Goal: Information Seeking & Learning: Check status

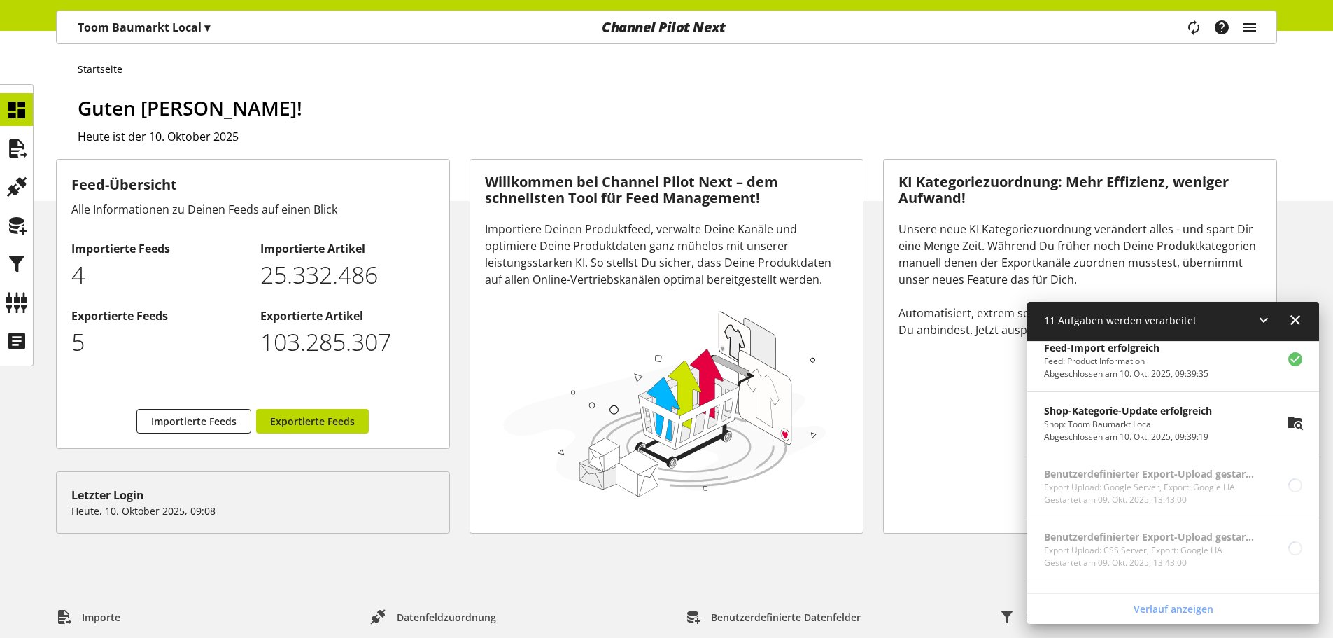
scroll to position [630, 0]
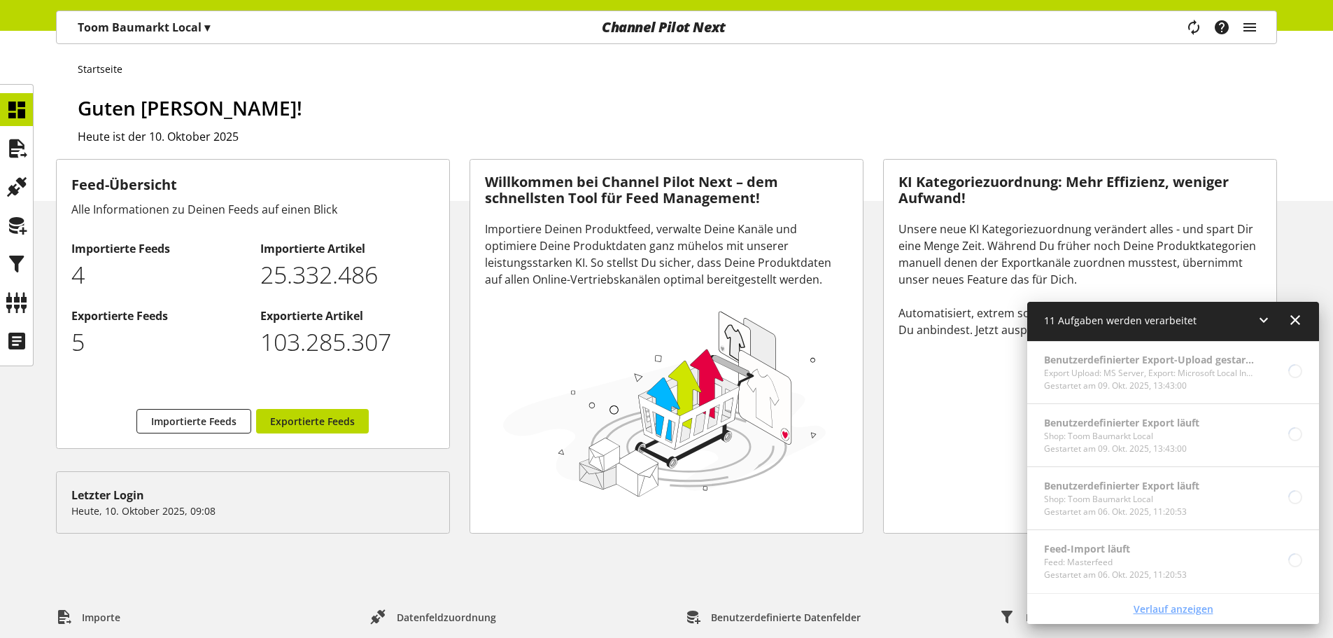
click at [1163, 610] on span "Verlauf anzeigen" at bounding box center [1174, 608] width 80 height 15
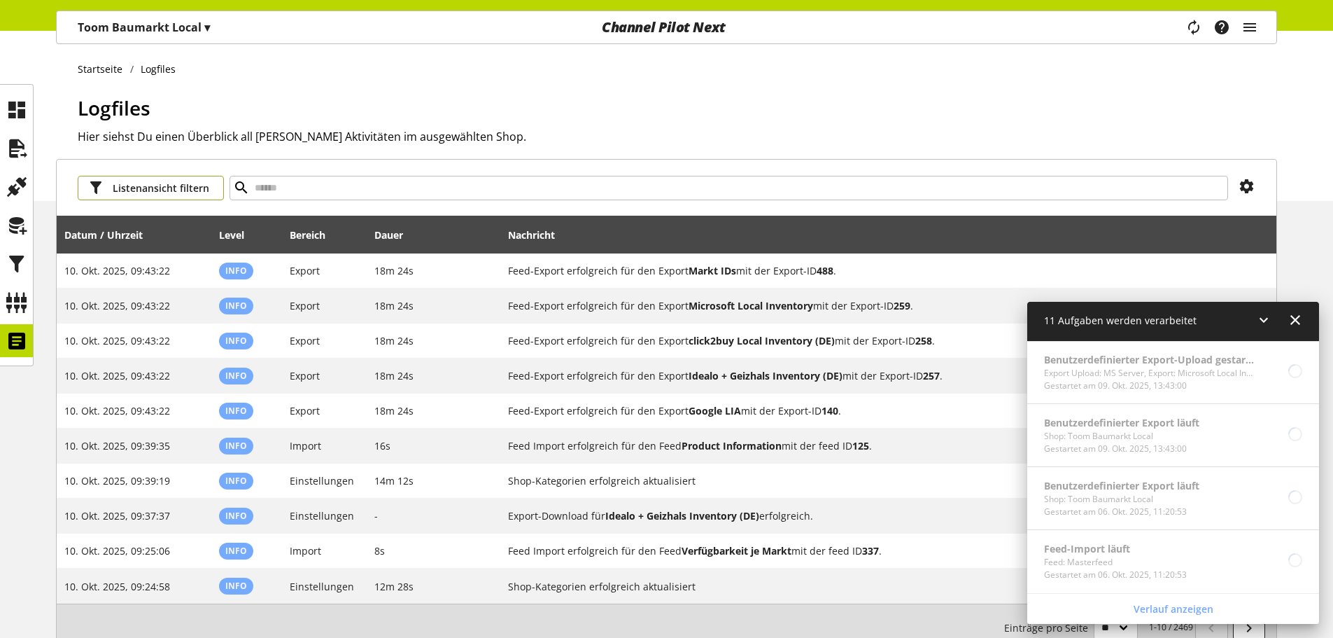
click at [169, 182] on span "Listenansicht filtern" at bounding box center [161, 188] width 97 height 15
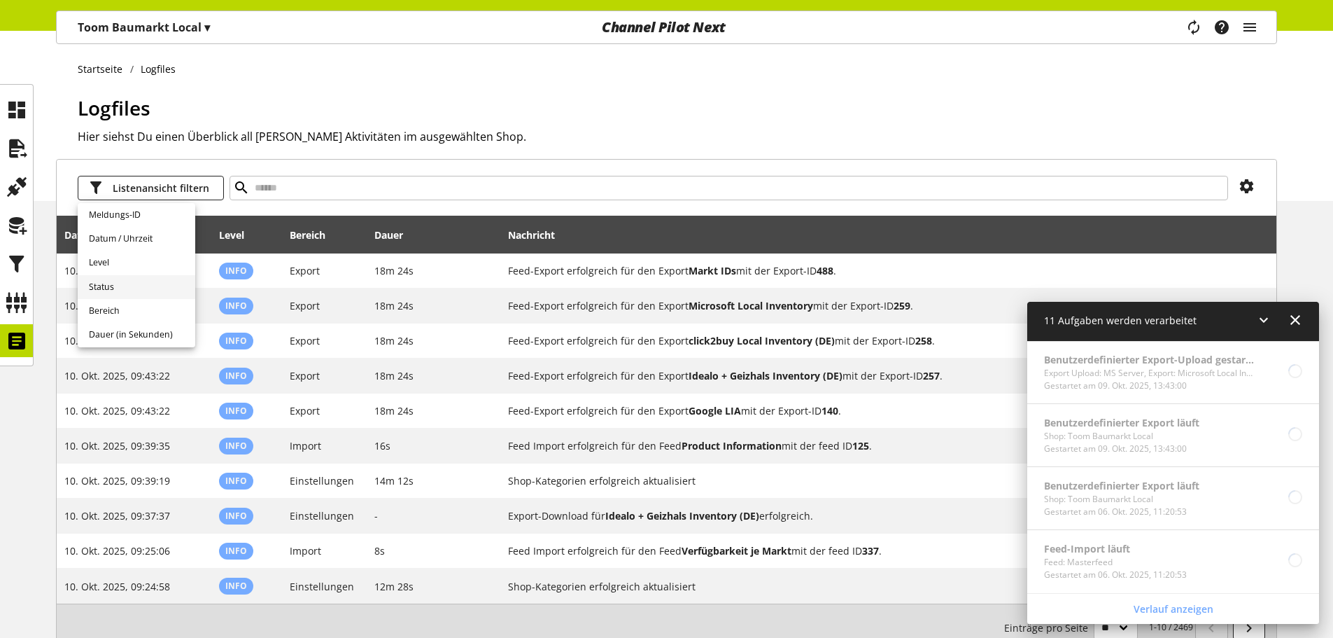
click at [140, 283] on link "Status" at bounding box center [137, 287] width 118 height 24
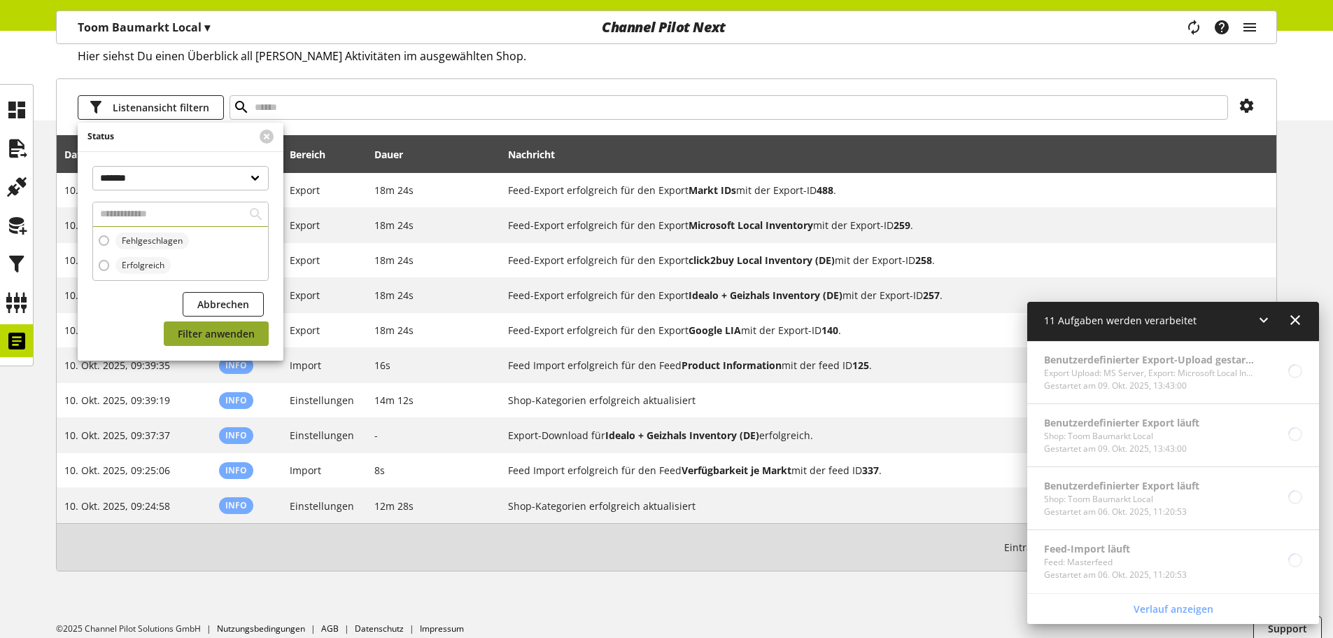
scroll to position [93, 0]
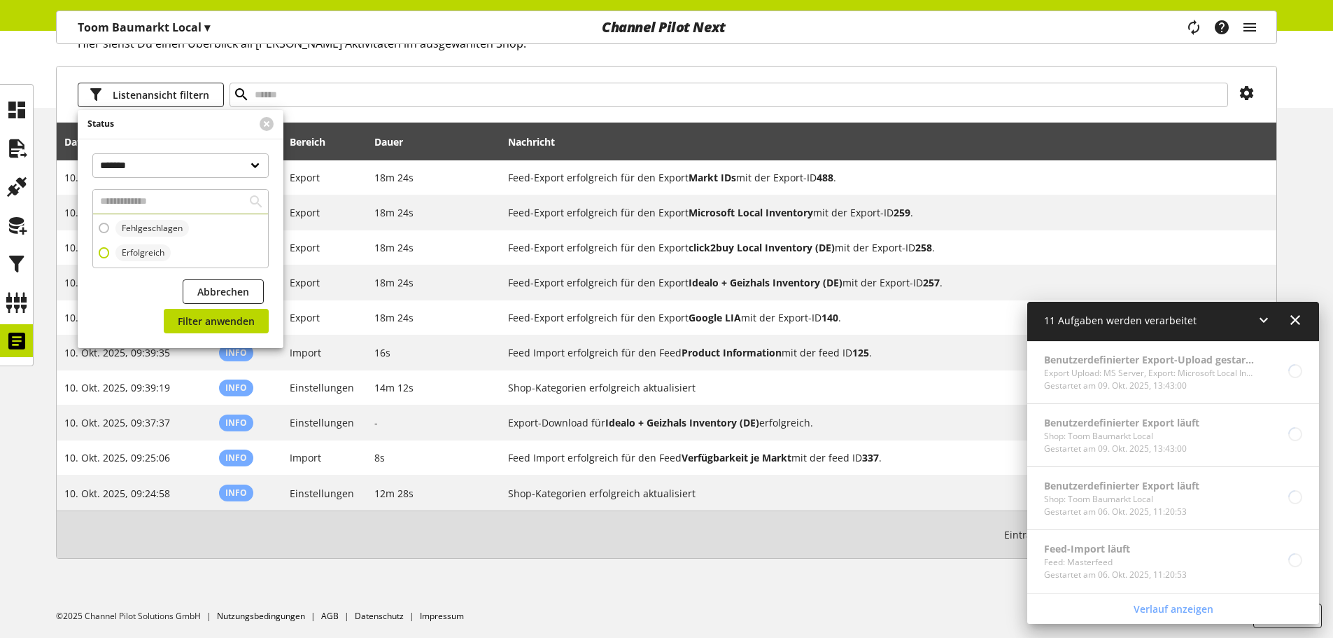
click at [134, 255] on span "Erfolgreich" at bounding box center [143, 252] width 43 height 13
click at [196, 322] on span "Filter anwenden" at bounding box center [216, 321] width 77 height 15
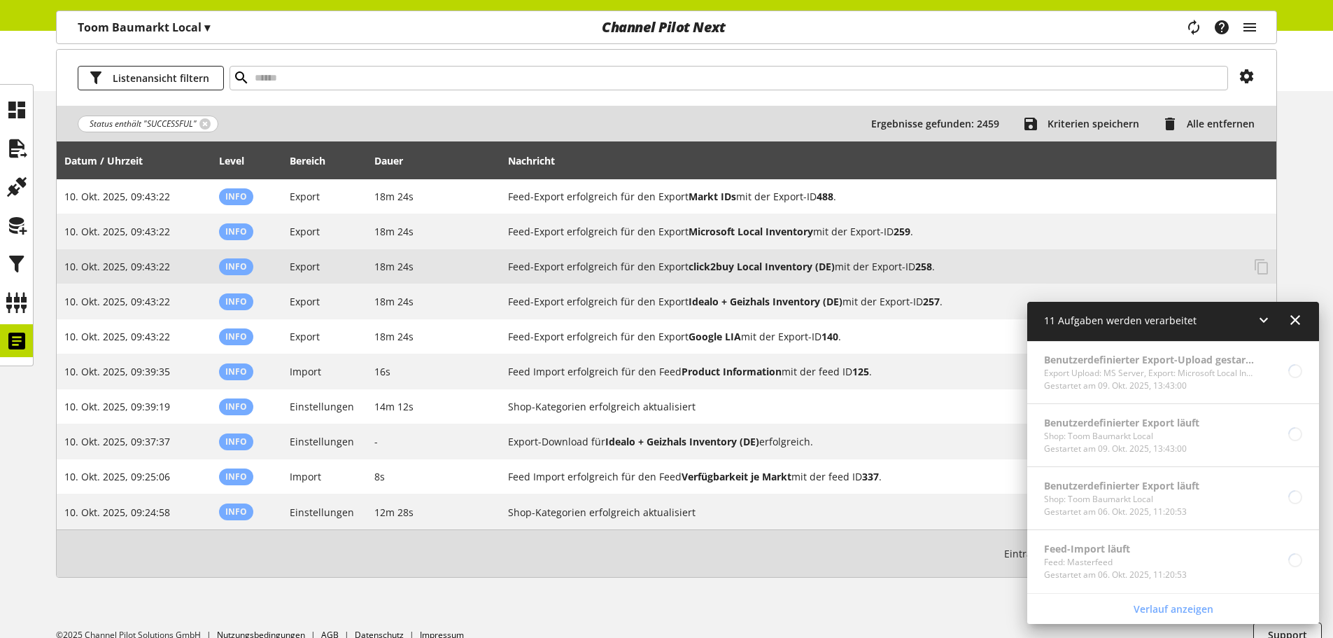
scroll to position [130, 0]
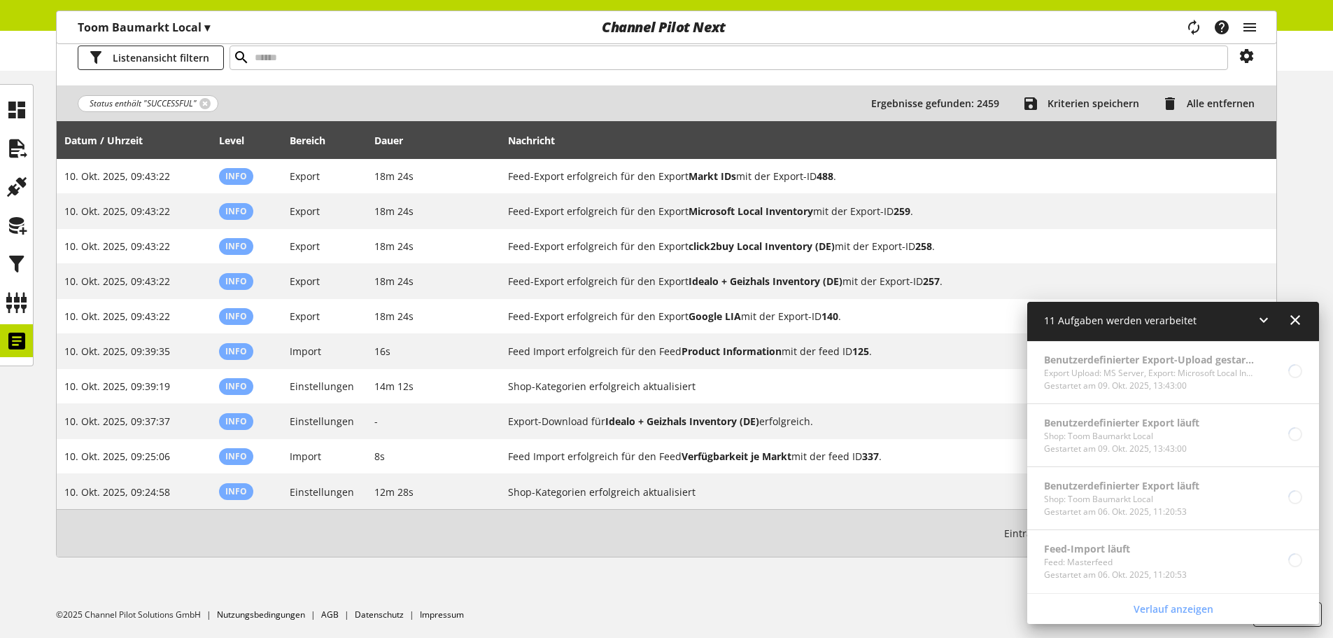
click at [1264, 318] on icon at bounding box center [1264, 319] width 17 height 25
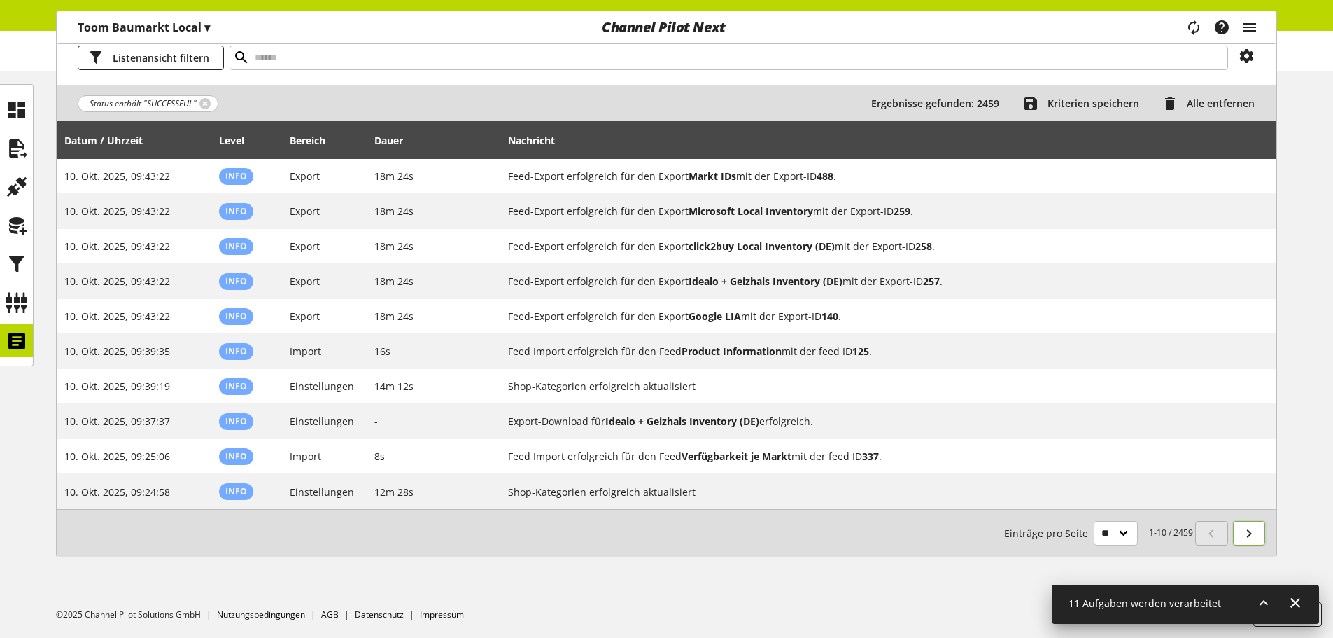
click at [1252, 539] on icon at bounding box center [1249, 533] width 17 height 25
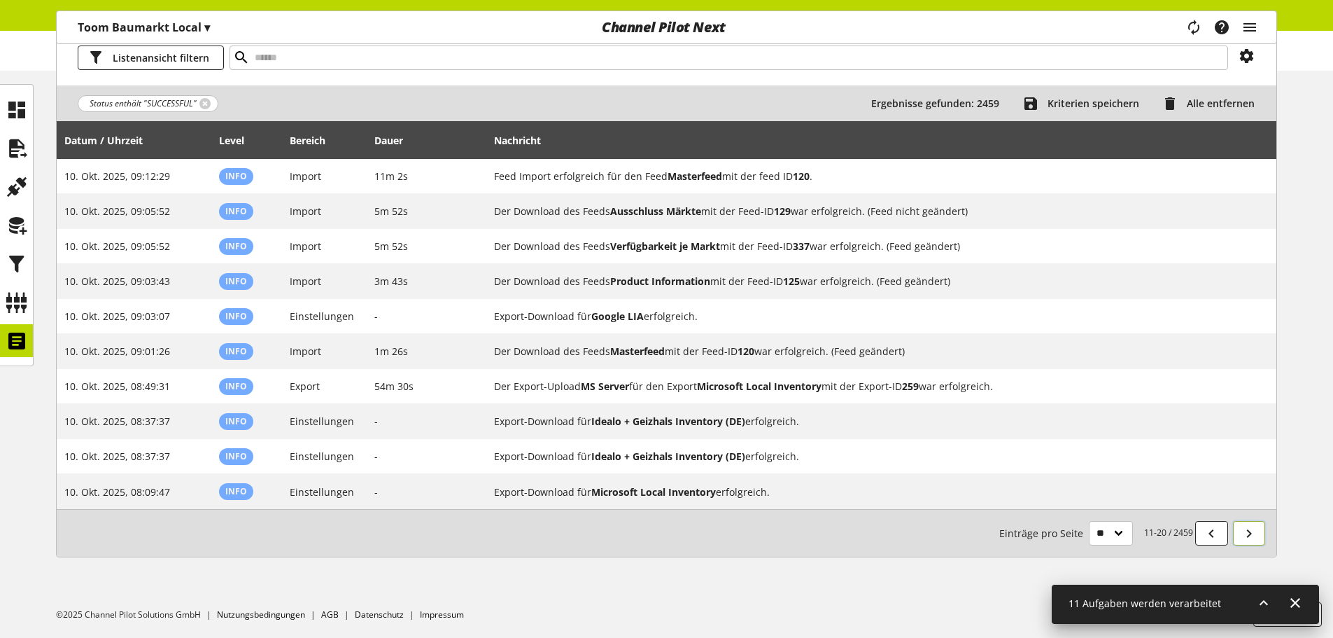
click at [1252, 536] on icon at bounding box center [1249, 533] width 17 height 25
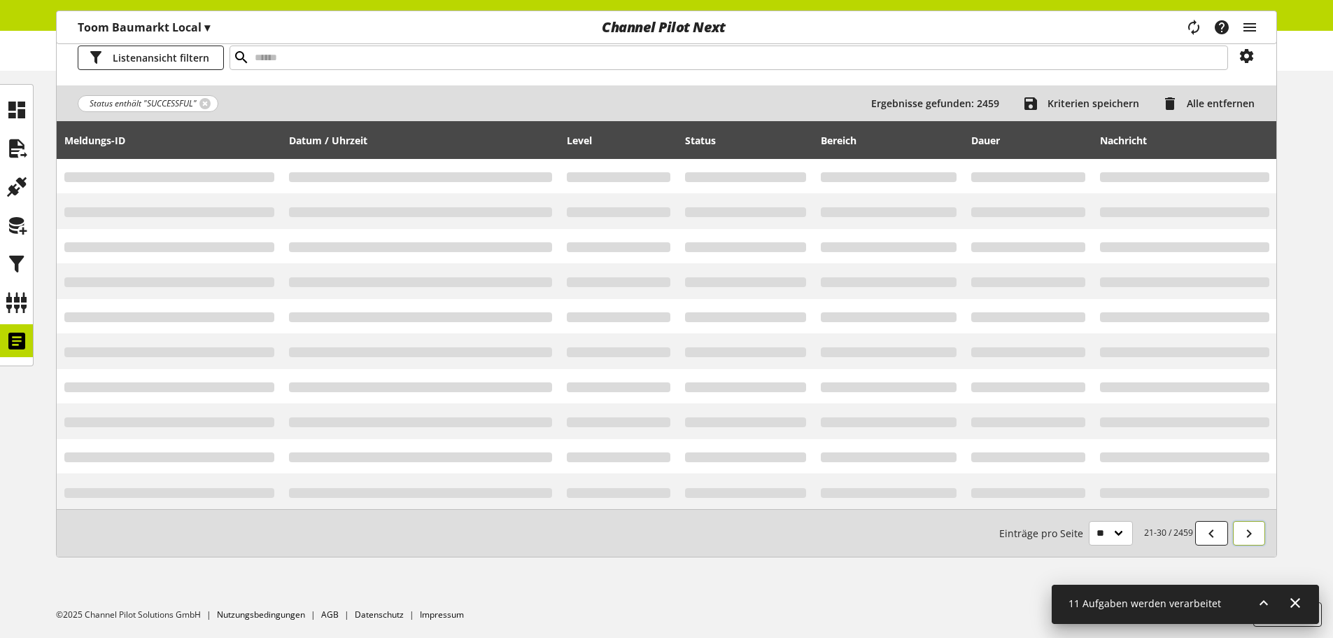
click at [1252, 536] on icon at bounding box center [1249, 533] width 17 height 25
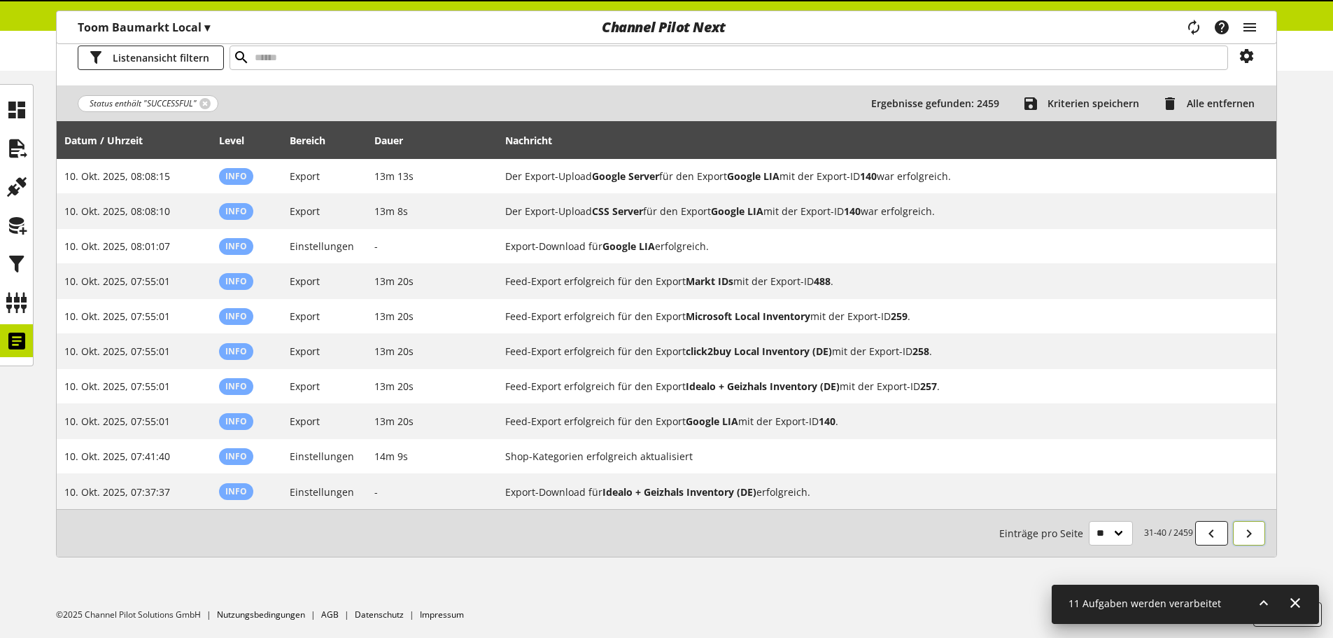
click at [1252, 536] on icon at bounding box center [1249, 533] width 17 height 25
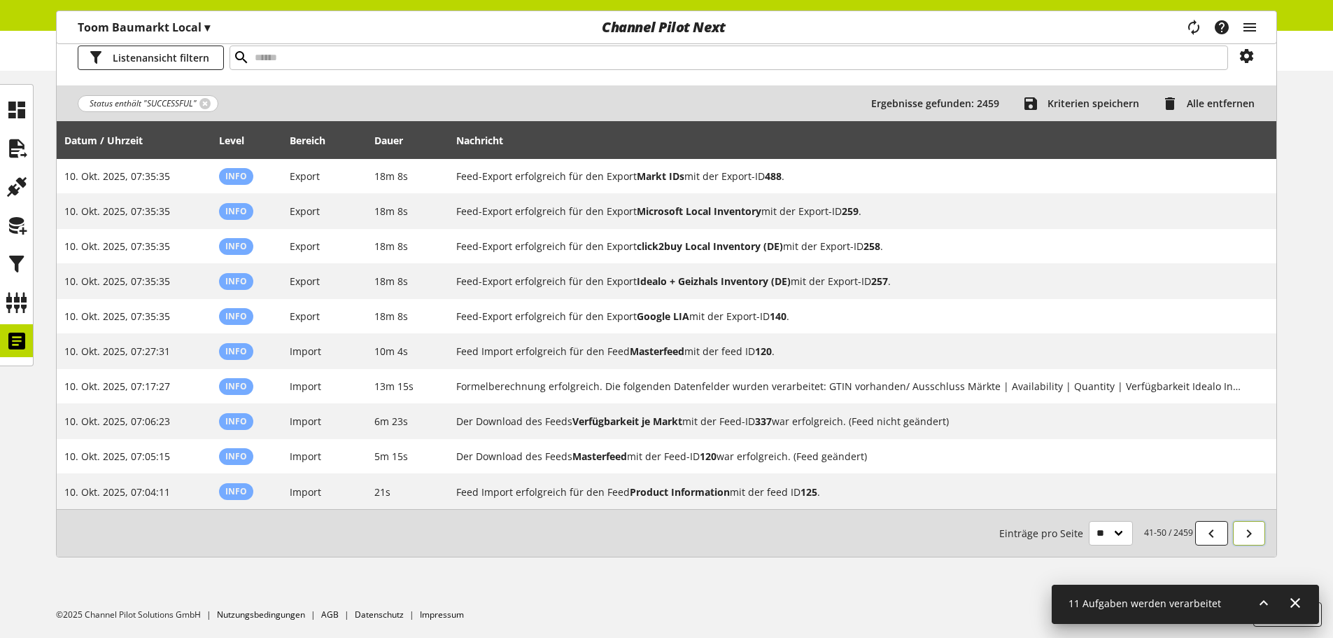
click at [1252, 536] on icon at bounding box center [1249, 533] width 17 height 25
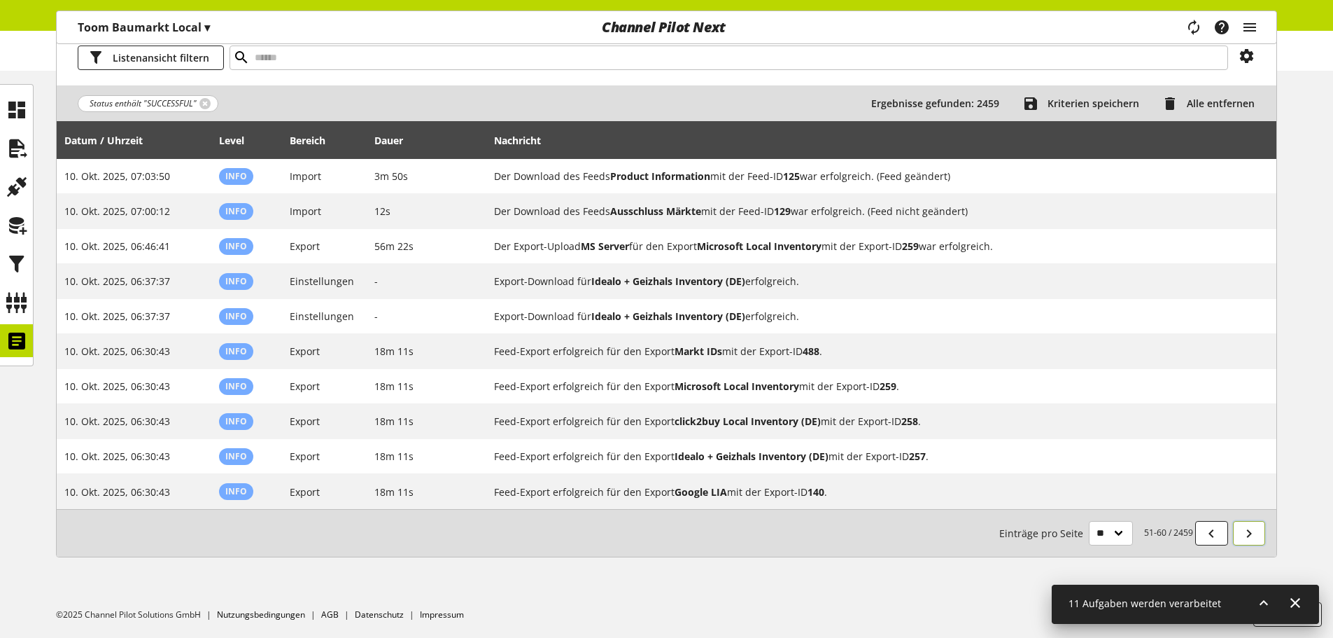
click at [1252, 536] on icon at bounding box center [1249, 533] width 17 height 25
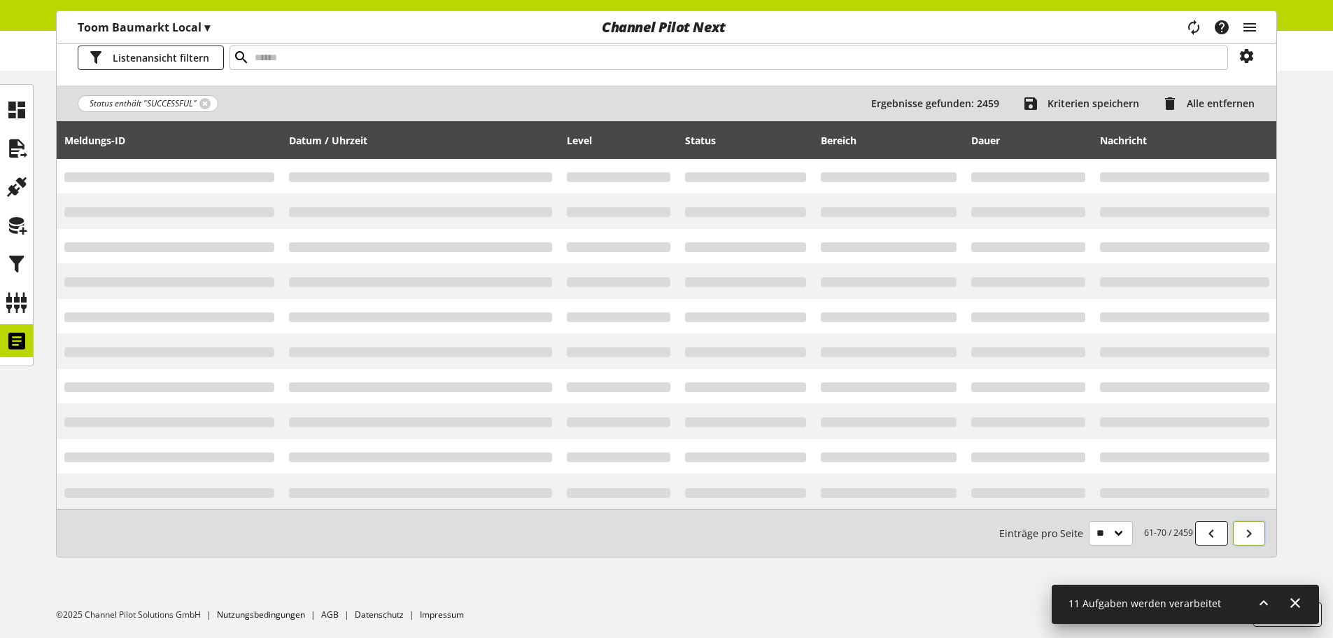
click at [1252, 536] on icon at bounding box center [1249, 533] width 17 height 25
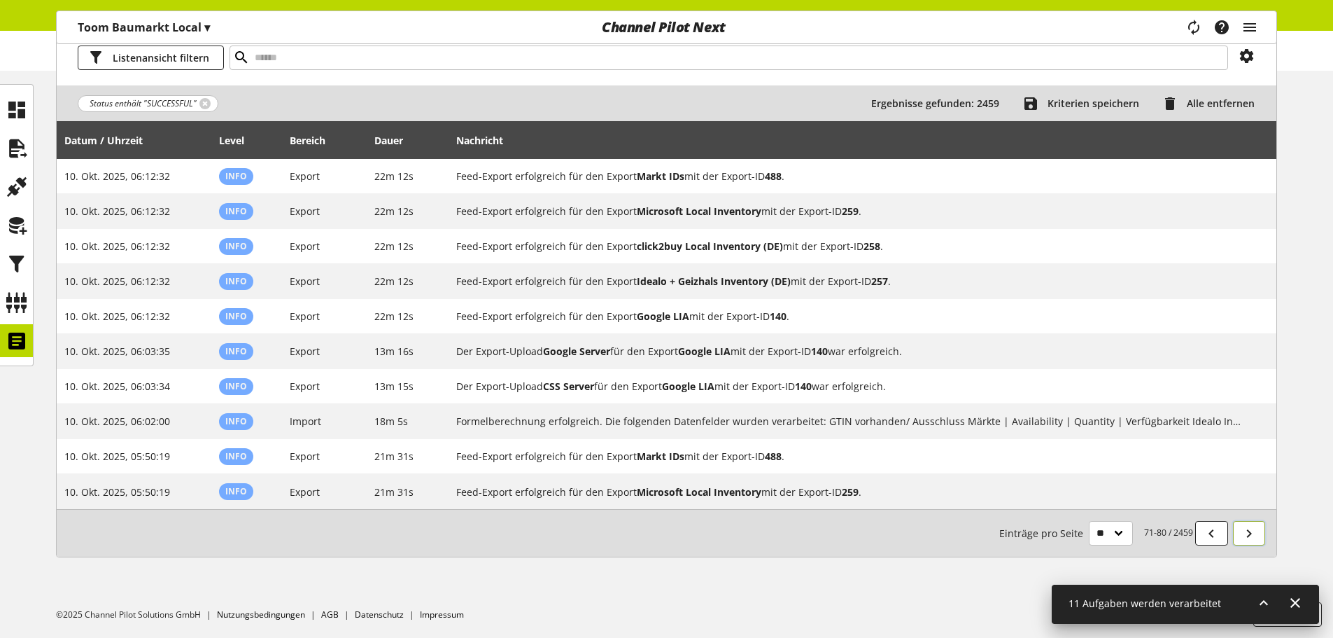
click at [1252, 536] on icon at bounding box center [1249, 533] width 17 height 25
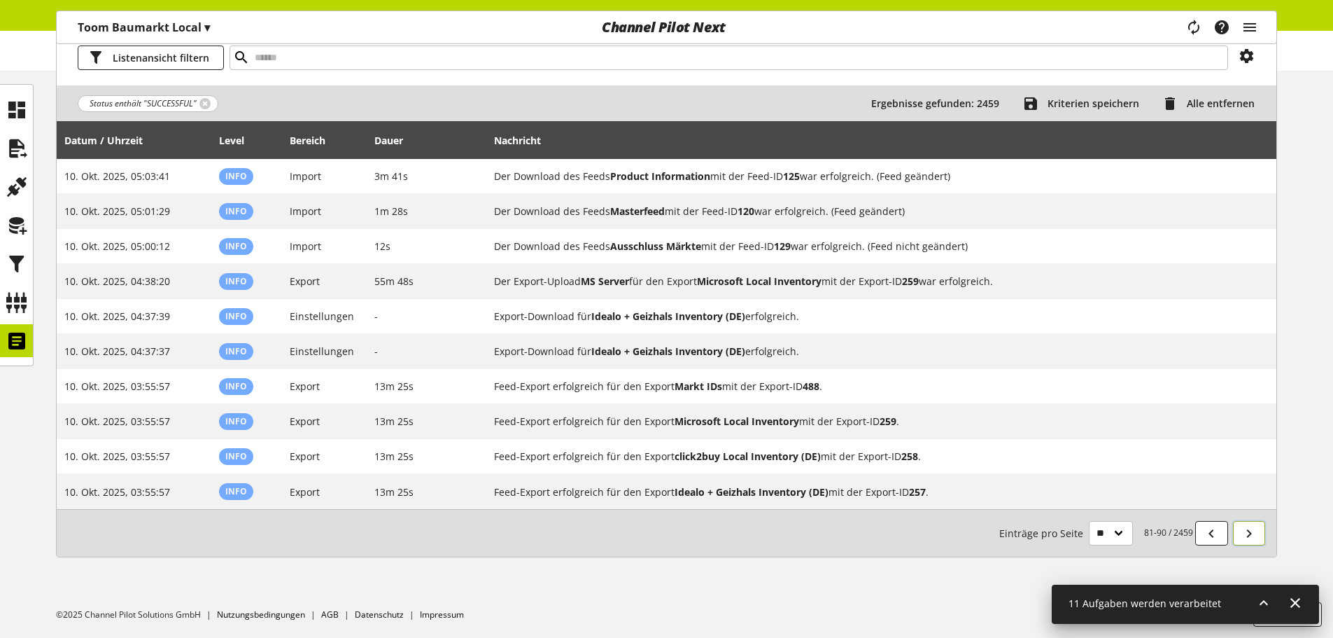
click at [1252, 536] on icon at bounding box center [1249, 533] width 17 height 25
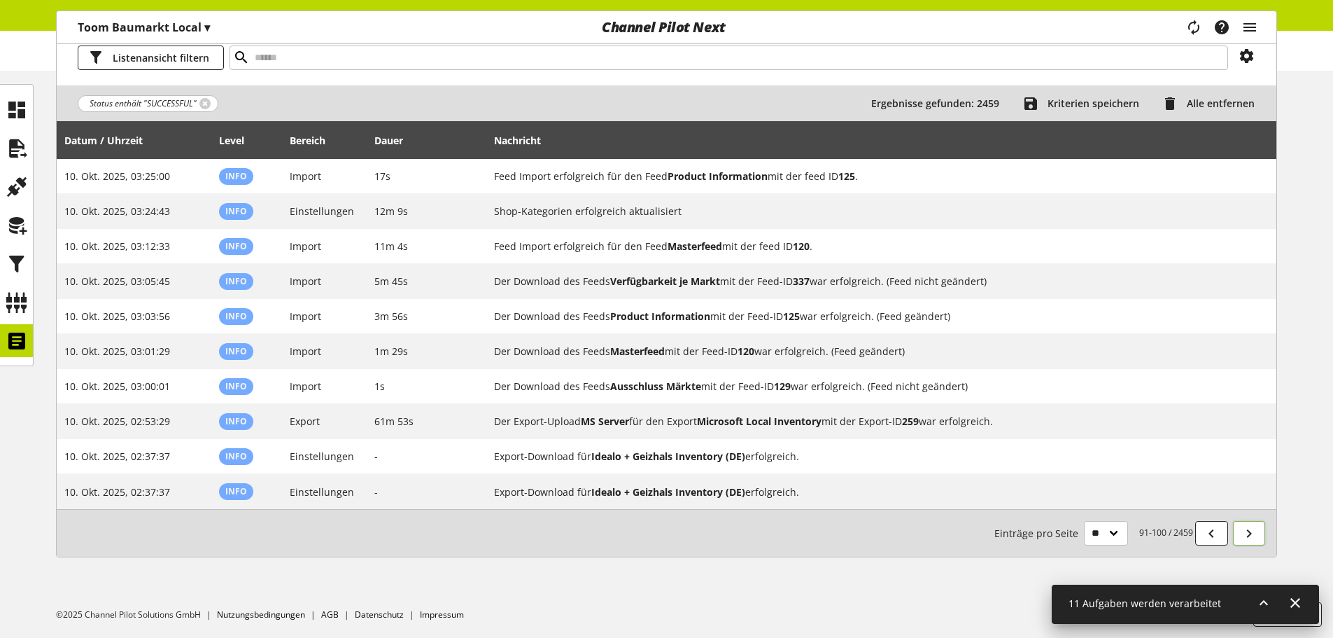
click at [1252, 536] on icon at bounding box center [1249, 533] width 17 height 25
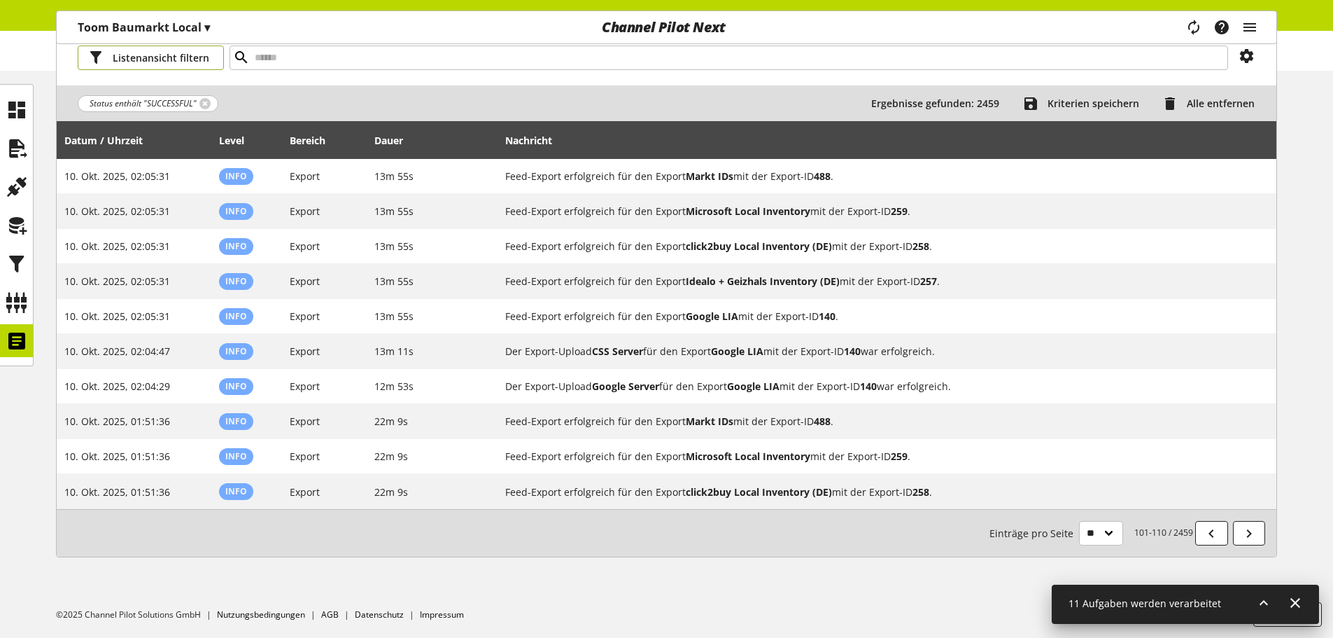
click at [153, 59] on span "Listenansicht filtern" at bounding box center [161, 57] width 97 height 15
click at [150, 111] on span "Datum / Uhrzeit" at bounding box center [121, 108] width 64 height 13
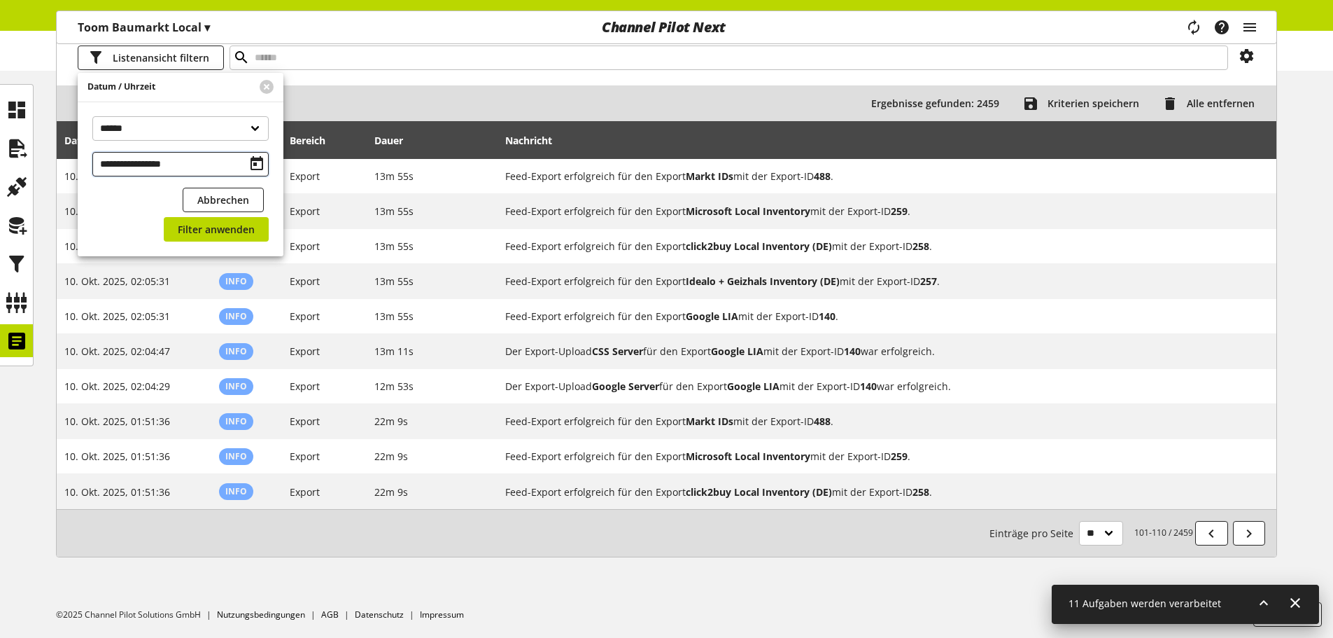
click at [142, 164] on input "**********" at bounding box center [180, 164] width 176 height 24
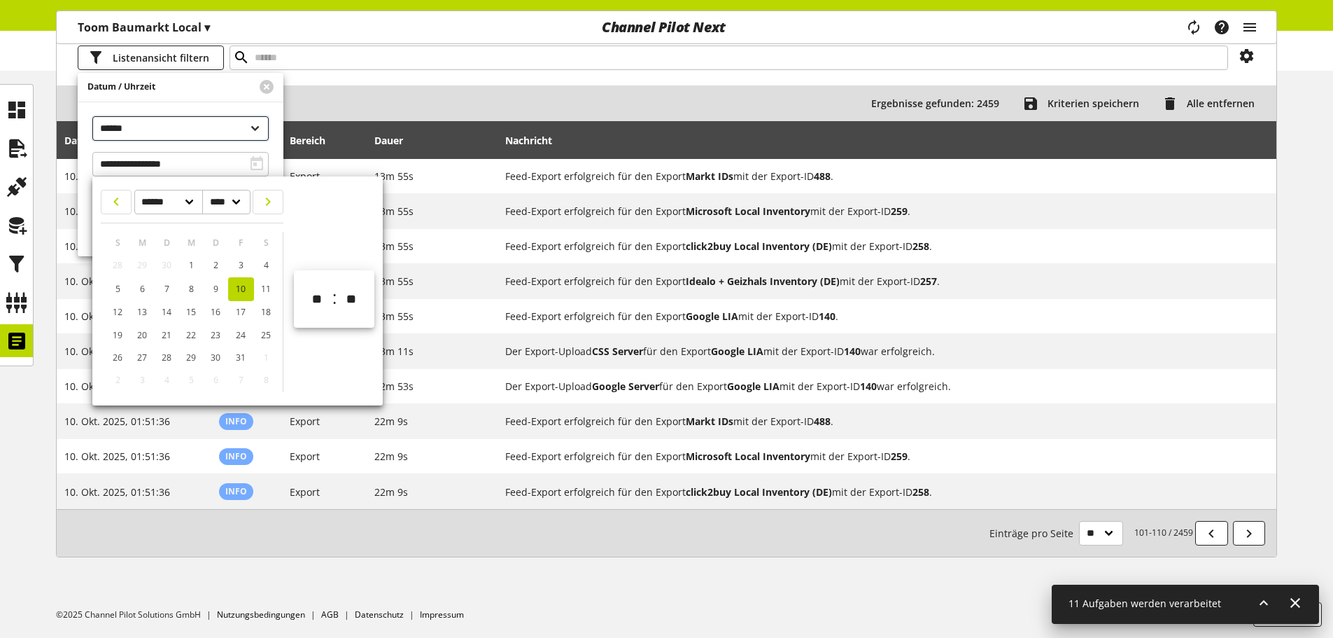
click at [171, 126] on select "**********" at bounding box center [180, 128] width 176 height 24
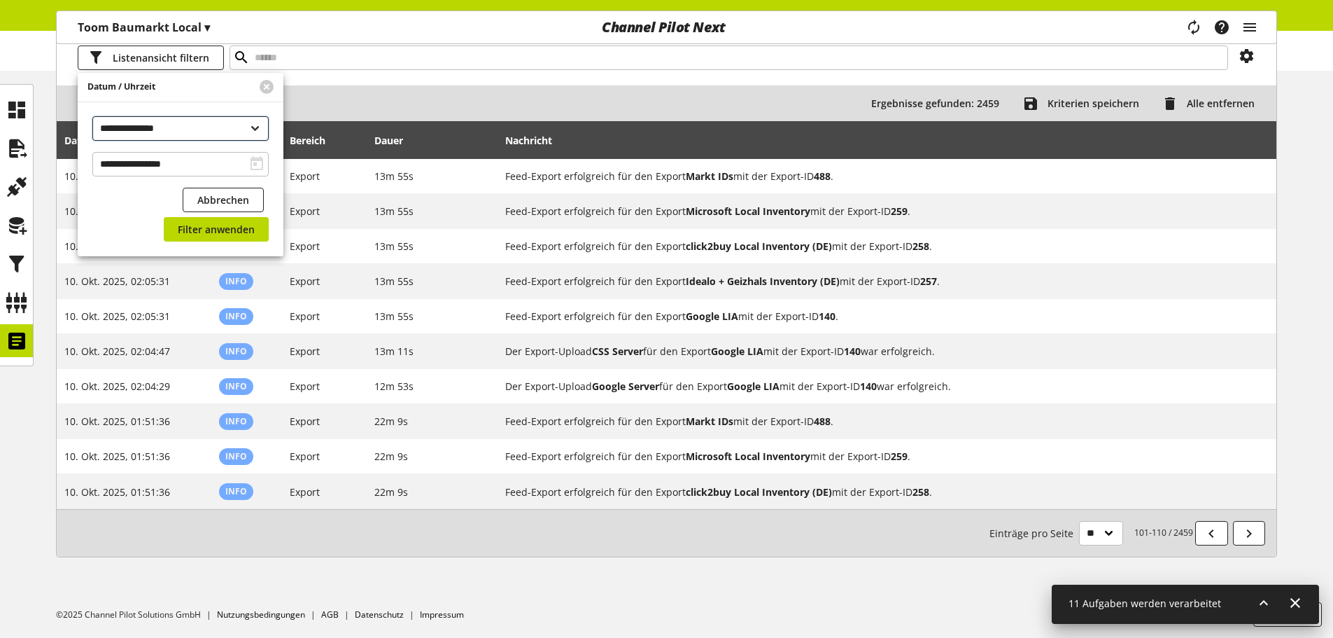
click at [92, 116] on select "**********" at bounding box center [180, 128] width 176 height 24
click at [184, 125] on select "**********" at bounding box center [180, 128] width 176 height 24
click at [244, 123] on select "**********" at bounding box center [180, 128] width 176 height 24
click at [192, 129] on select "**********" at bounding box center [180, 128] width 176 height 24
select select "****"
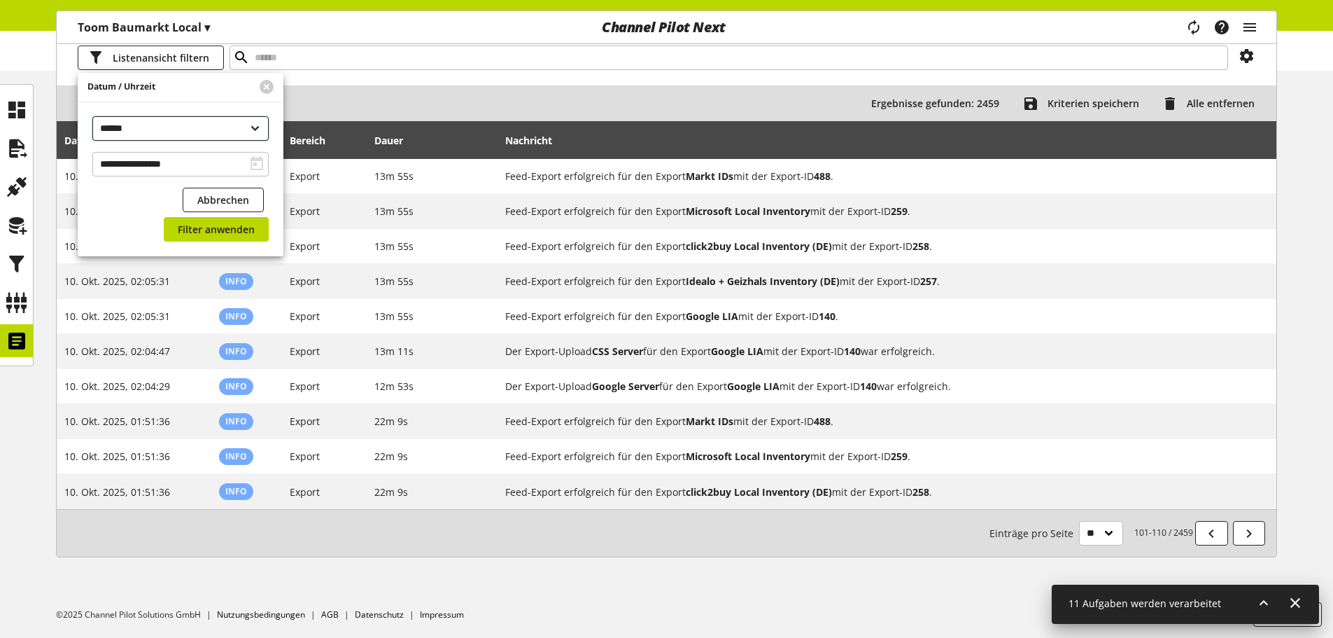
click at [92, 116] on select "**********" at bounding box center [180, 128] width 176 height 24
click at [142, 162] on input "**********" at bounding box center [180, 164] width 176 height 24
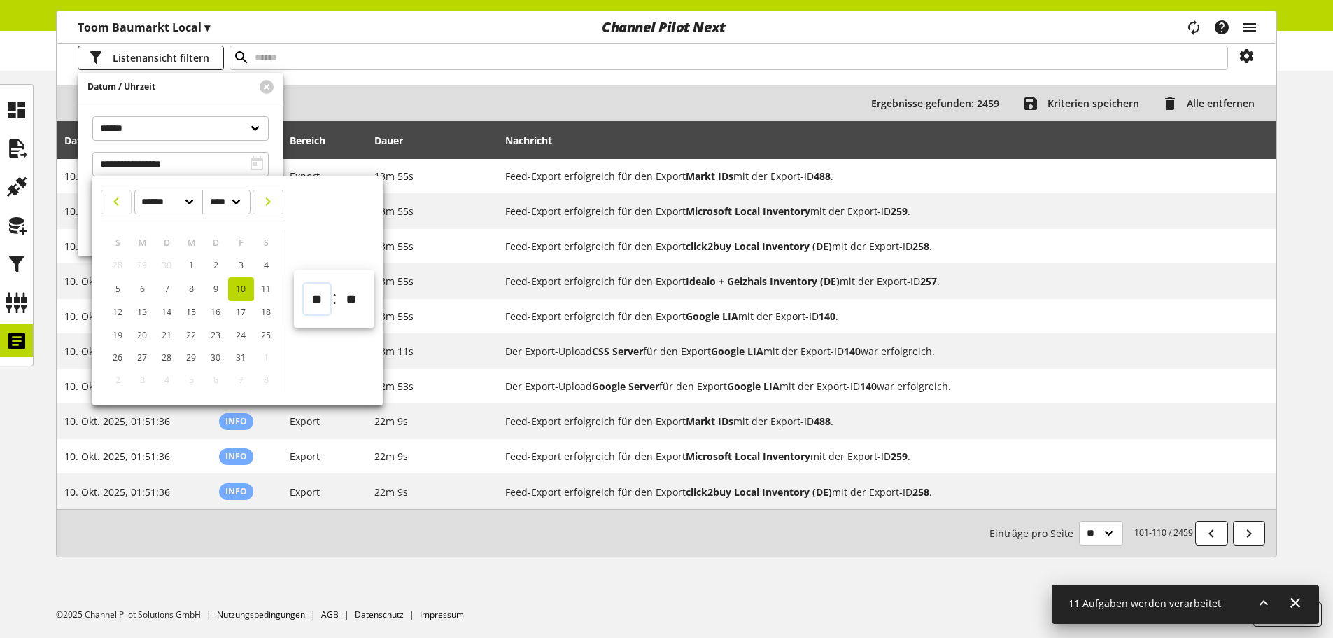
click at [330, 300] on select "** ** ** ** ** ** ** ** ** ** ** ** ** ** ** ** ** ** ** ** ** ** ** **" at bounding box center [317, 298] width 27 height 31
click at [186, 88] on div "Datum / Uhrzeit" at bounding box center [164, 87] width 172 height 29
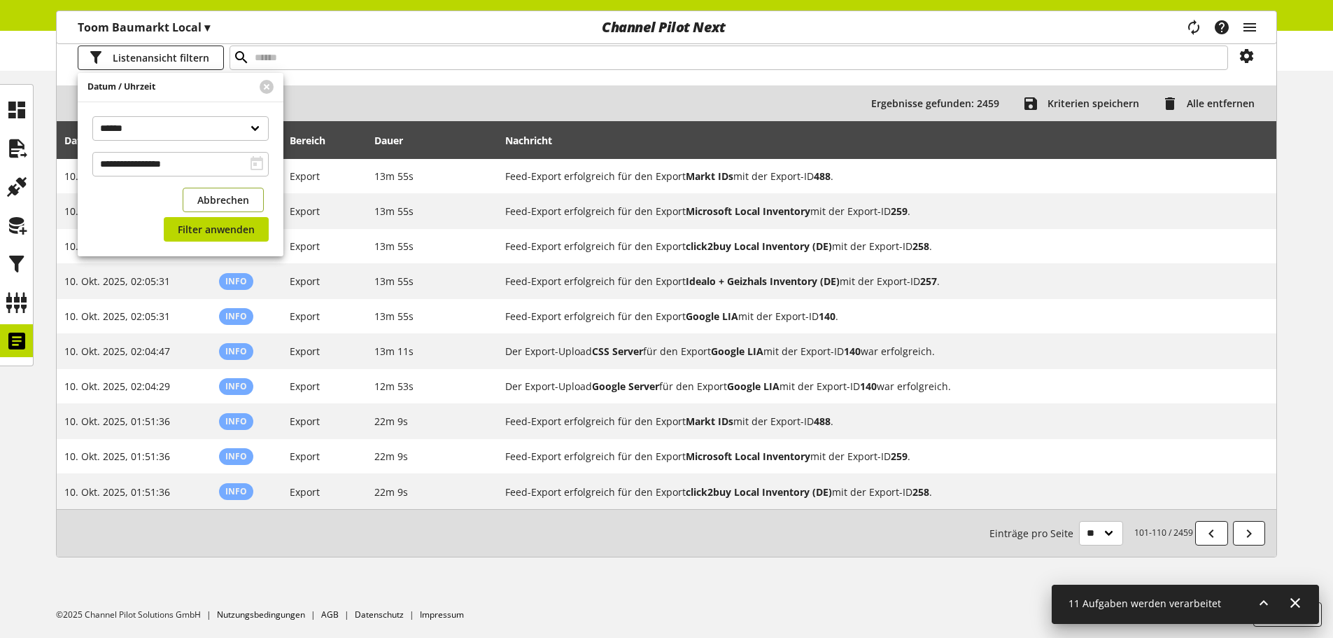
click at [241, 201] on span "Abbrechen" at bounding box center [223, 199] width 52 height 15
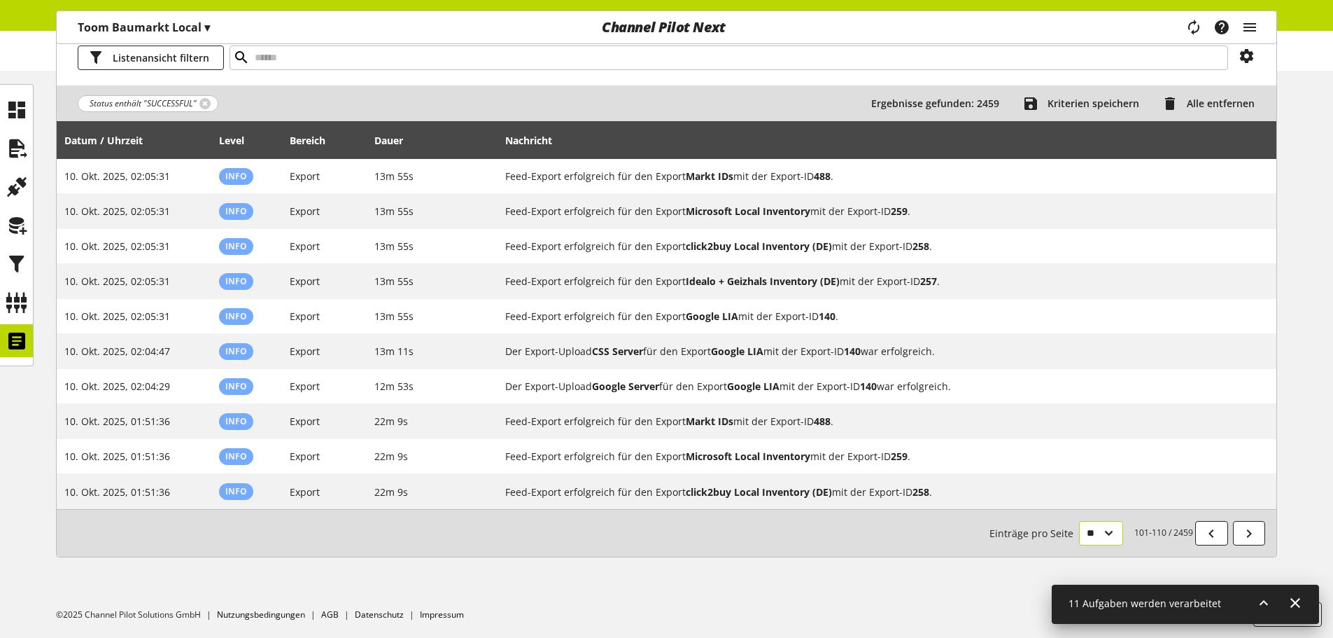
click at [1101, 533] on select "** ** ** ***" at bounding box center [1101, 533] width 44 height 24
select select "***"
click at [1079, 545] on select "** ** ** ***" at bounding box center [1101, 533] width 44 height 24
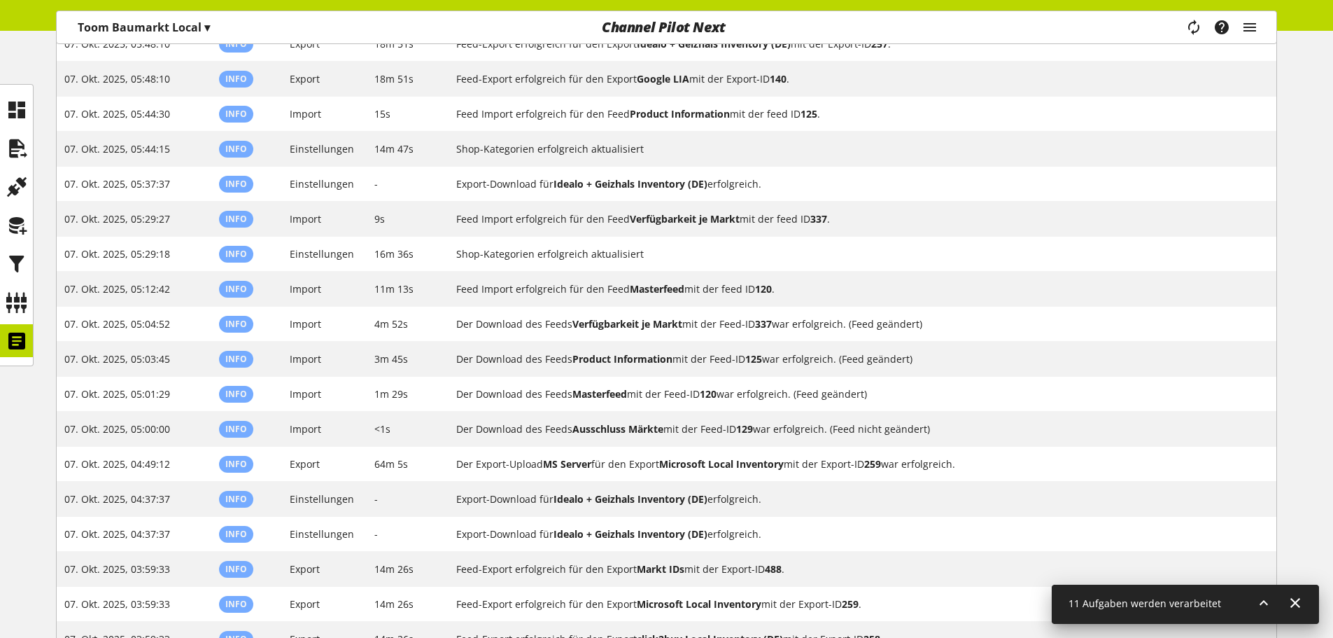
scroll to position [3280, 0]
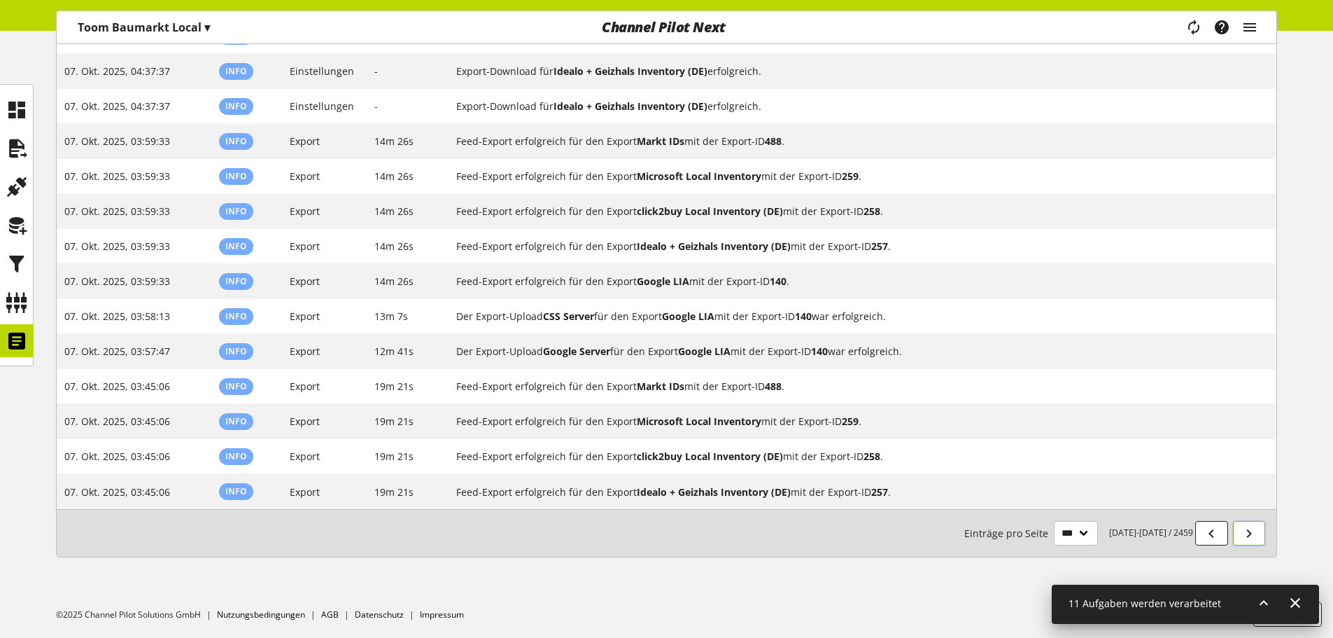
click at [1253, 527] on icon at bounding box center [1249, 533] width 17 height 25
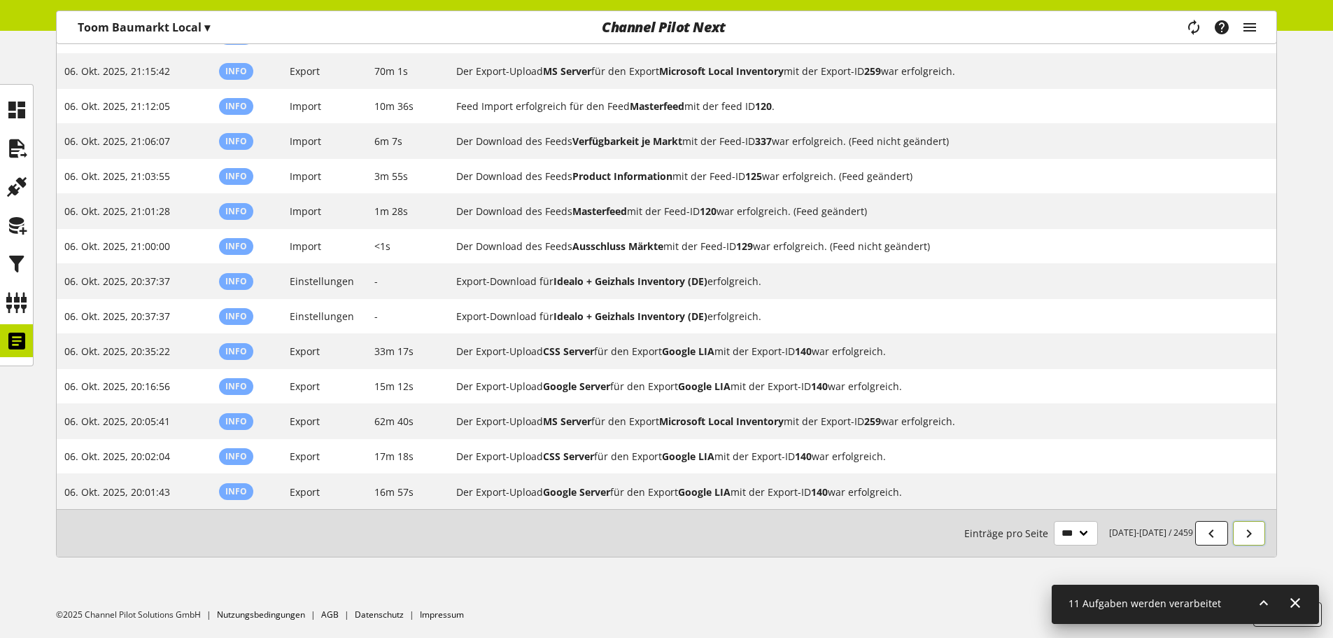
click at [1251, 537] on icon at bounding box center [1249, 533] width 17 height 25
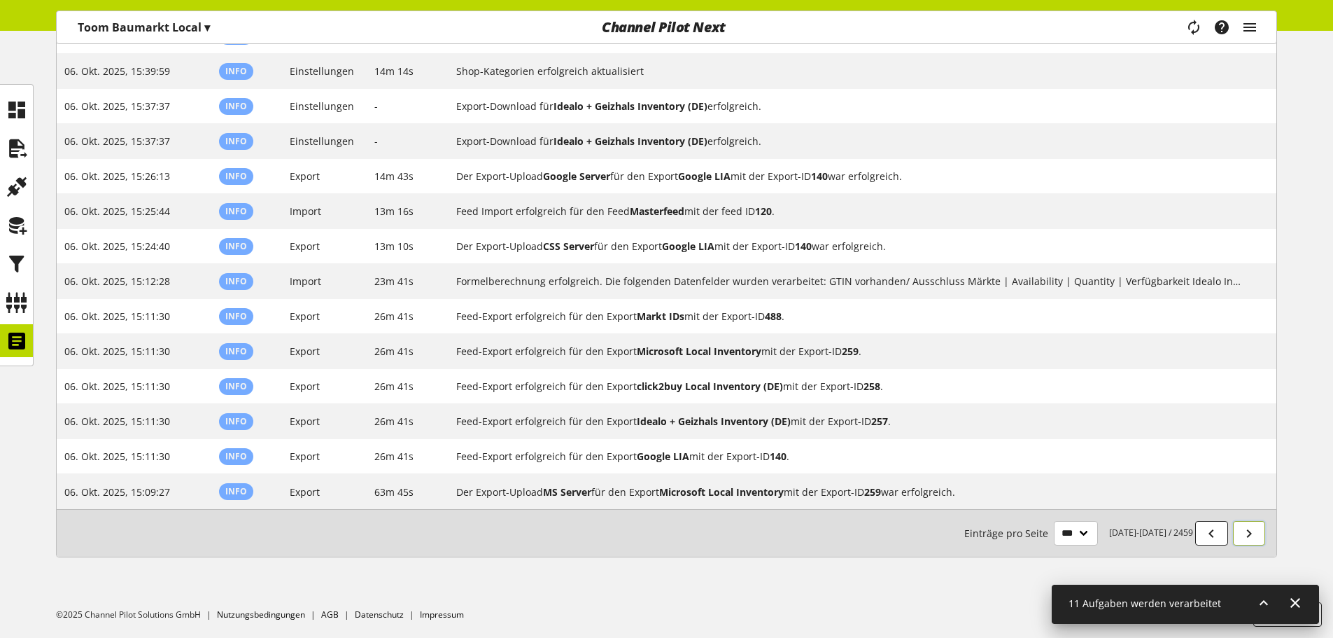
click at [1251, 537] on icon at bounding box center [1249, 533] width 17 height 25
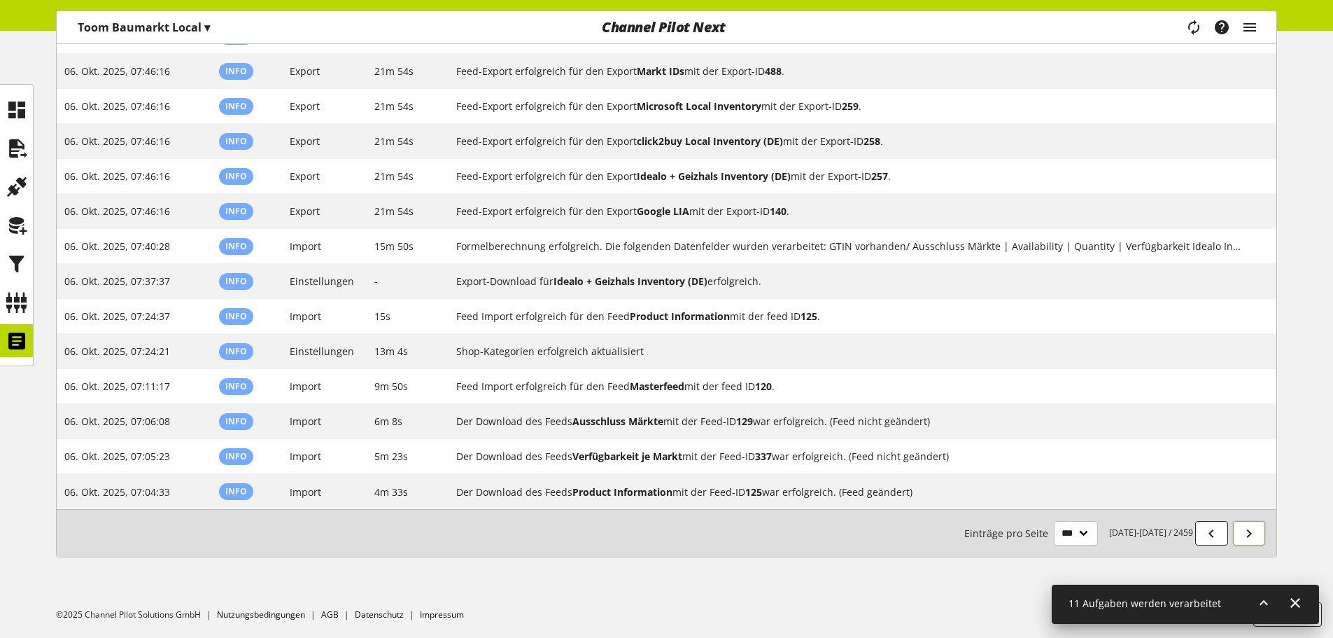
click at [1251, 537] on icon at bounding box center [1249, 533] width 17 height 25
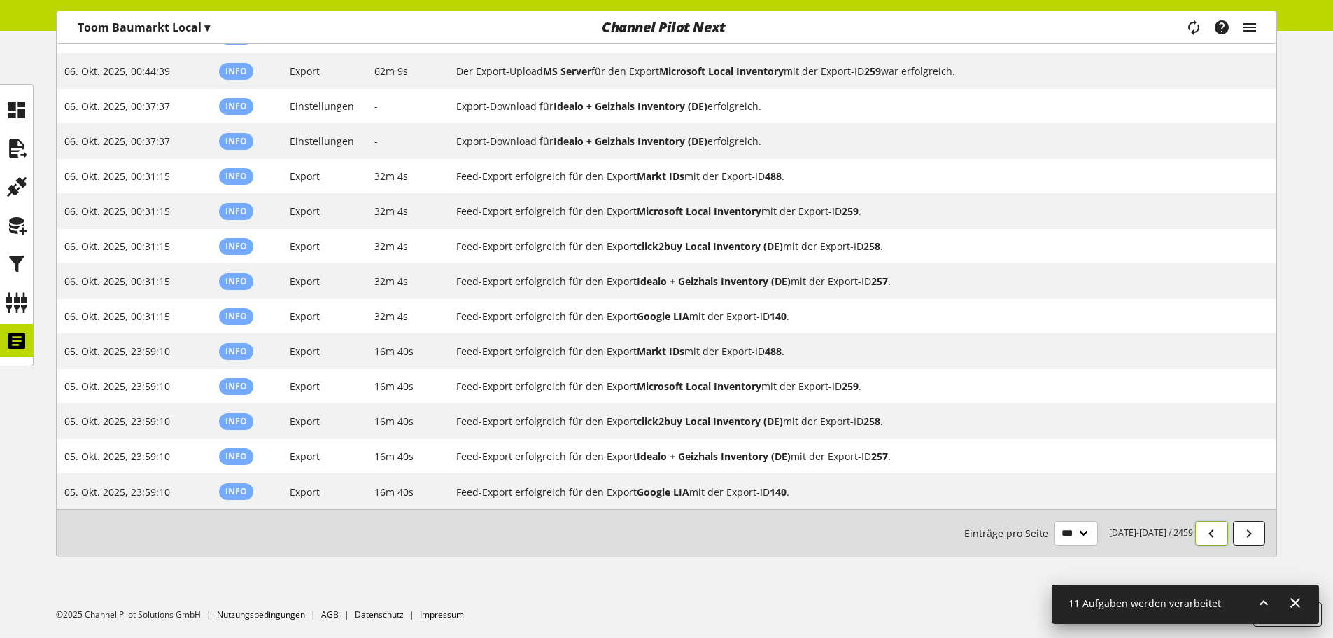
click at [1206, 529] on icon at bounding box center [1211, 533] width 17 height 25
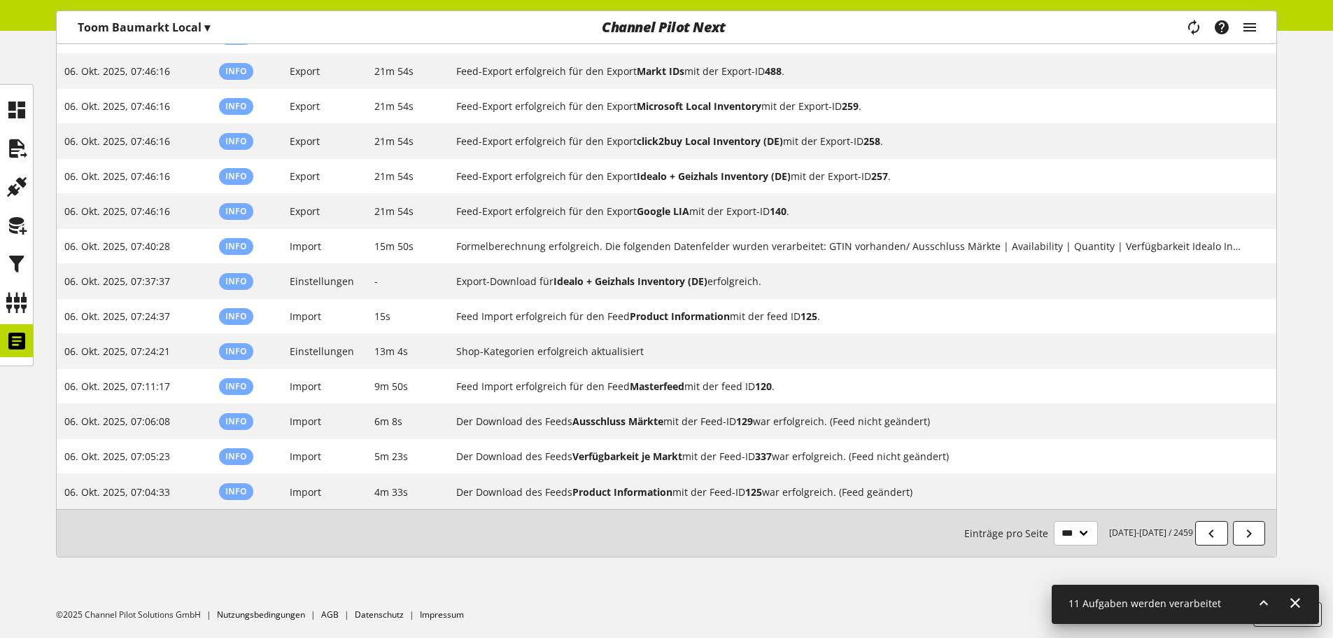
click at [1193, 605] on span "11 Aufgaben werden verarbeitet" at bounding box center [1145, 602] width 153 height 13
click at [1266, 598] on icon at bounding box center [1264, 602] width 17 height 25
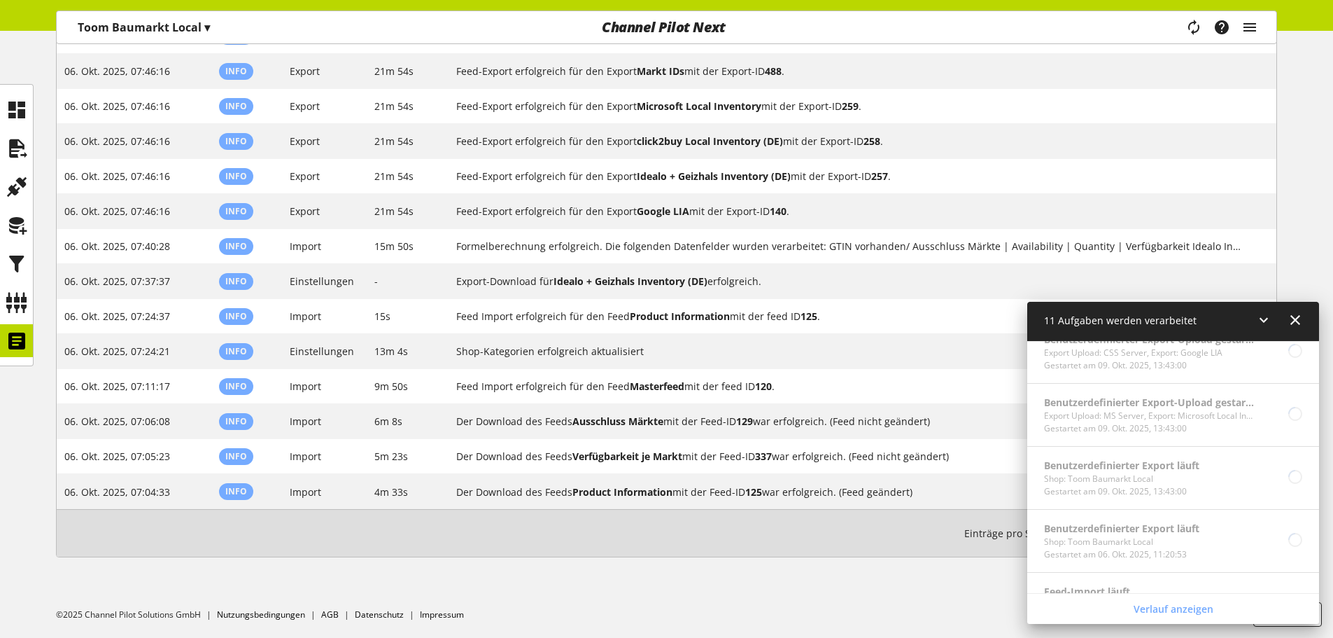
scroll to position [630, 0]
click at [1265, 318] on icon at bounding box center [1264, 319] width 17 height 25
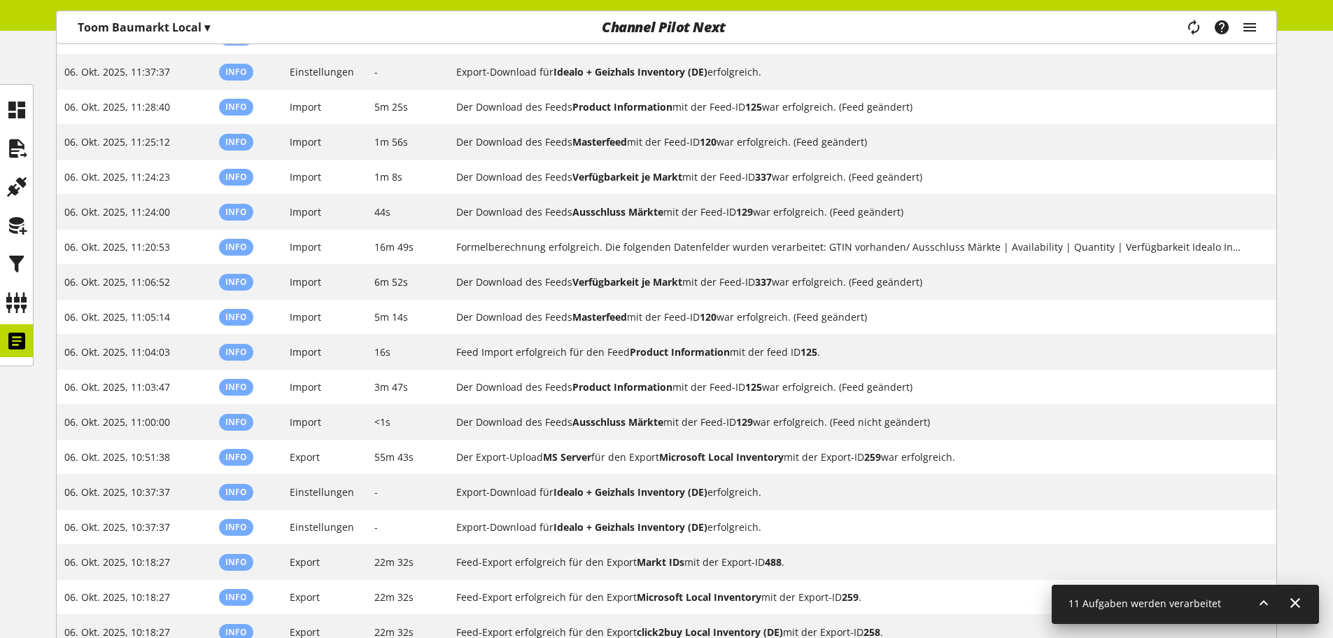
scroll to position [1717, 0]
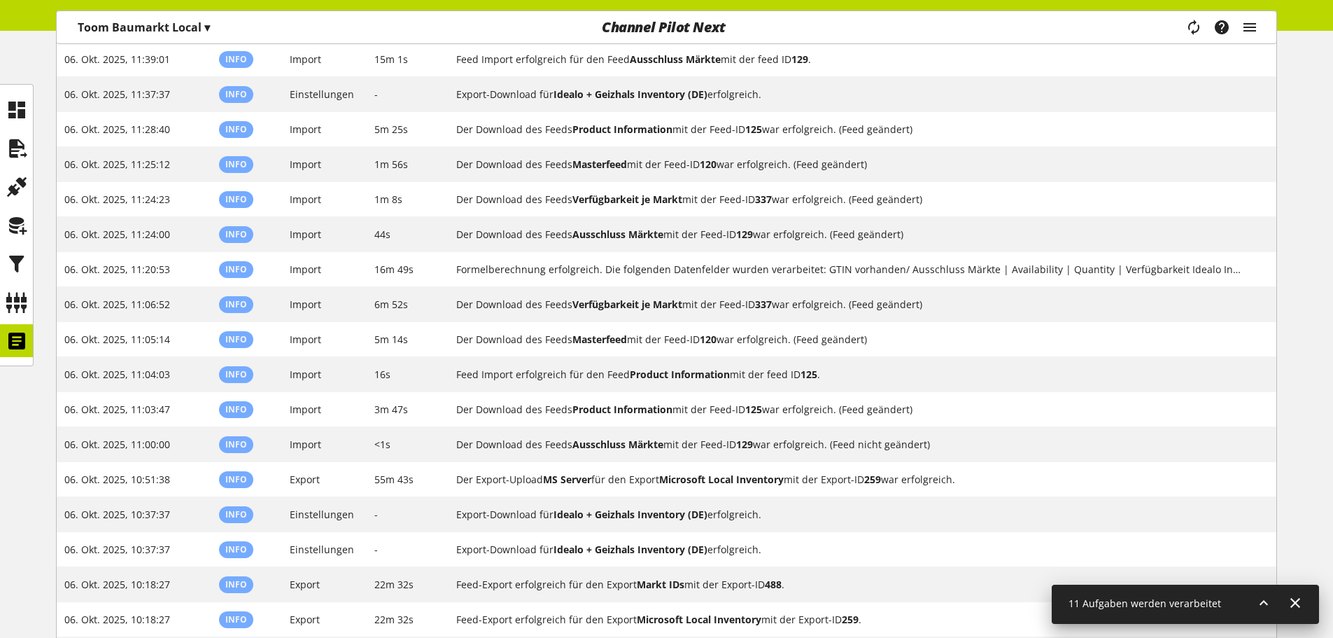
click at [1235, 600] on div "11 Aufgaben werden verarbeitet" at bounding box center [1185, 604] width 267 height 40
click at [1262, 602] on icon at bounding box center [1264, 602] width 17 height 25
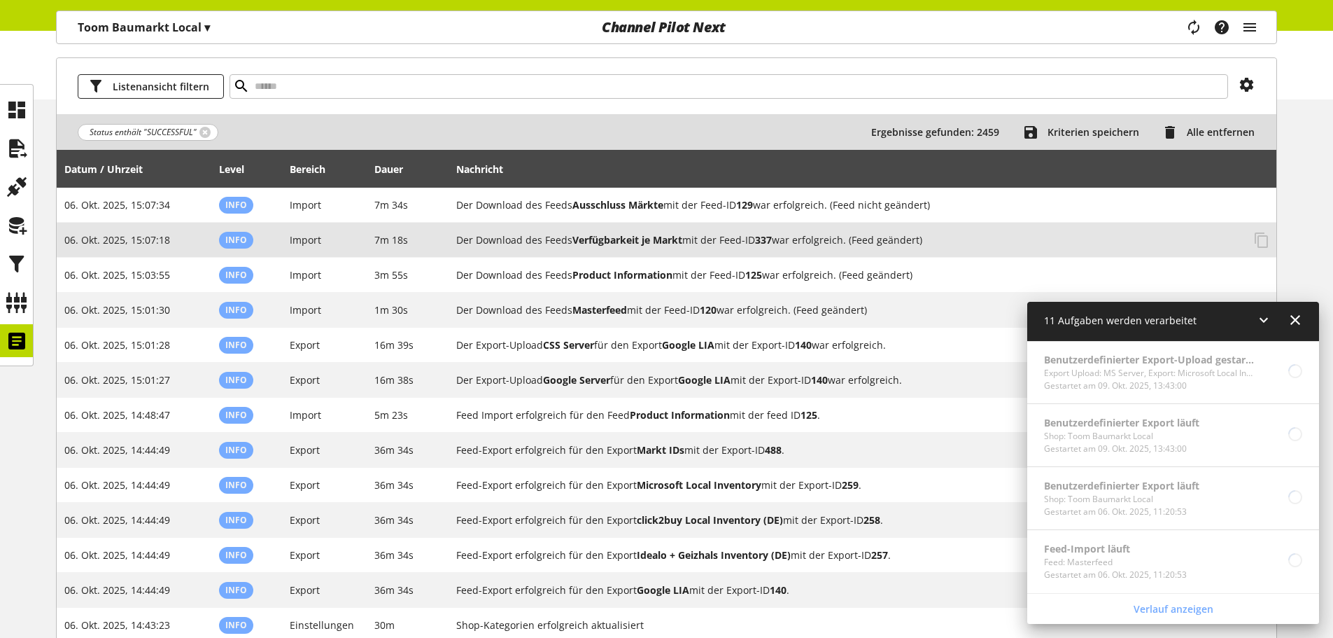
scroll to position [0, 0]
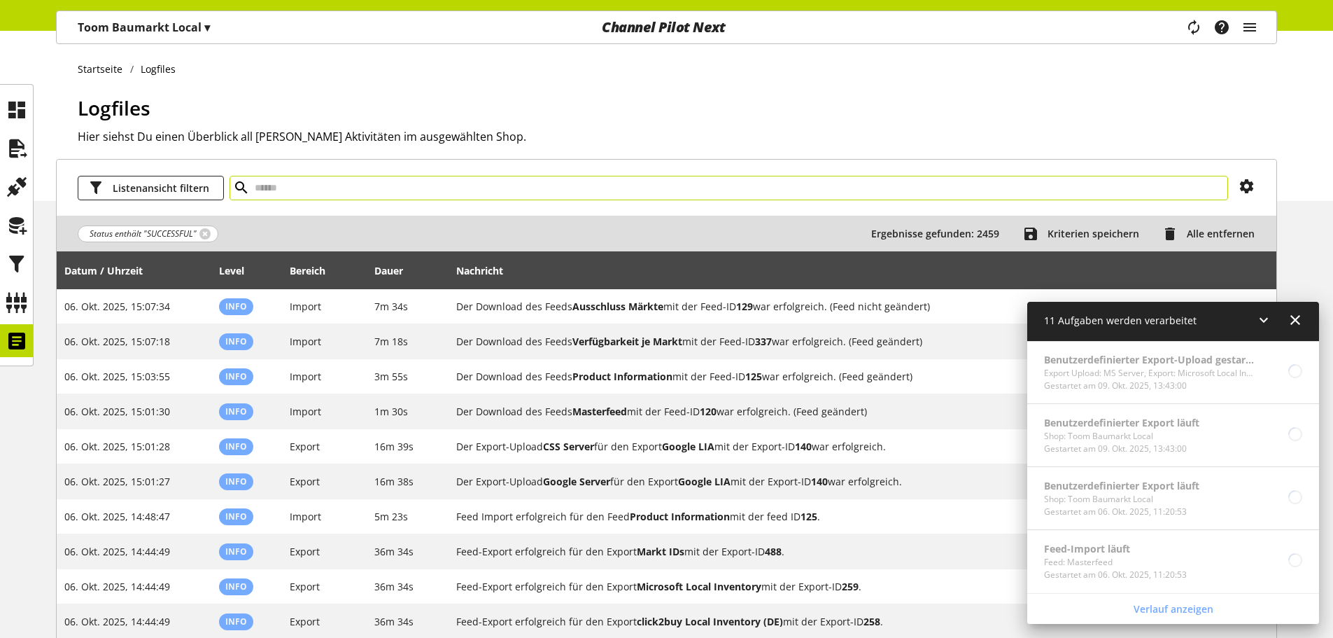
click at [421, 188] on input "text" at bounding box center [729, 188] width 999 height 24
type input "*"
type input "******"
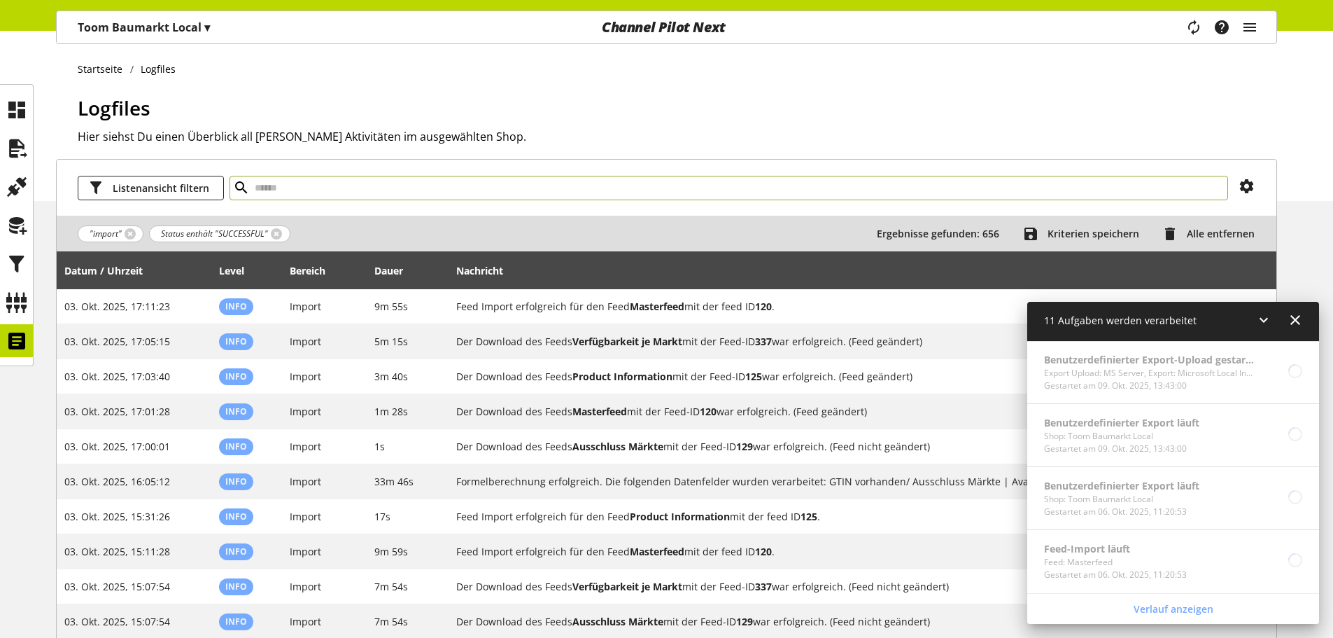
click at [1261, 321] on icon at bounding box center [1264, 319] width 17 height 25
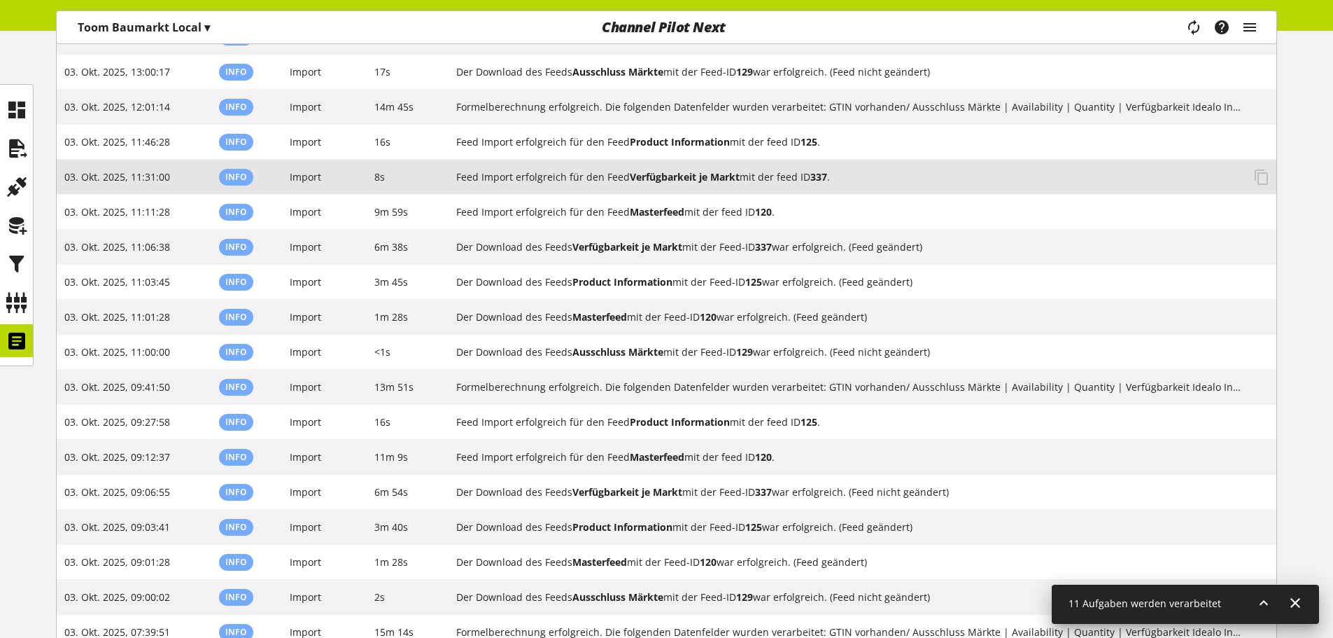
scroll to position [1740, 0]
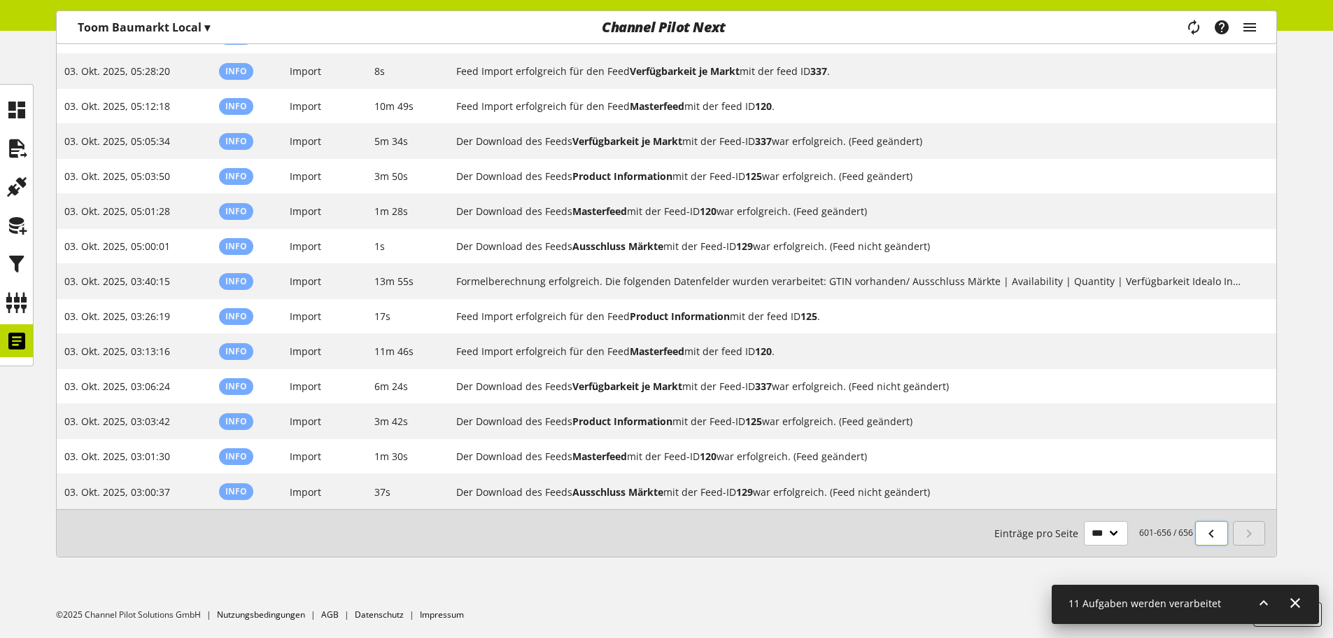
click at [1216, 531] on icon at bounding box center [1211, 533] width 17 height 25
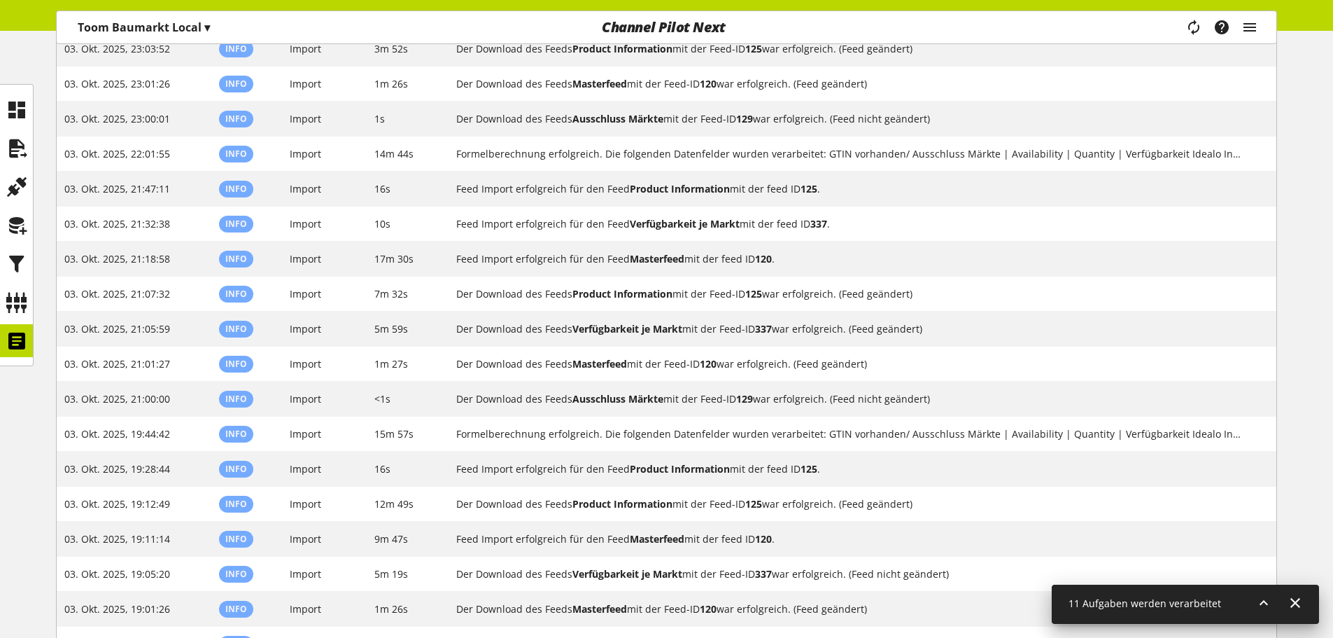
scroll to position [3280, 0]
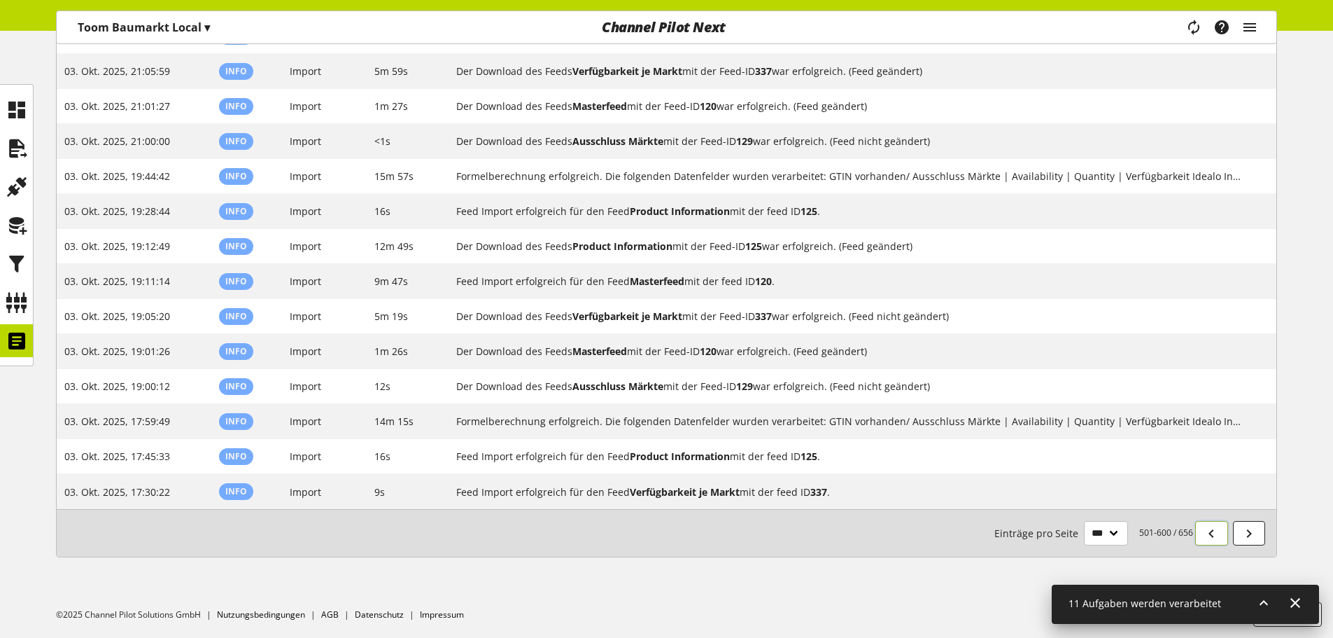
click at [1217, 527] on icon at bounding box center [1211, 533] width 17 height 25
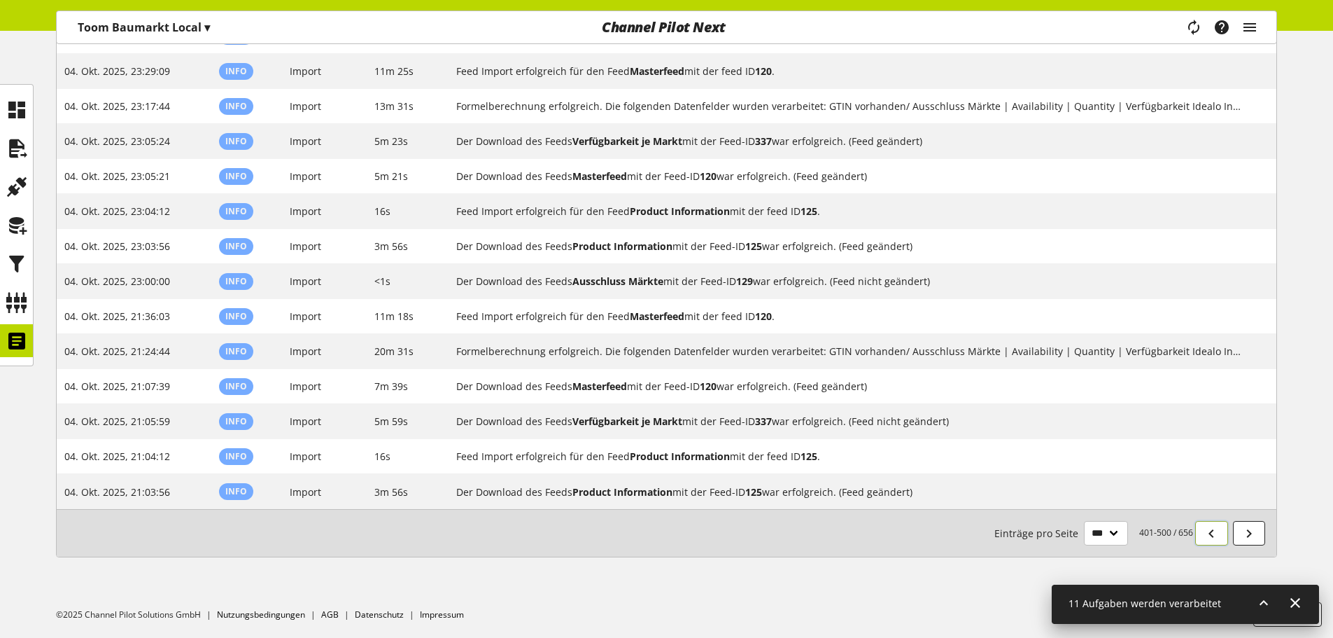
click at [1214, 533] on icon at bounding box center [1211, 533] width 17 height 25
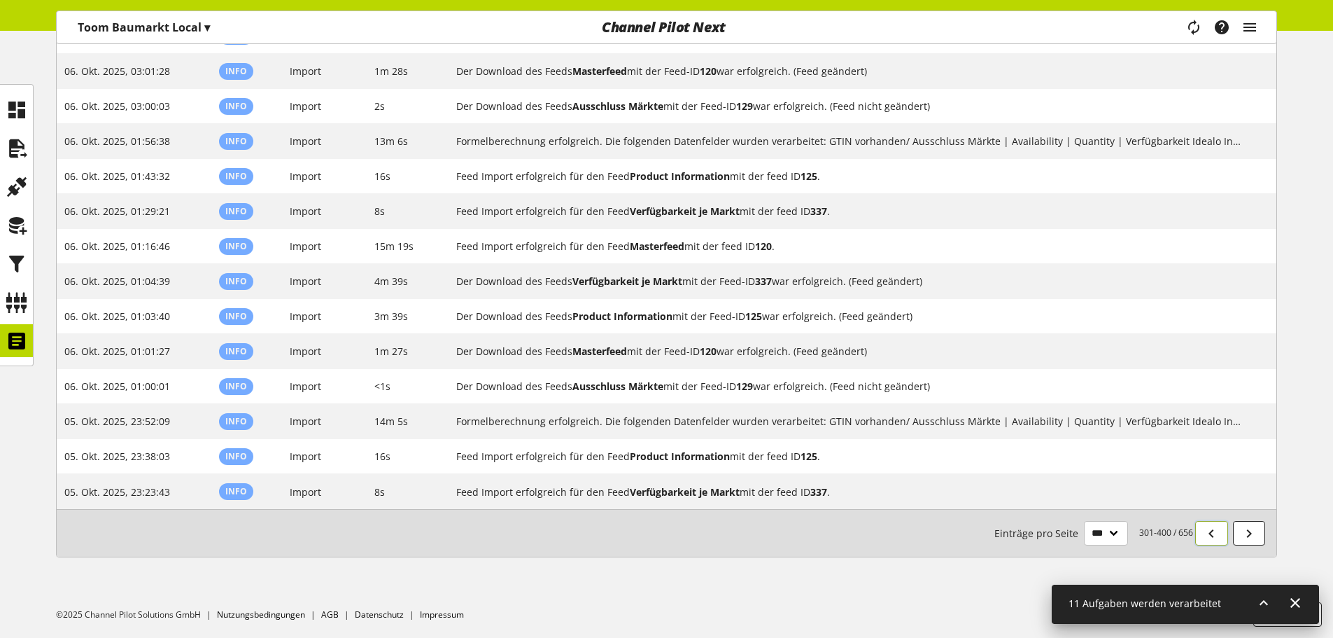
click at [1214, 533] on icon at bounding box center [1211, 533] width 17 height 25
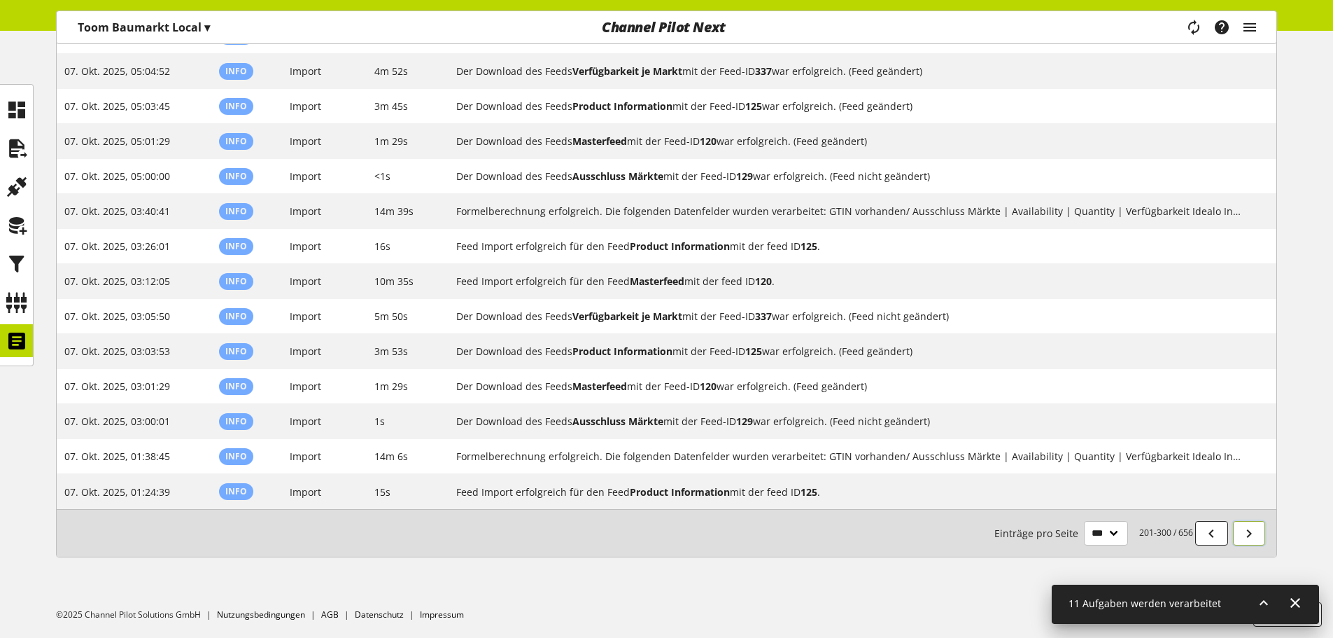
click at [1257, 530] on icon at bounding box center [1249, 533] width 17 height 25
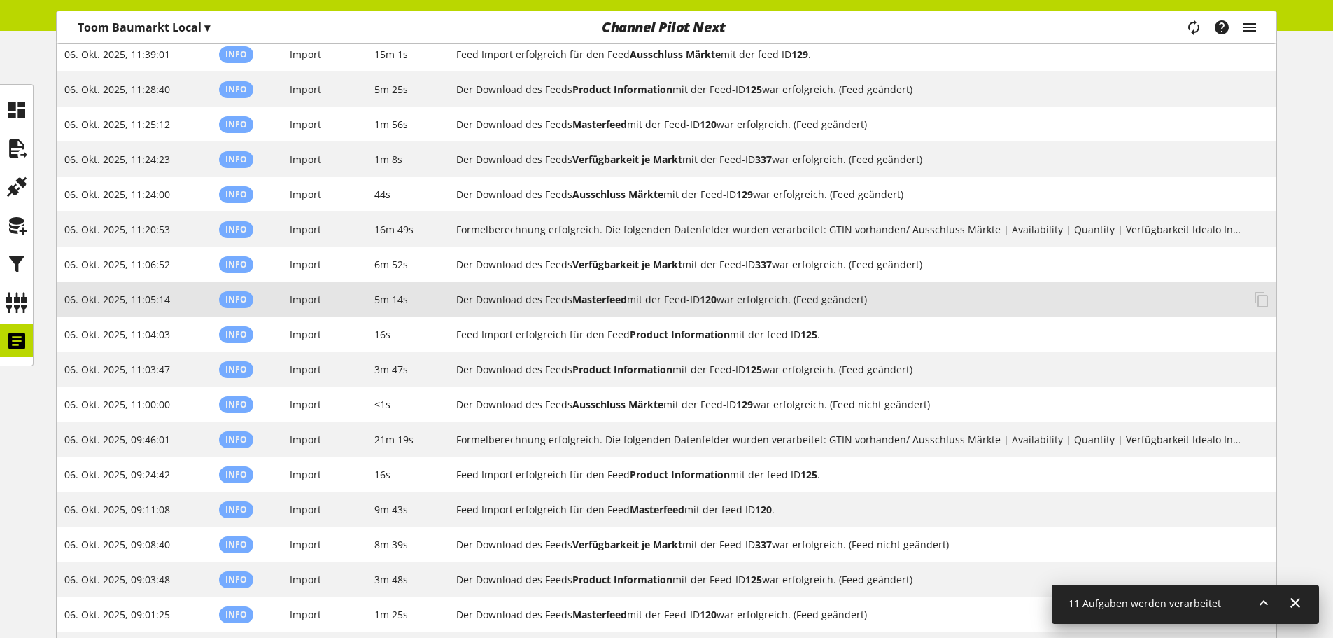
scroll to position [1997, 0]
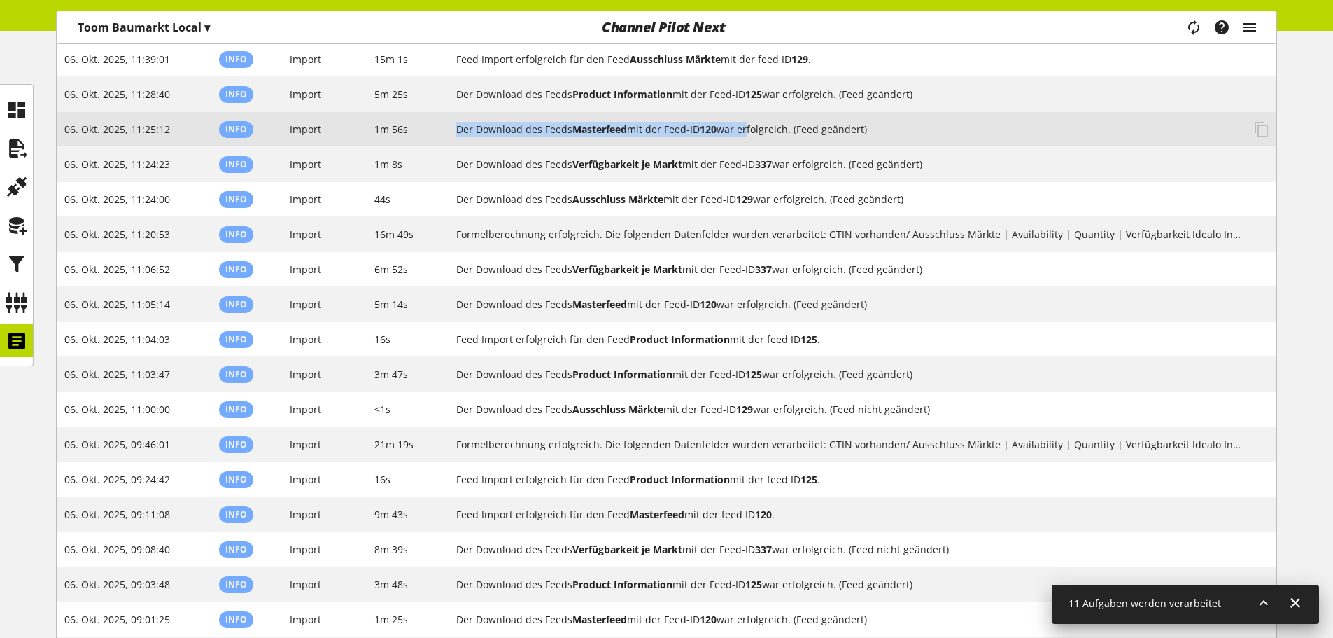
drag, startPoint x: 749, startPoint y: 130, endPoint x: 449, endPoint y: 132, distance: 299.6
click at [449, 132] on td "Der Download des Feeds Masterfeed mit der Feed-ID 120 war erfolgreich. (Feed ge…" at bounding box center [863, 129] width 828 height 35
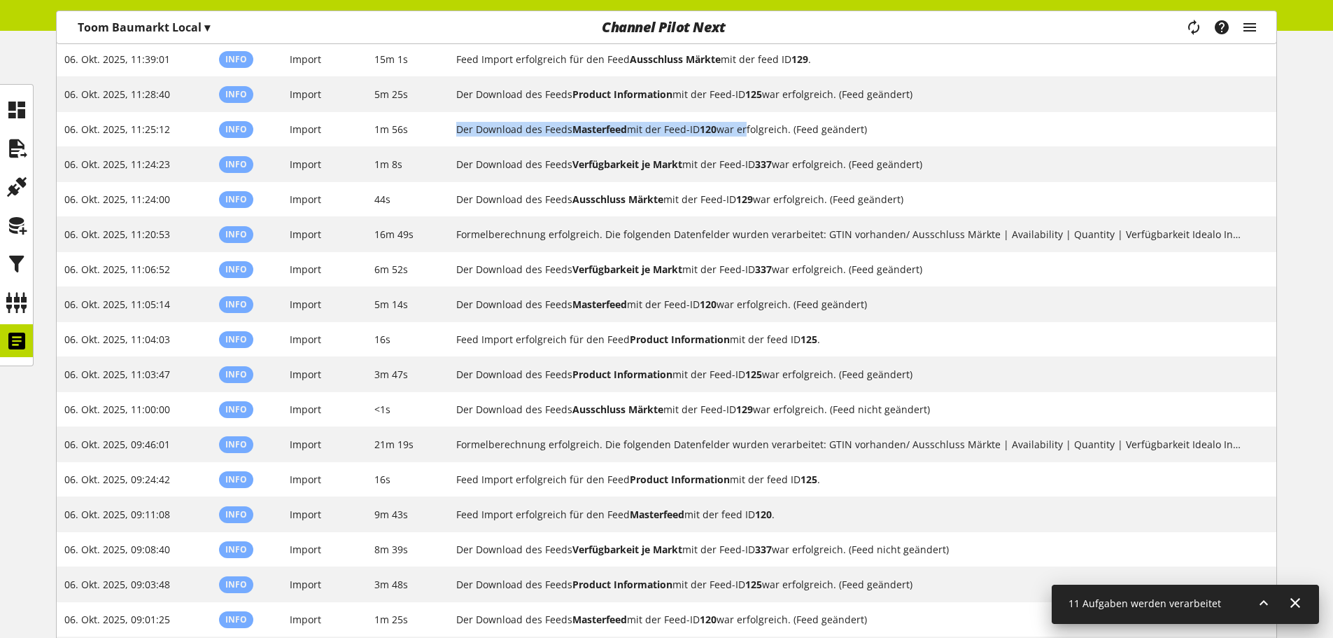
click at [1263, 598] on icon at bounding box center [1264, 602] width 17 height 25
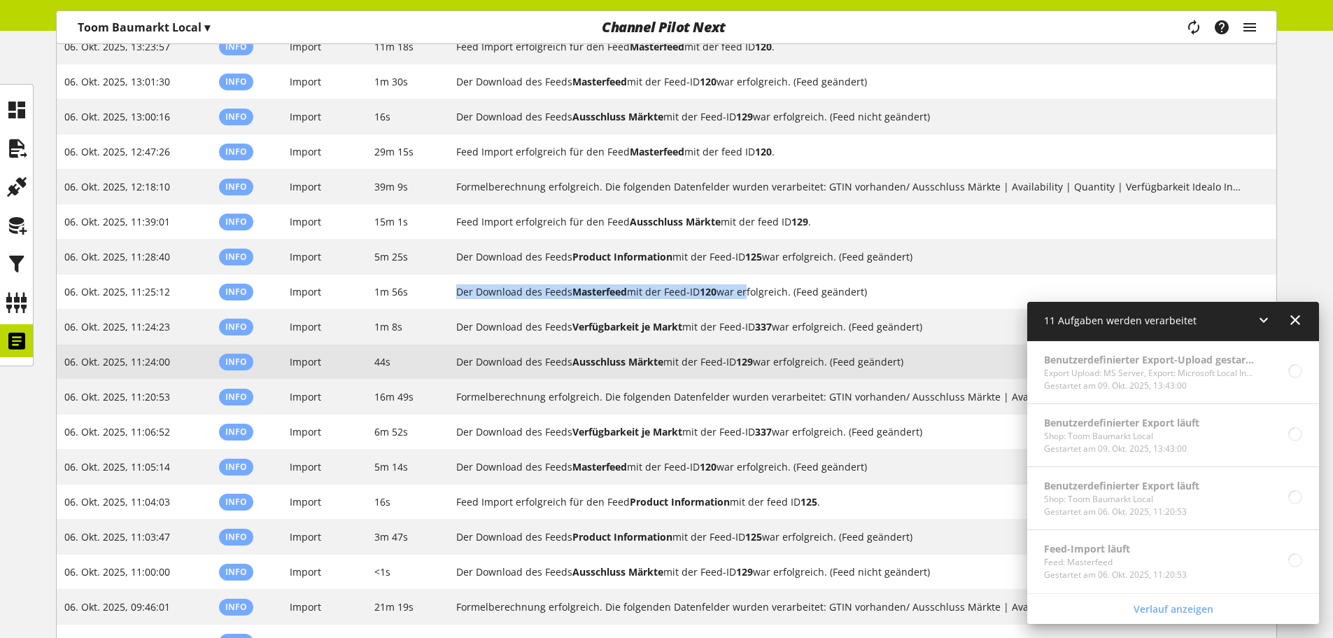
scroll to position [1810, 0]
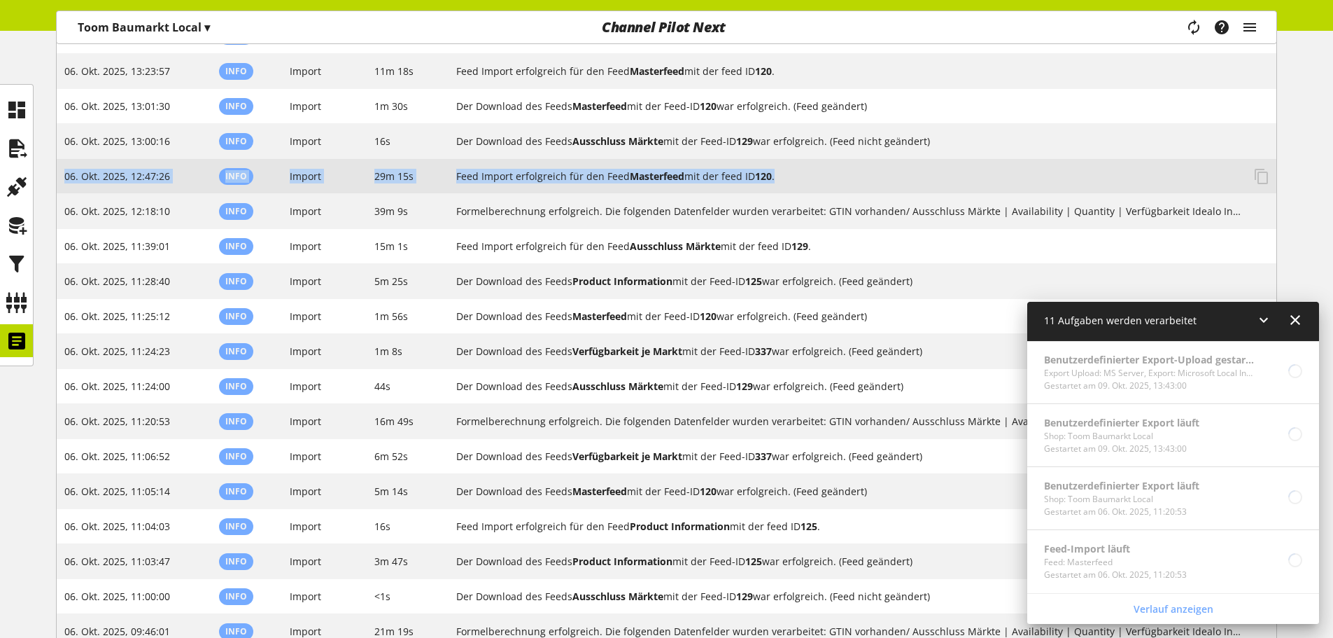
drag, startPoint x: 827, startPoint y: 176, endPoint x: 62, endPoint y: 180, distance: 765.1
click at [62, 180] on tr "06. Okt. 2025, 12:47:26 Info Import 29m 15s Feed Import erfolgreich für den Fee…" at bounding box center [667, 176] width 1220 height 35
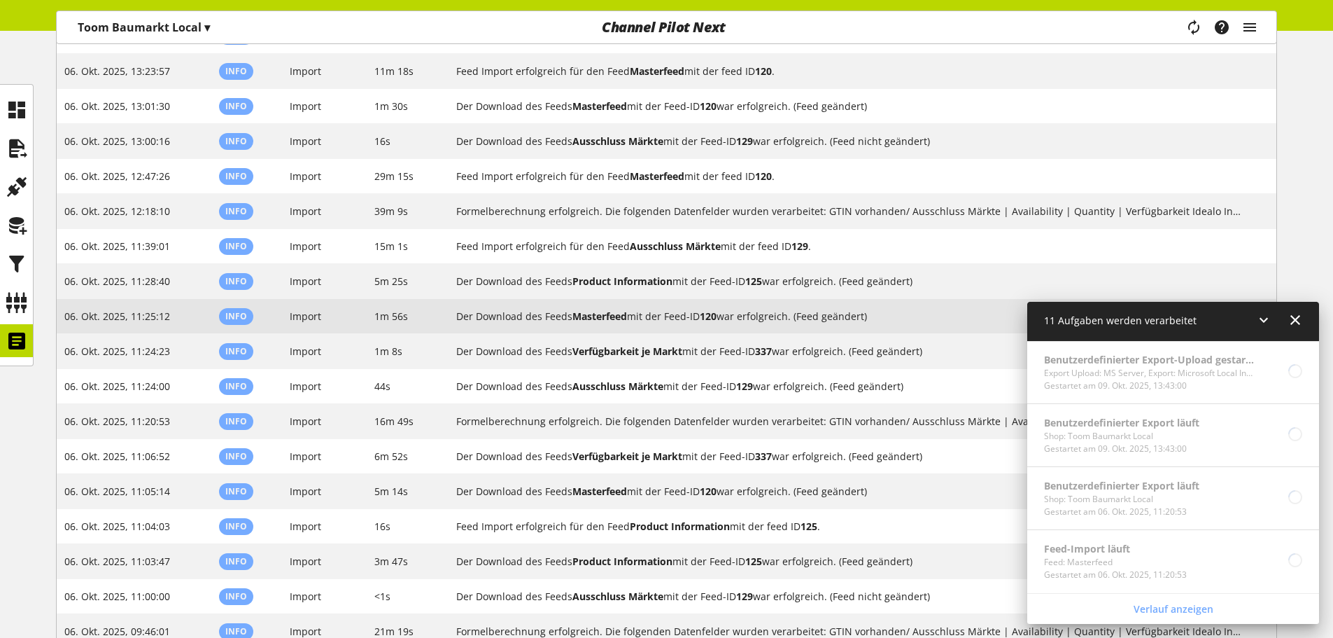
click at [606, 317] on b "Masterfeed" at bounding box center [600, 315] width 55 height 13
copy h2 "Masterfeed"
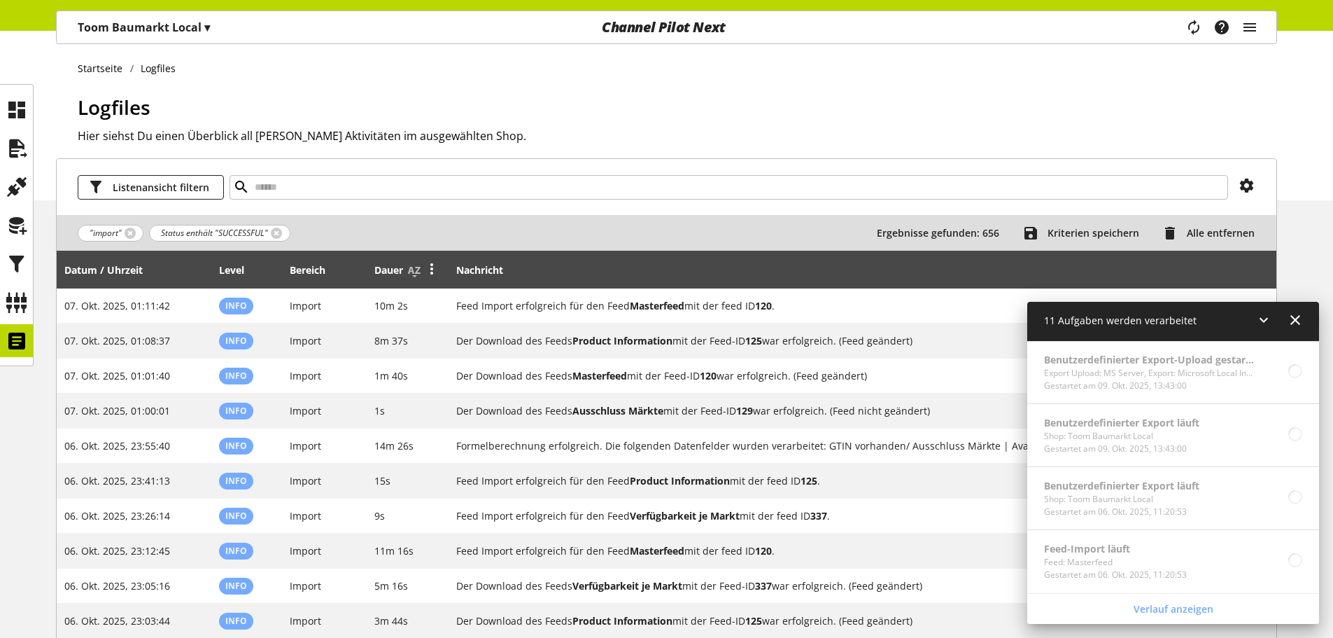
scroll to position [0, 0]
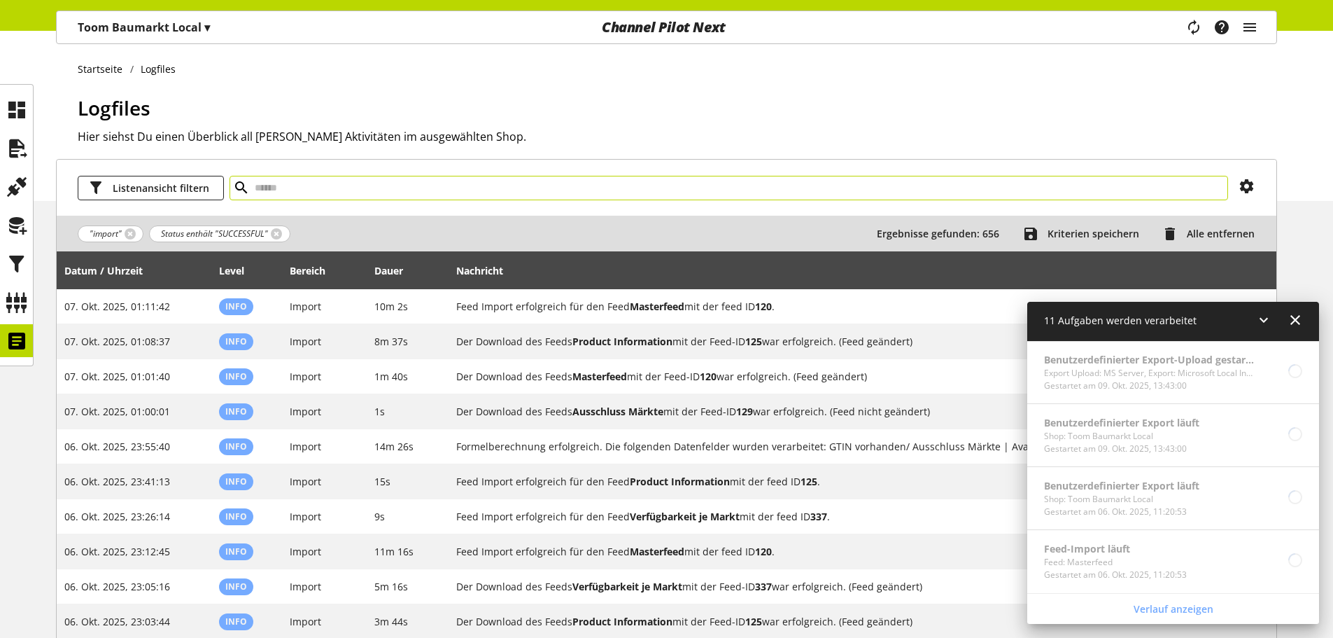
click at [302, 180] on input "text" at bounding box center [729, 188] width 999 height 24
paste input "**********"
type input "**********"
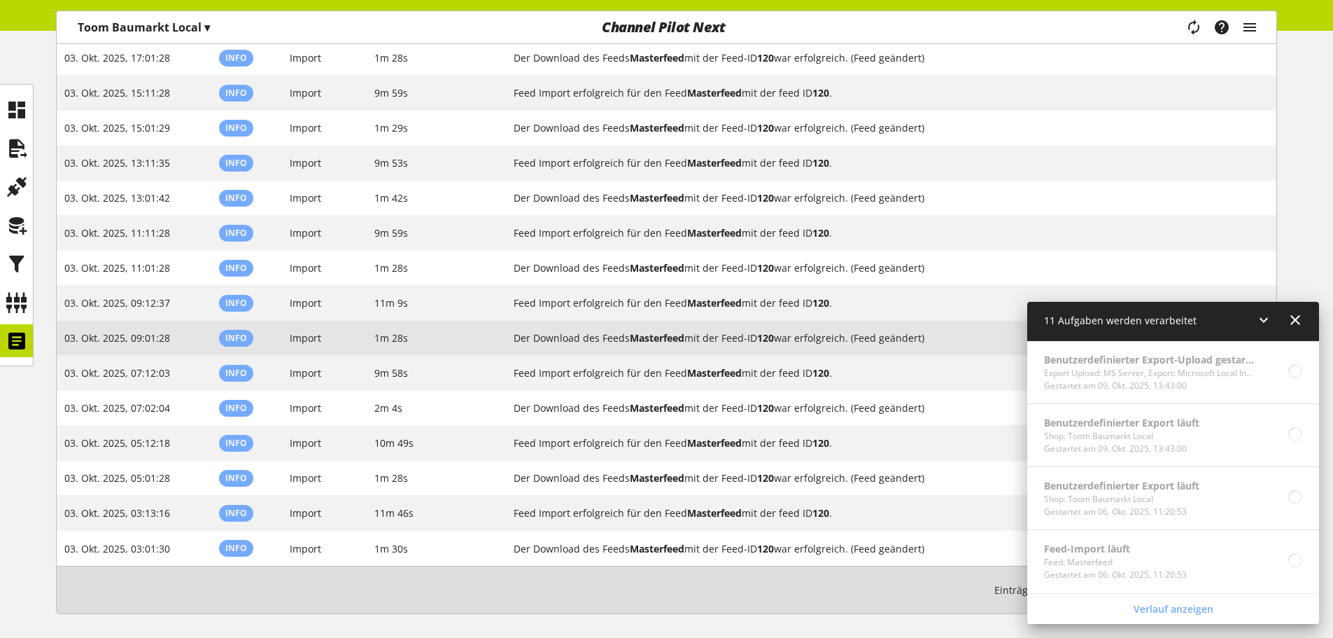
scroll to position [2545, 0]
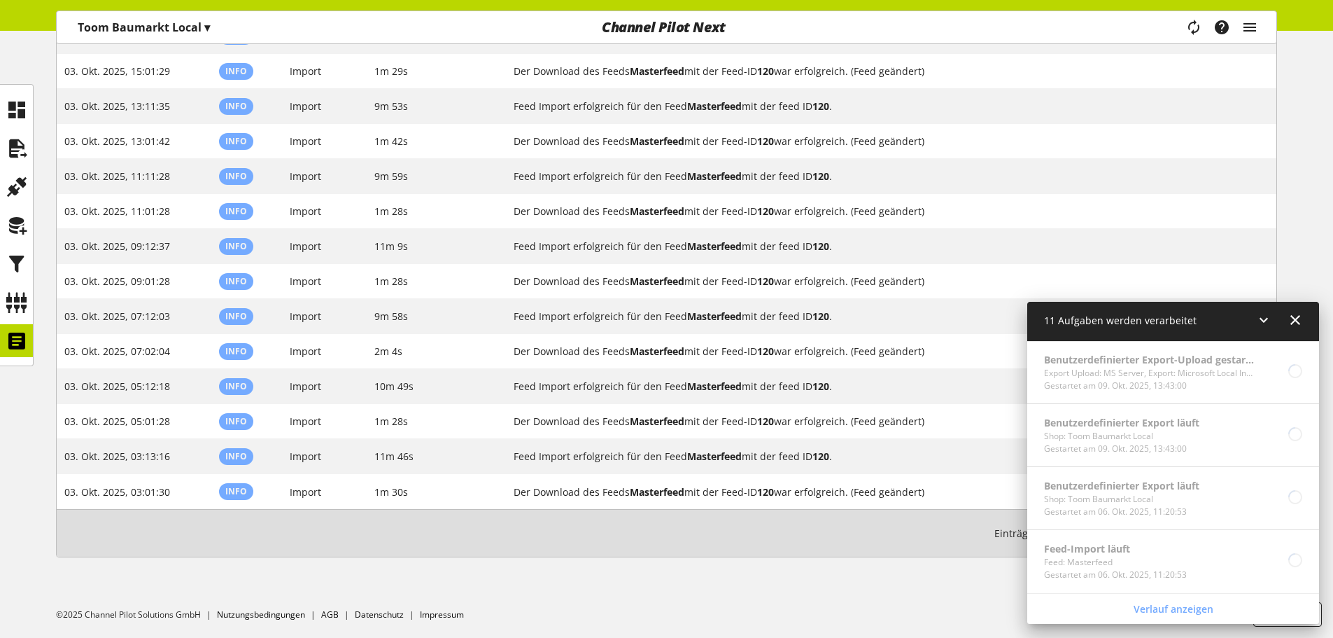
click at [1265, 317] on icon at bounding box center [1264, 319] width 17 height 25
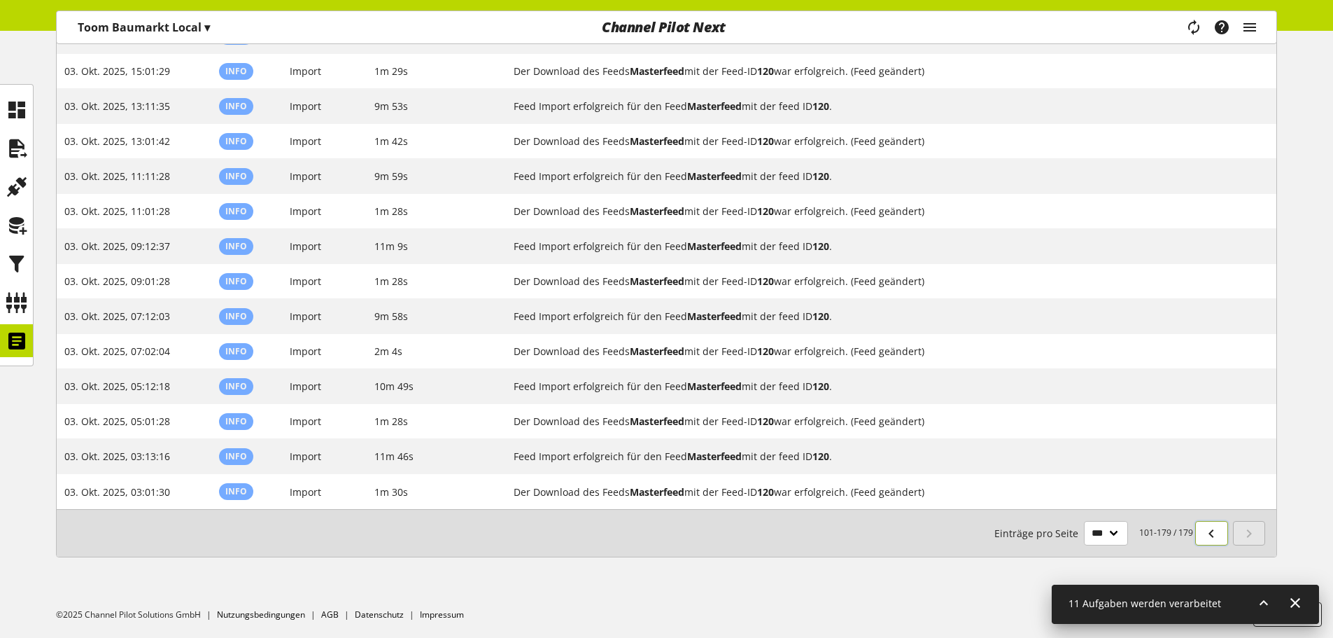
click at [1207, 528] on icon at bounding box center [1211, 533] width 17 height 25
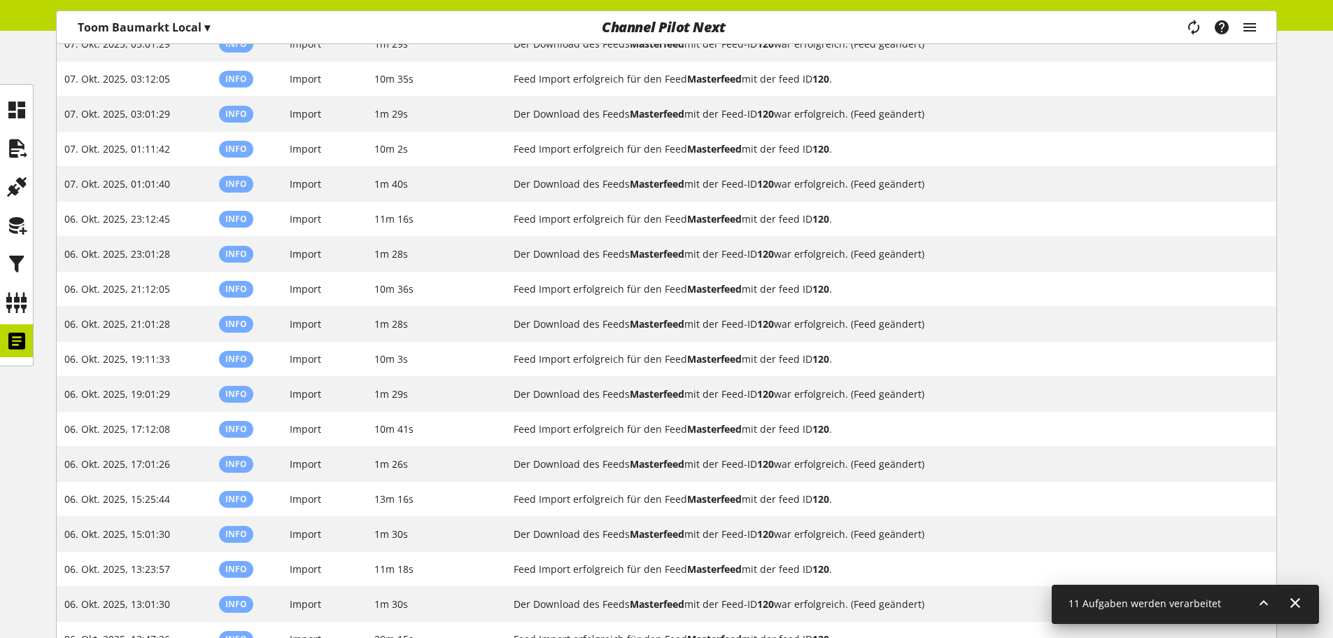
scroll to position [3280, 0]
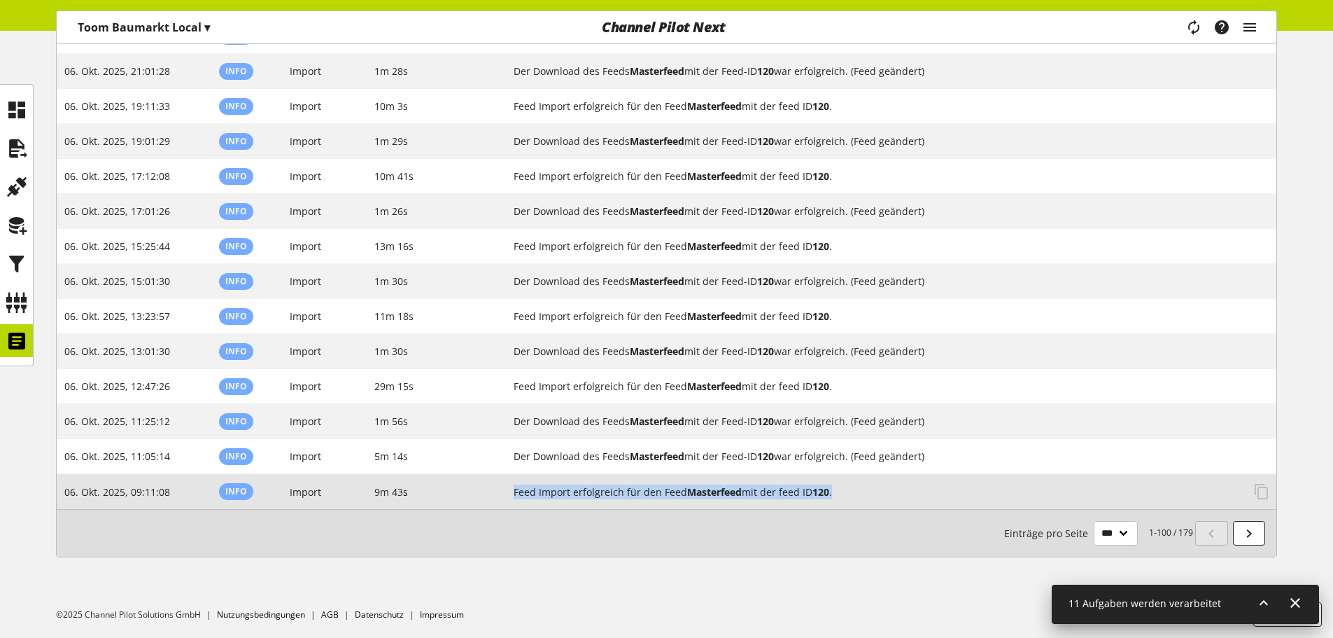
drag, startPoint x: 882, startPoint y: 498, endPoint x: 512, endPoint y: 495, distance: 370.3
click at [512, 495] on td "Feed Import erfolgreich für den Feed Masterfeed mit der feed ID 120 . Mehr" at bounding box center [892, 491] width 770 height 35
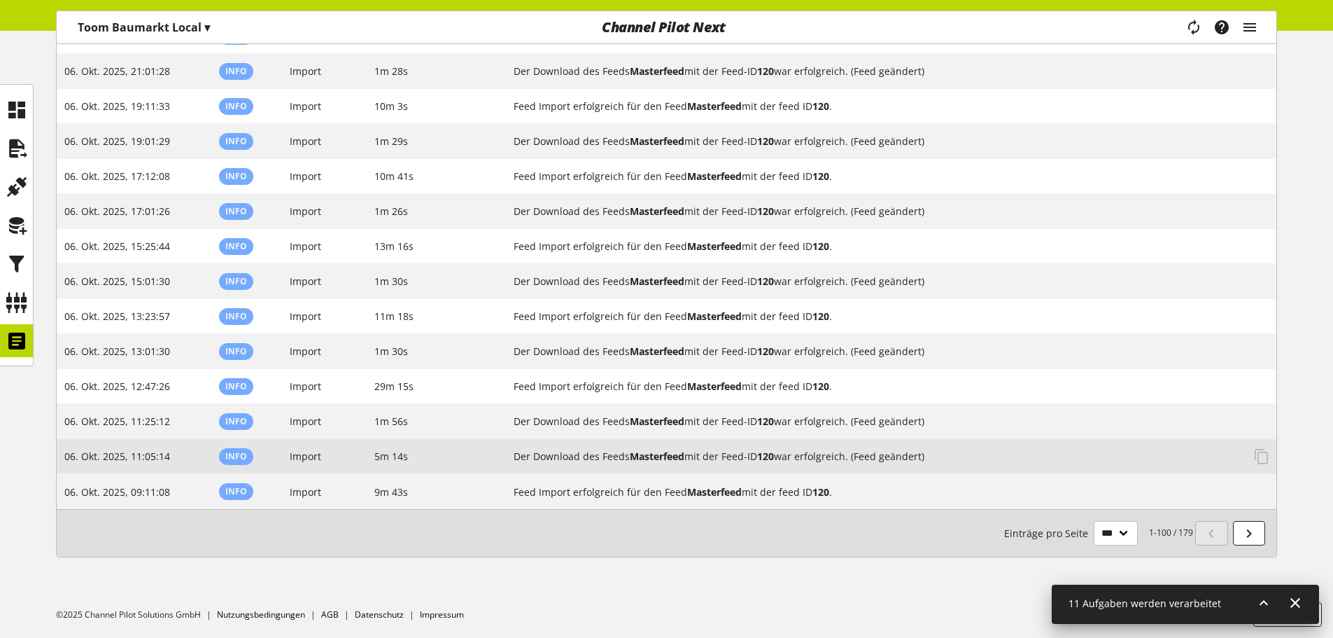
click at [961, 456] on h2 "Der Download des Feeds Masterfeed mit der Feed-ID 120 war erfolgreich. (Feed ge…" at bounding box center [878, 456] width 729 height 15
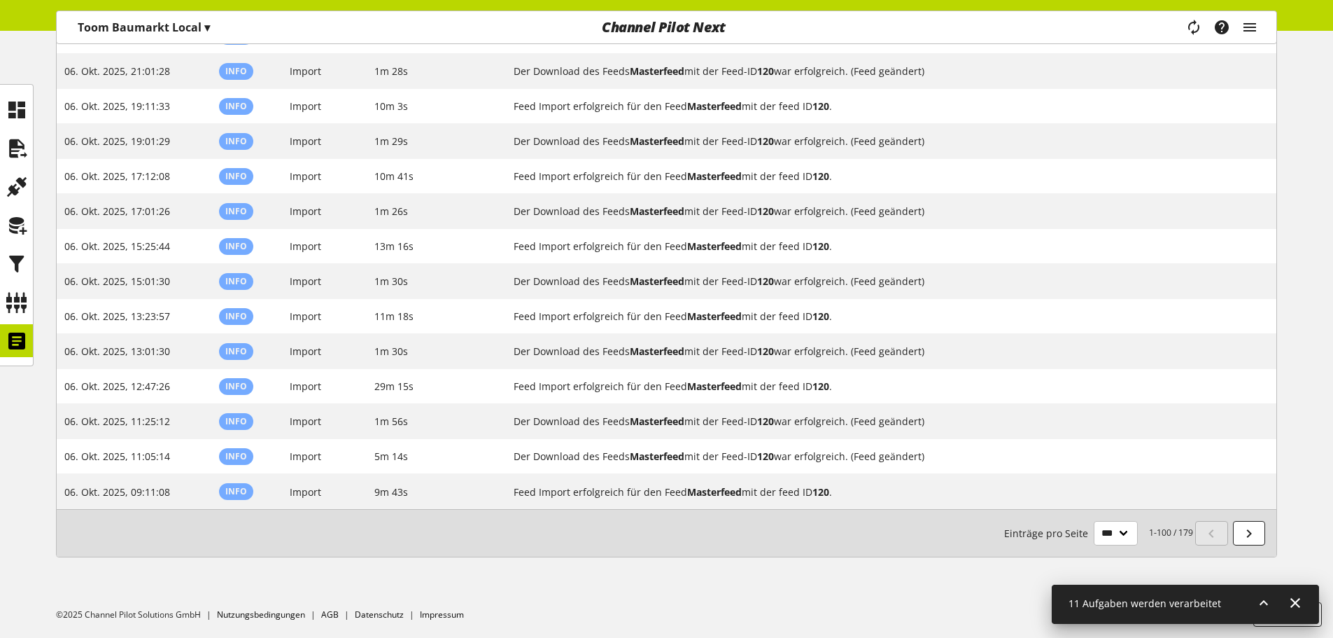
click at [1259, 610] on icon at bounding box center [1264, 602] width 17 height 25
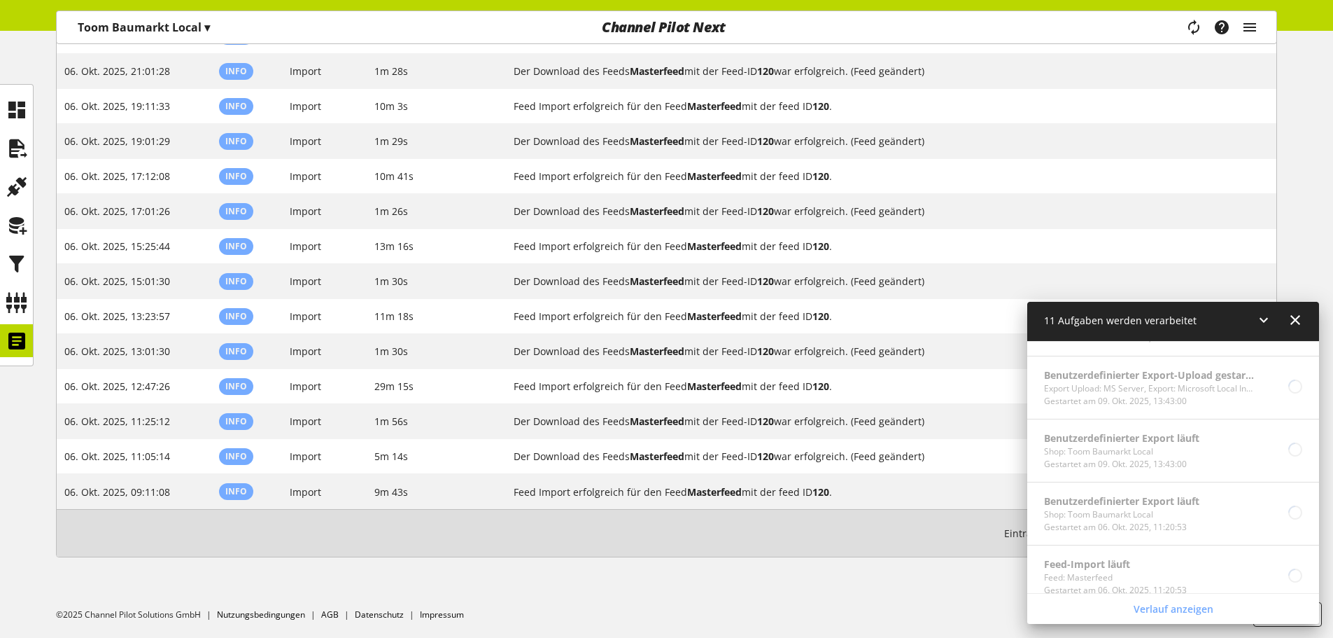
scroll to position [630, 0]
click at [1254, 321] on div "11 Aufgaben werden verarbeitet" at bounding box center [1174, 322] width 292 height 40
click at [1264, 320] on icon at bounding box center [1264, 319] width 17 height 25
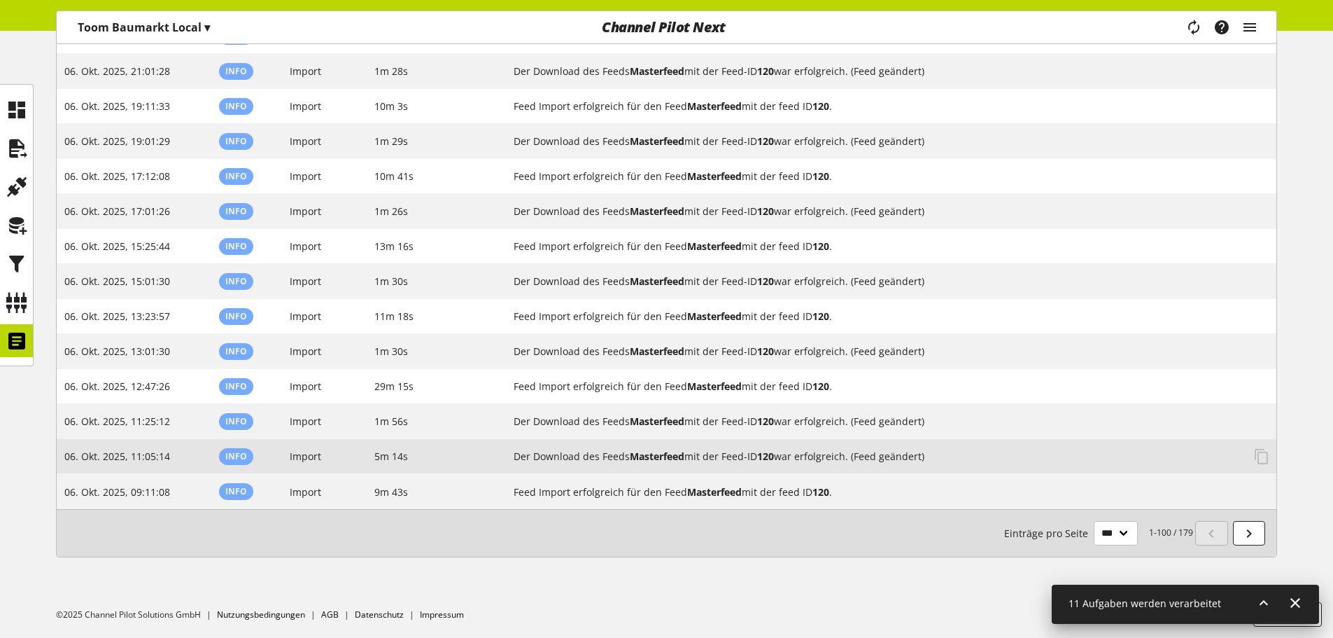
drag, startPoint x: 935, startPoint y: 453, endPoint x: 58, endPoint y: 459, distance: 877.1
click at [58, 459] on tr "06. Okt. 2025, 11:05:14 Info Import 5m 14s Der Download des Feeds Masterfeed mi…" at bounding box center [667, 456] width 1220 height 35
click at [668, 458] on b "Masterfeed" at bounding box center [657, 455] width 55 height 13
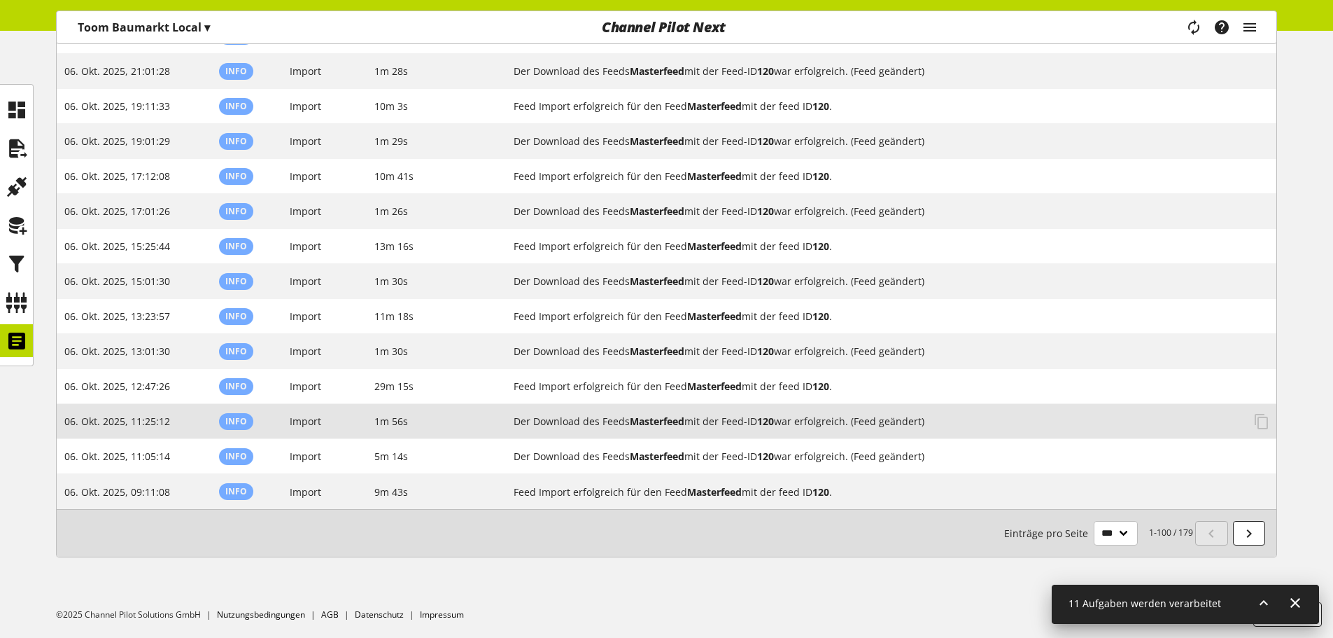
click at [680, 421] on b "Masterfeed" at bounding box center [657, 420] width 55 height 13
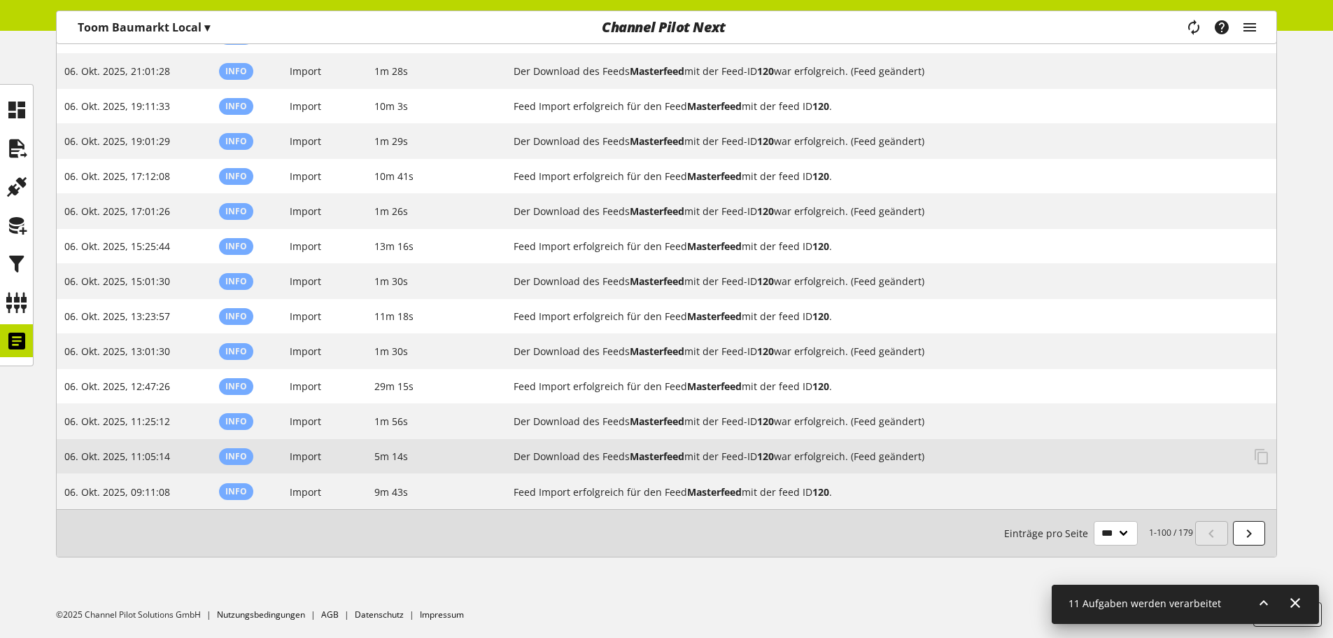
click at [702, 442] on td "Der Download des Feeds Masterfeed mit der Feed-ID 120 war erfolgreich. (Feed ge…" at bounding box center [892, 456] width 770 height 35
drag, startPoint x: 950, startPoint y: 457, endPoint x: 64, endPoint y: 450, distance: 886.2
click at [64, 450] on tr "06. Okt. 2025, 11:05:14 Info Import 5m 14s Der Download des Feeds Masterfeed mi…" at bounding box center [667, 456] width 1220 height 35
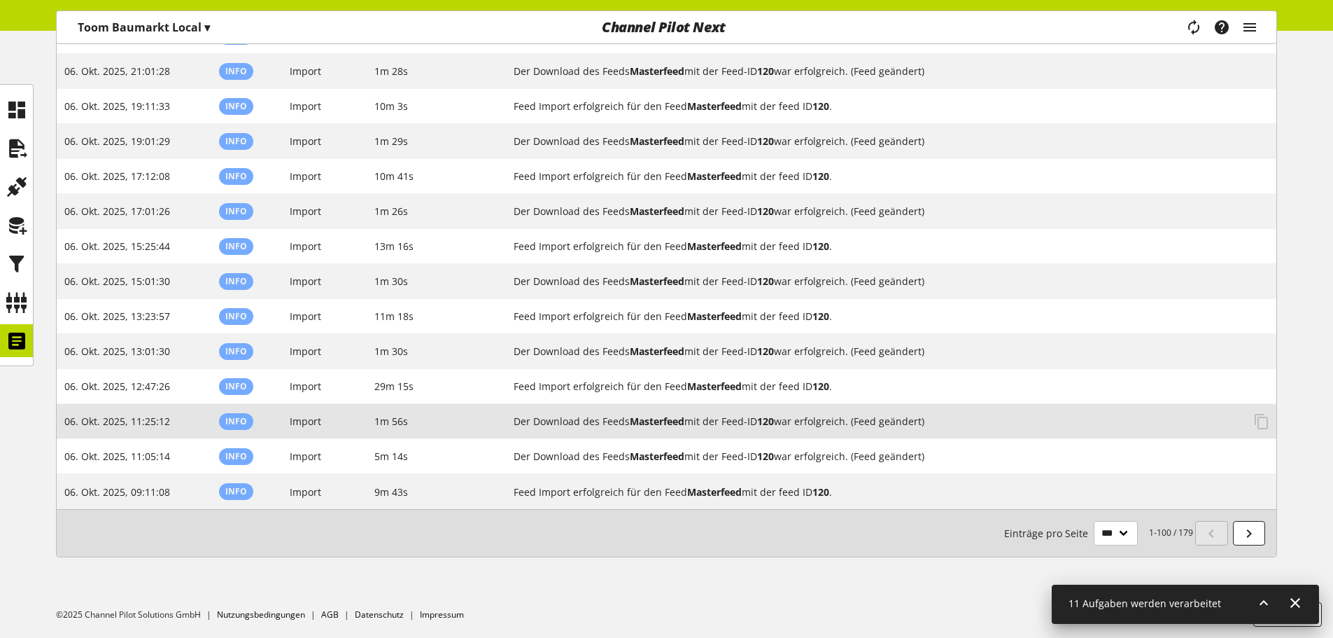
click at [808, 423] on h2 "Der Download des Feeds Masterfeed mit der Feed-ID 120 war erfolgreich. (Feed ge…" at bounding box center [878, 421] width 729 height 15
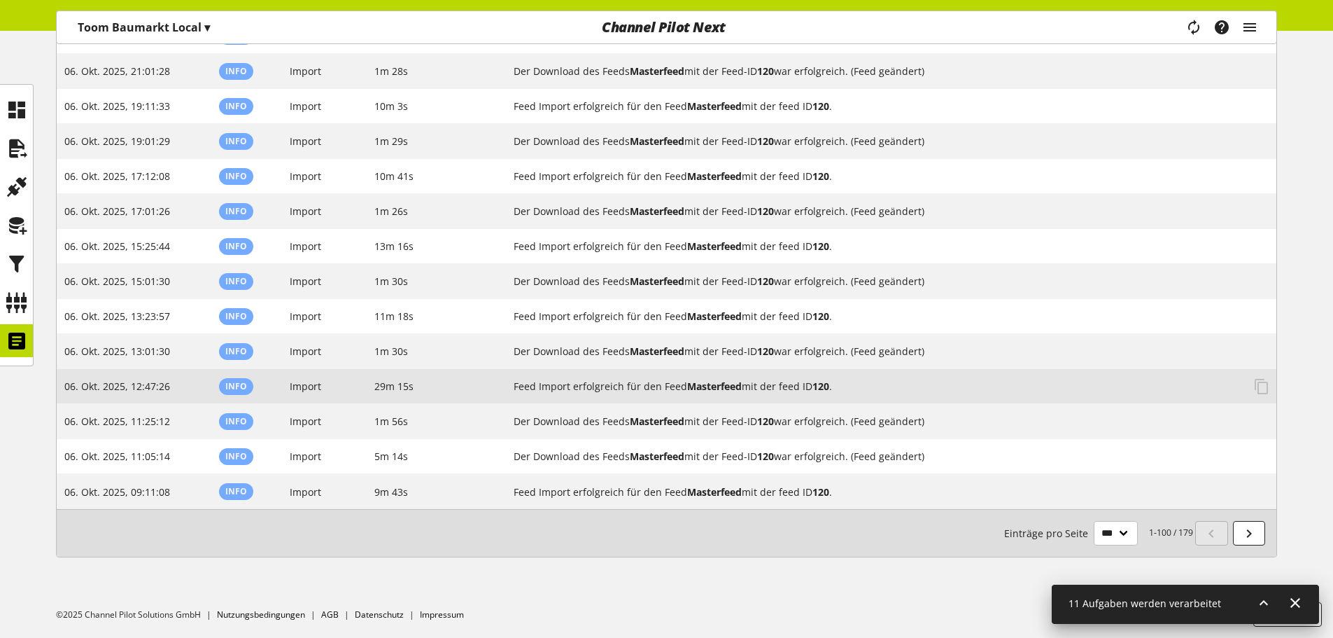
click at [912, 387] on h2 "Feed Import erfolgreich für den Feed Masterfeed mit der feed ID 120 ." at bounding box center [878, 386] width 729 height 15
click at [779, 384] on h2 "Feed Import erfolgreich für den Feed Masterfeed mit der feed ID 120 ." at bounding box center [878, 386] width 729 height 15
click at [867, 388] on h2 "Feed Import erfolgreich für den Feed Masterfeed mit der feed ID 120 ." at bounding box center [878, 386] width 729 height 15
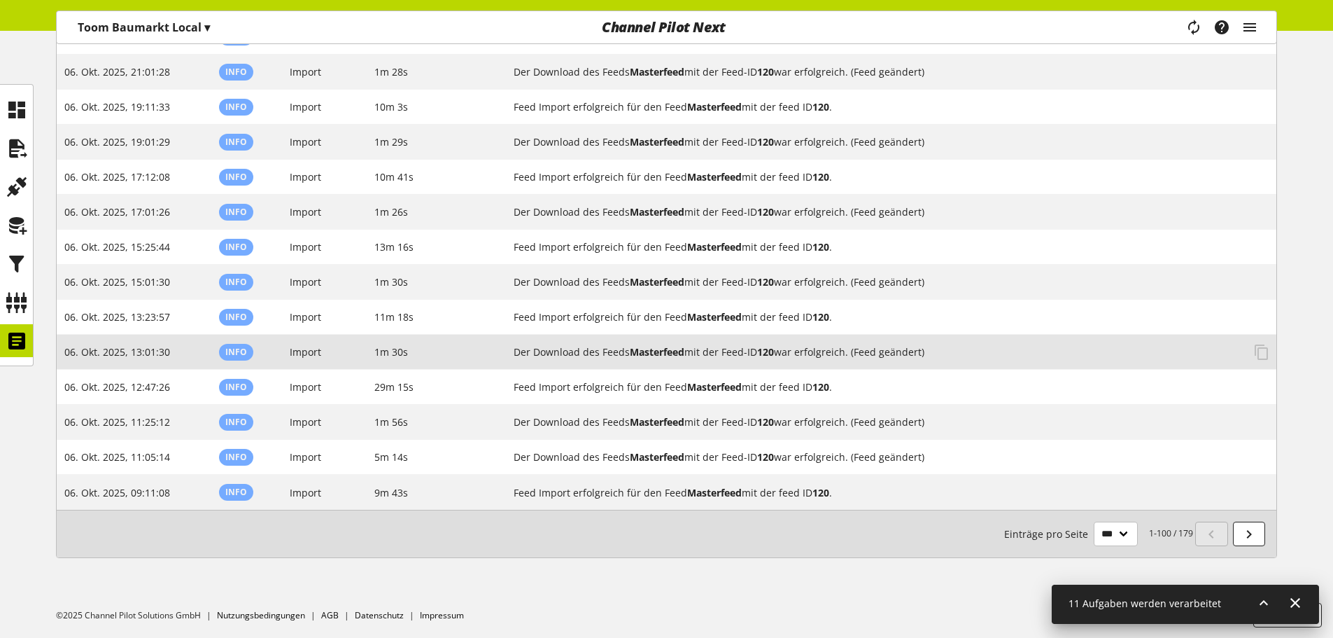
scroll to position [3280, 0]
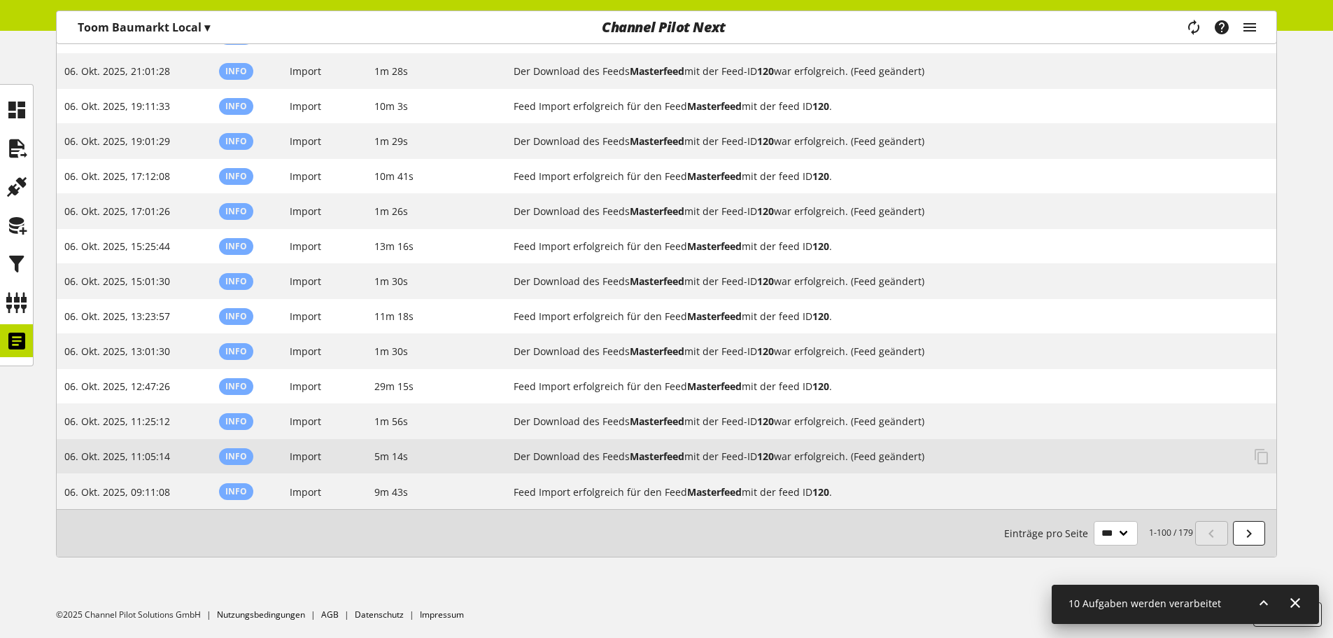
drag, startPoint x: 954, startPoint y: 451, endPoint x: 59, endPoint y: 456, distance: 894.6
click at [59, 456] on tr "06. Okt. 2025, 11:05:14 Info Import 5m 14s Der Download des Feeds Masterfeed mi…" at bounding box center [667, 456] width 1220 height 35
click at [752, 452] on h2 "Der Download des Feeds Masterfeed mit der Feed-ID 120 war erfolgreich. (Feed ge…" at bounding box center [878, 456] width 729 height 15
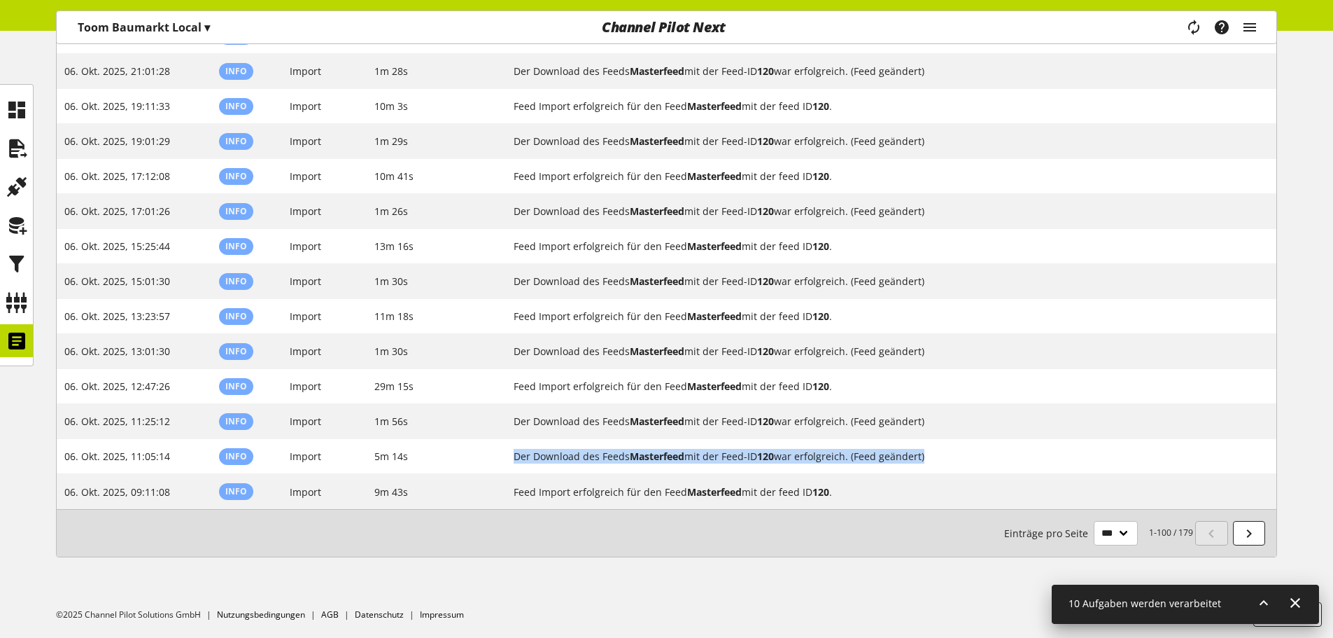
click at [1268, 599] on icon at bounding box center [1264, 602] width 17 height 25
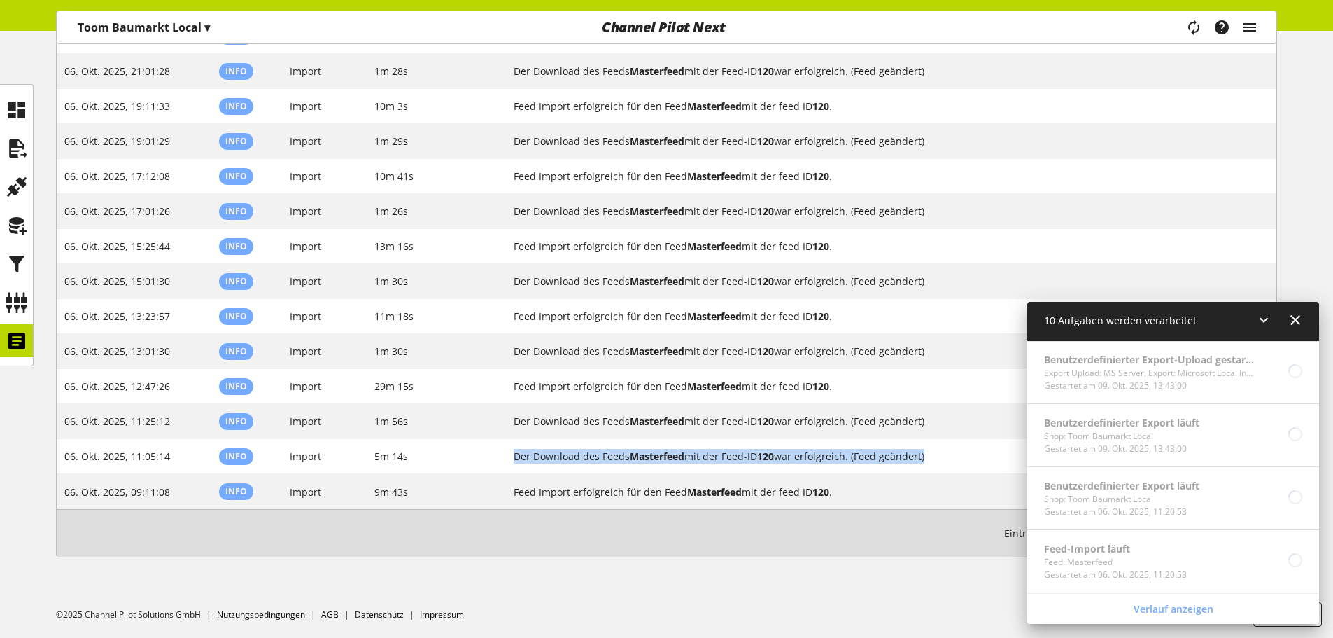
scroll to position [567, 0]
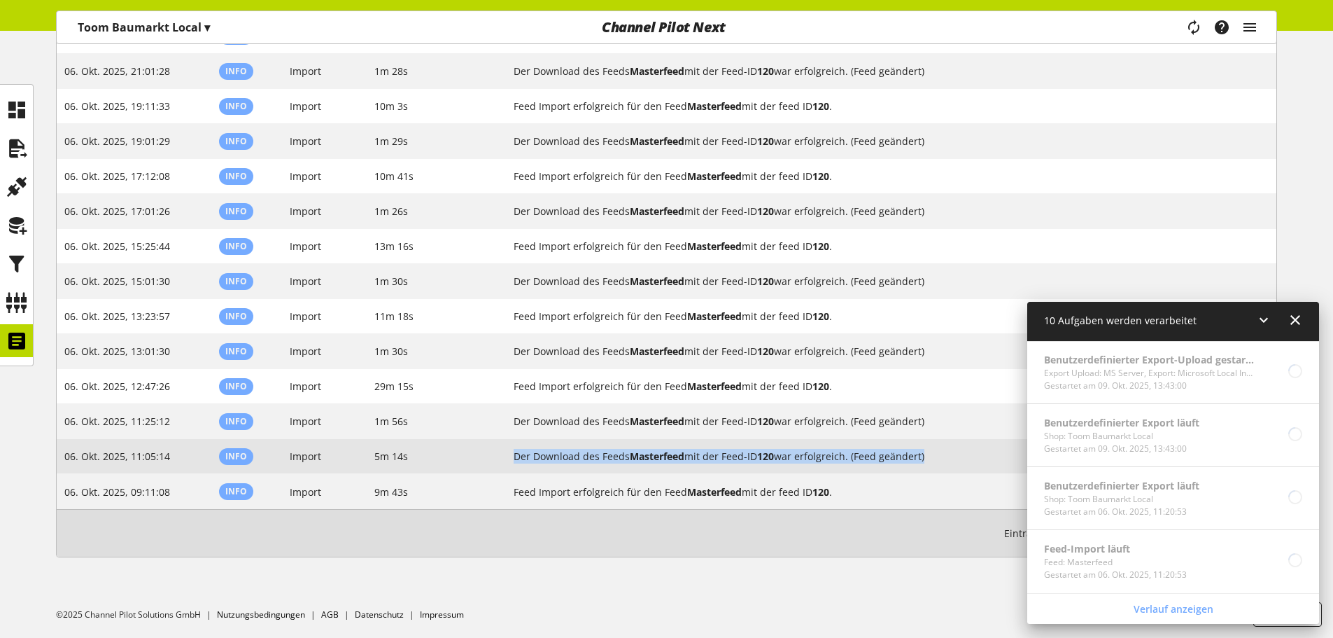
click at [788, 456] on h2 "Der Download des Feeds Masterfeed mit der Feed-ID 120 war erfolgreich. (Feed ge…" at bounding box center [878, 456] width 729 height 15
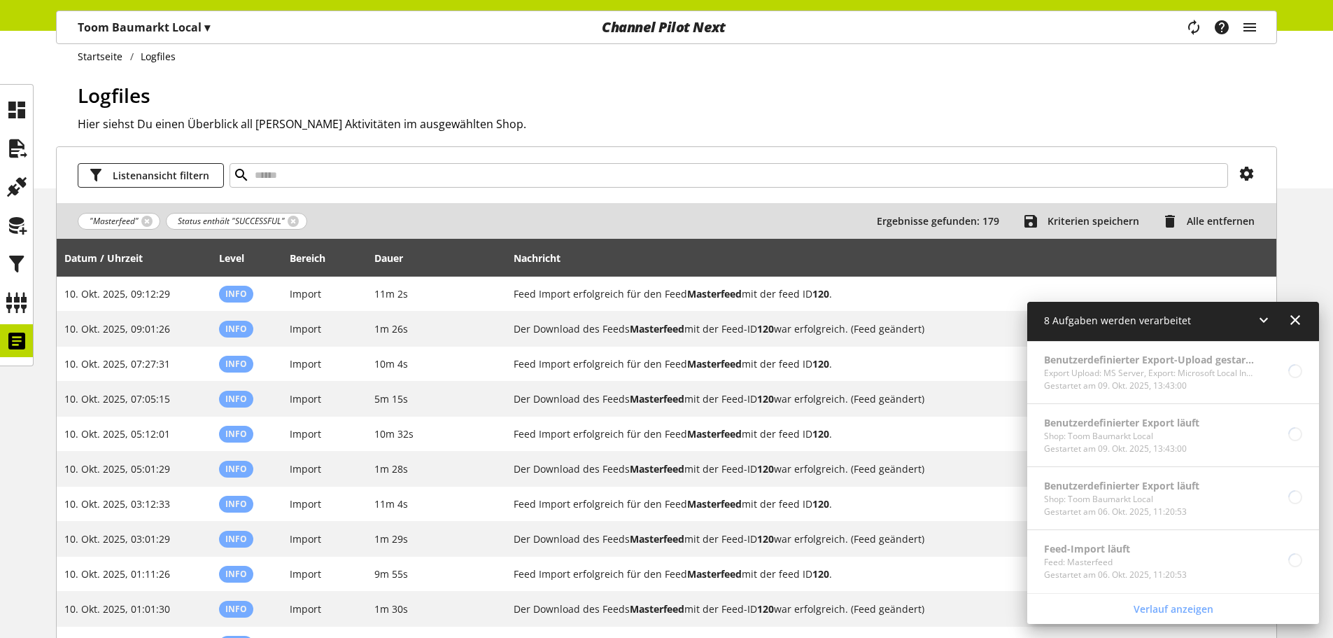
scroll to position [0, 0]
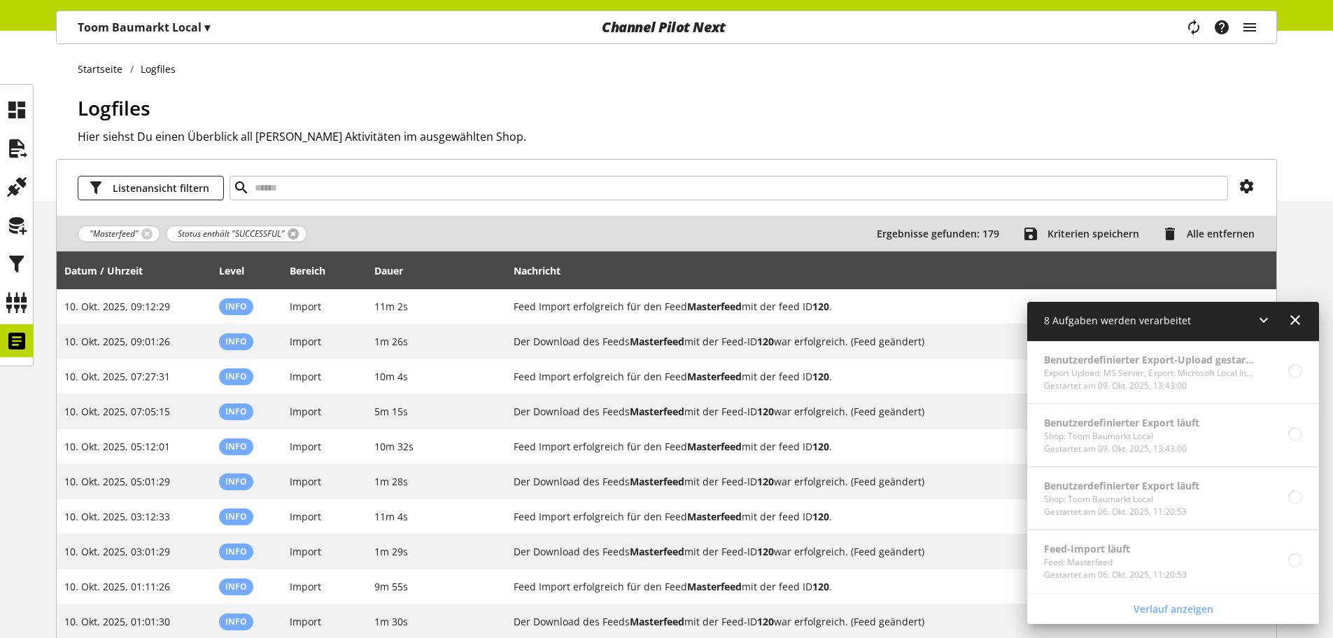
click at [289, 231] on link at bounding box center [293, 233] width 11 height 11
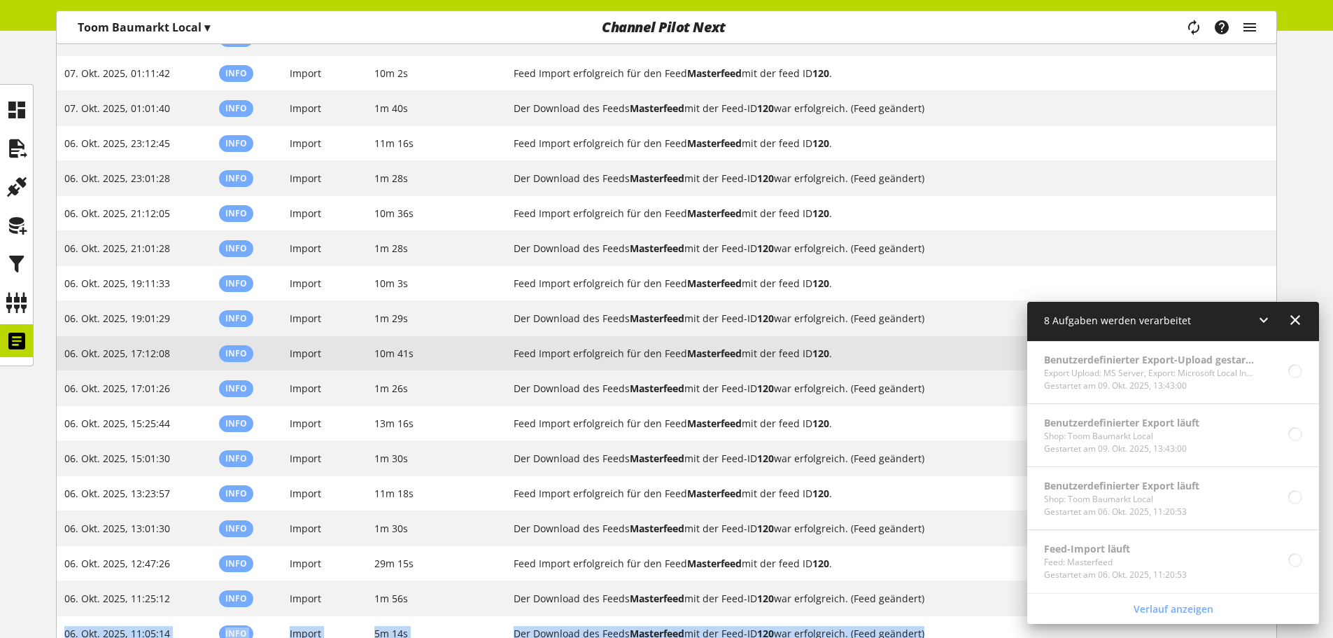
scroll to position [3280, 0]
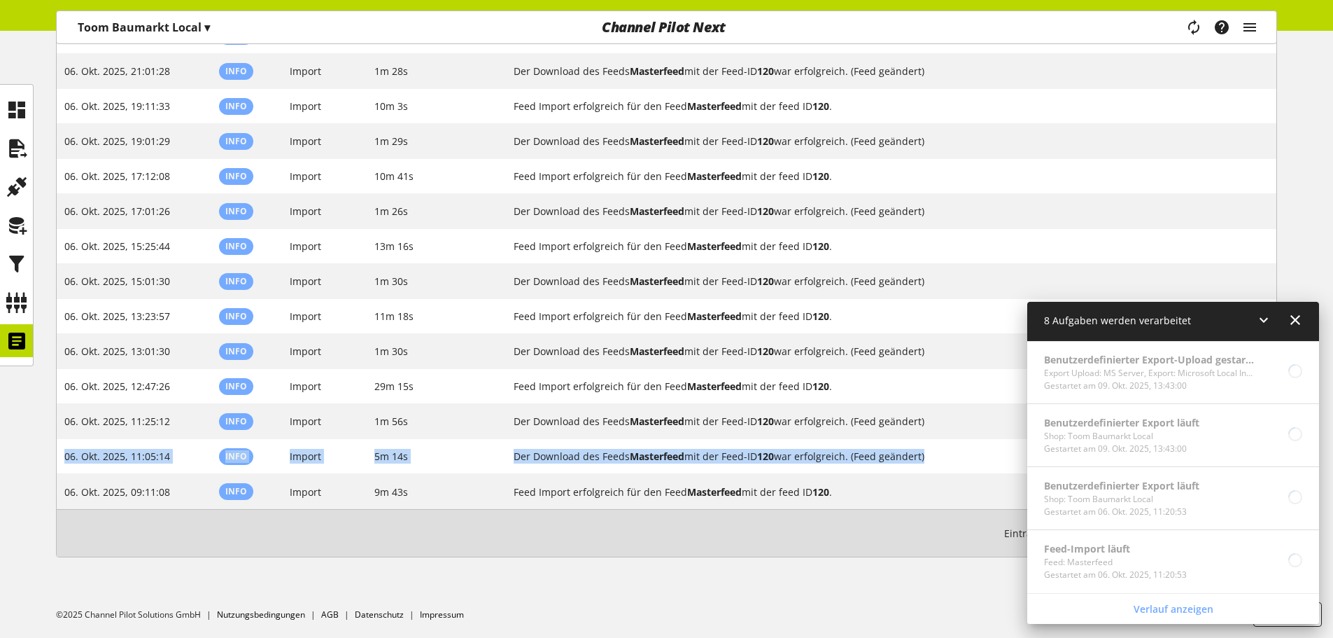
click at [1270, 321] on icon at bounding box center [1264, 319] width 17 height 25
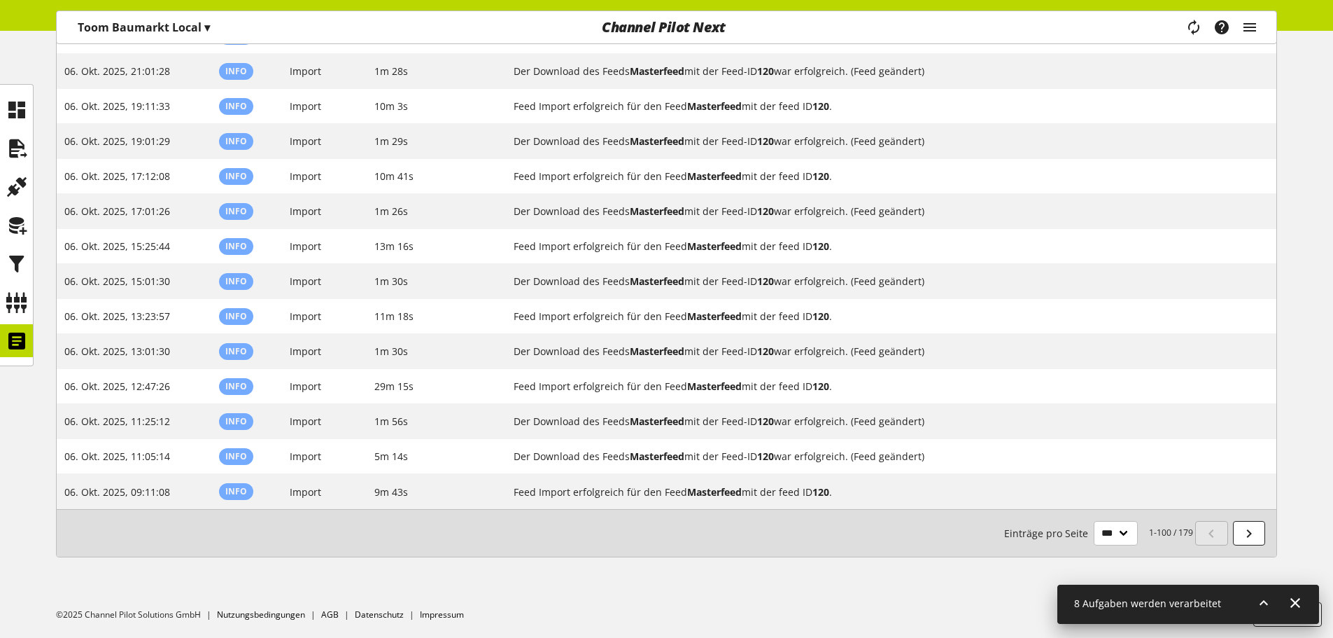
click at [951, 535] on div "1-100 / 179 Einträge pro Seite ** ** ** ***" at bounding box center [667, 533] width 1220 height 48
click at [849, 551] on div "1-100 / 179 Einträge pro Seite ** ** ** ***" at bounding box center [667, 533] width 1220 height 48
click at [1256, 608] on icon at bounding box center [1264, 602] width 17 height 25
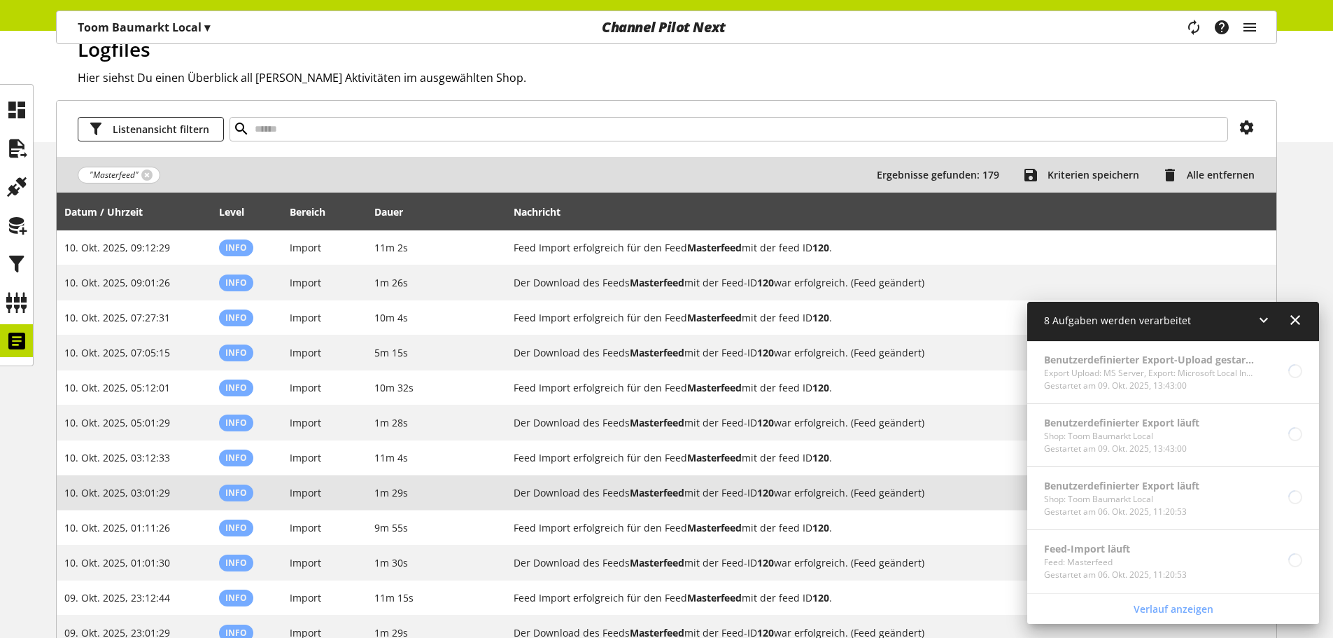
scroll to position [0, 0]
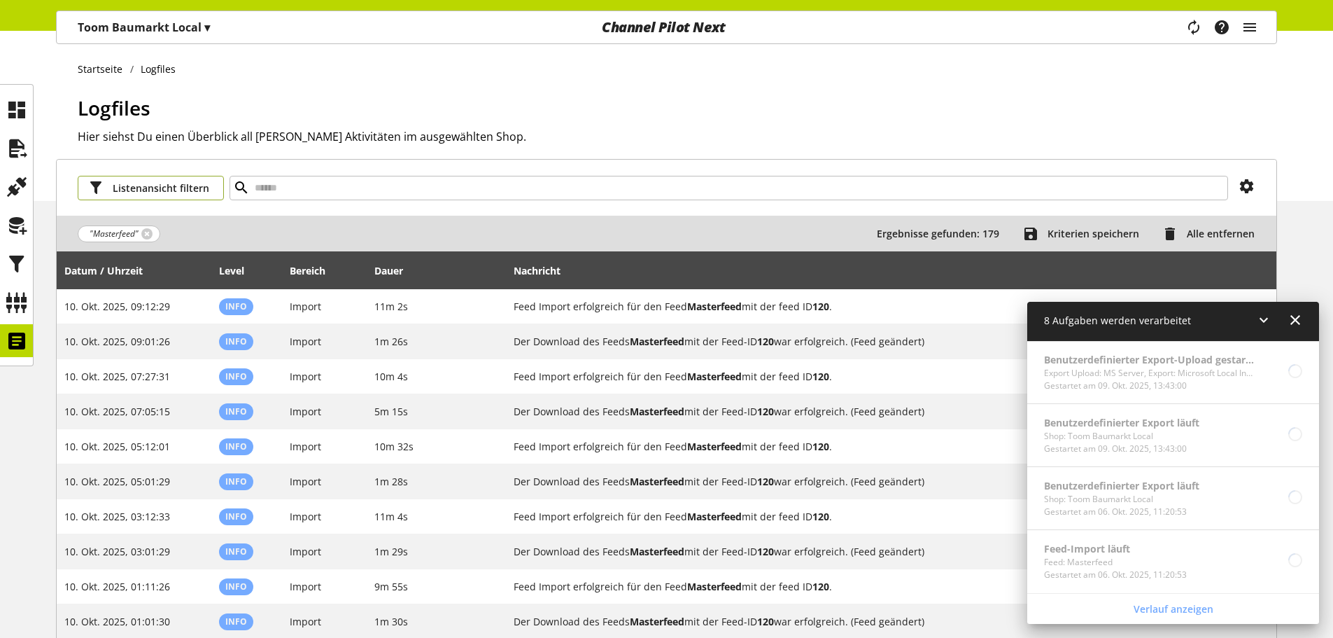
click at [188, 188] on span "Listenansicht filtern" at bounding box center [161, 188] width 97 height 15
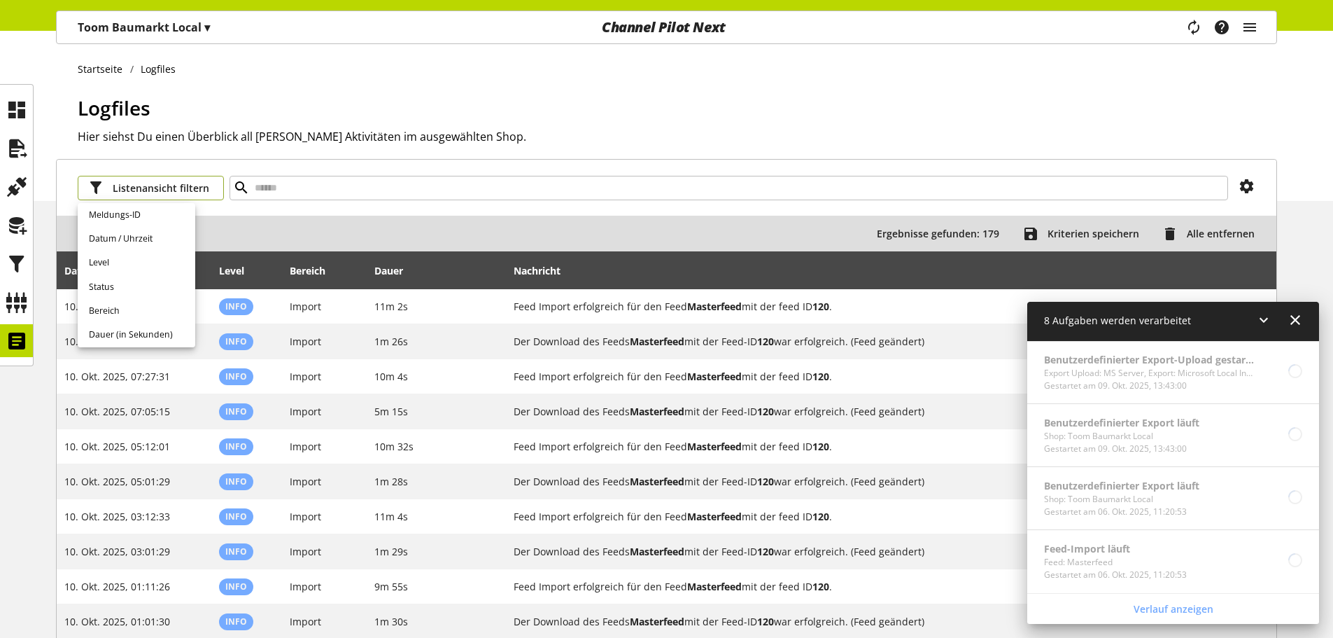
click at [188, 188] on span "Listenansicht filtern" at bounding box center [161, 188] width 97 height 15
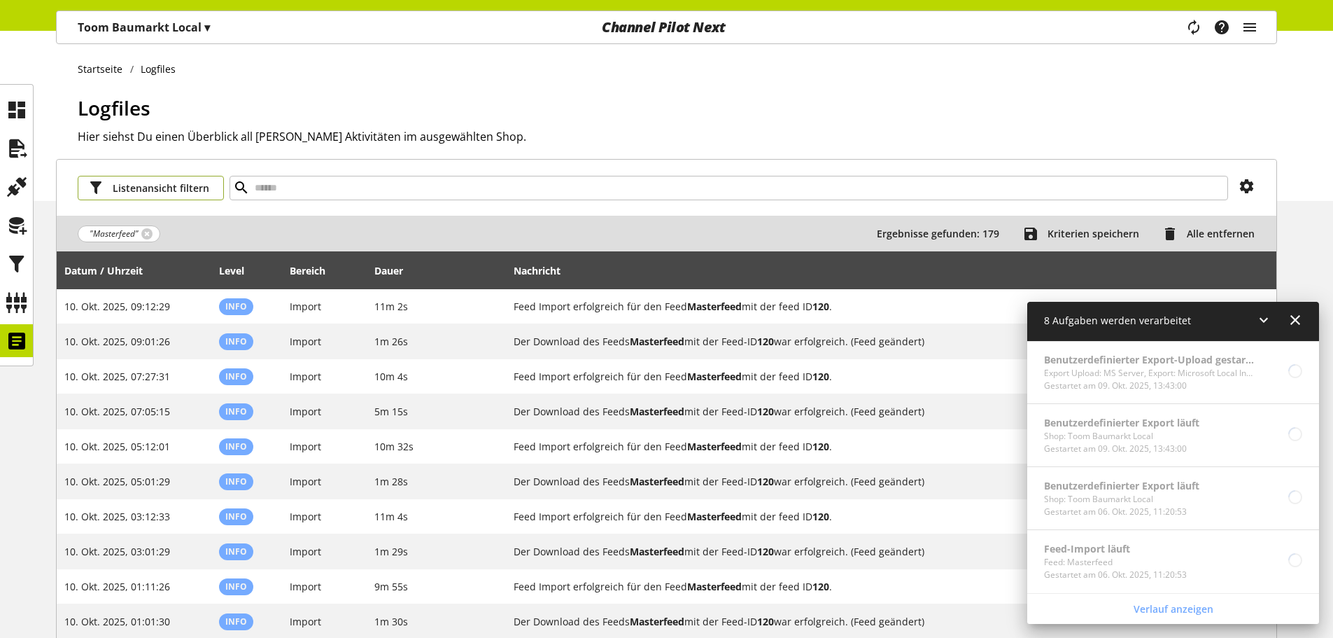
click at [156, 188] on span "Listenansicht filtern" at bounding box center [161, 188] width 97 height 15
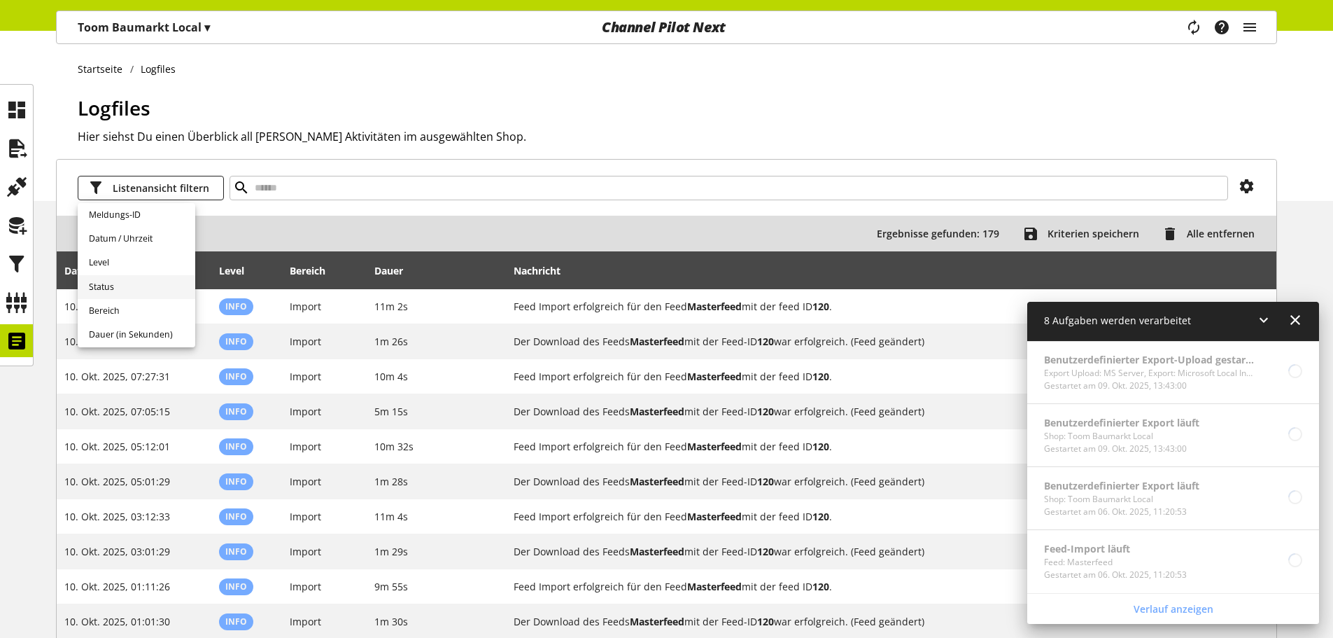
click at [135, 279] on link "Status" at bounding box center [137, 287] width 118 height 24
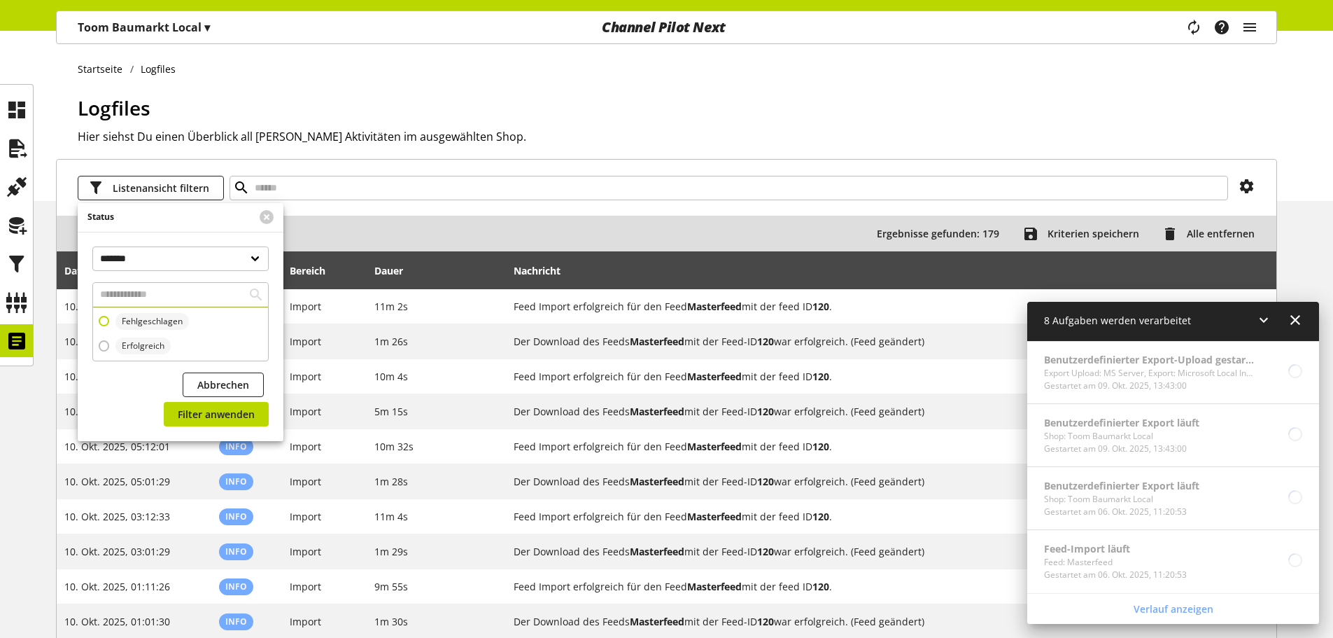
click at [113, 323] on span "Fehlgeschlagen" at bounding box center [148, 321] width 79 height 17
click at [226, 419] on span "Filter anwenden" at bounding box center [216, 414] width 77 height 15
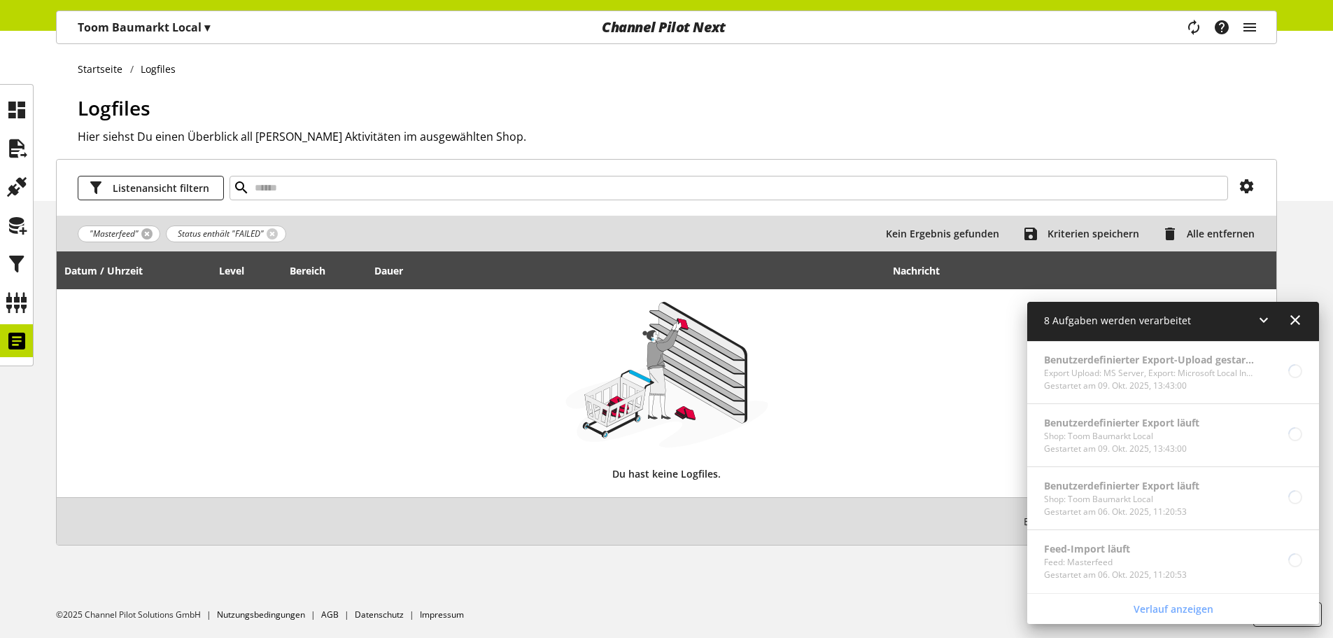
click at [141, 232] on link at bounding box center [146, 233] width 11 height 11
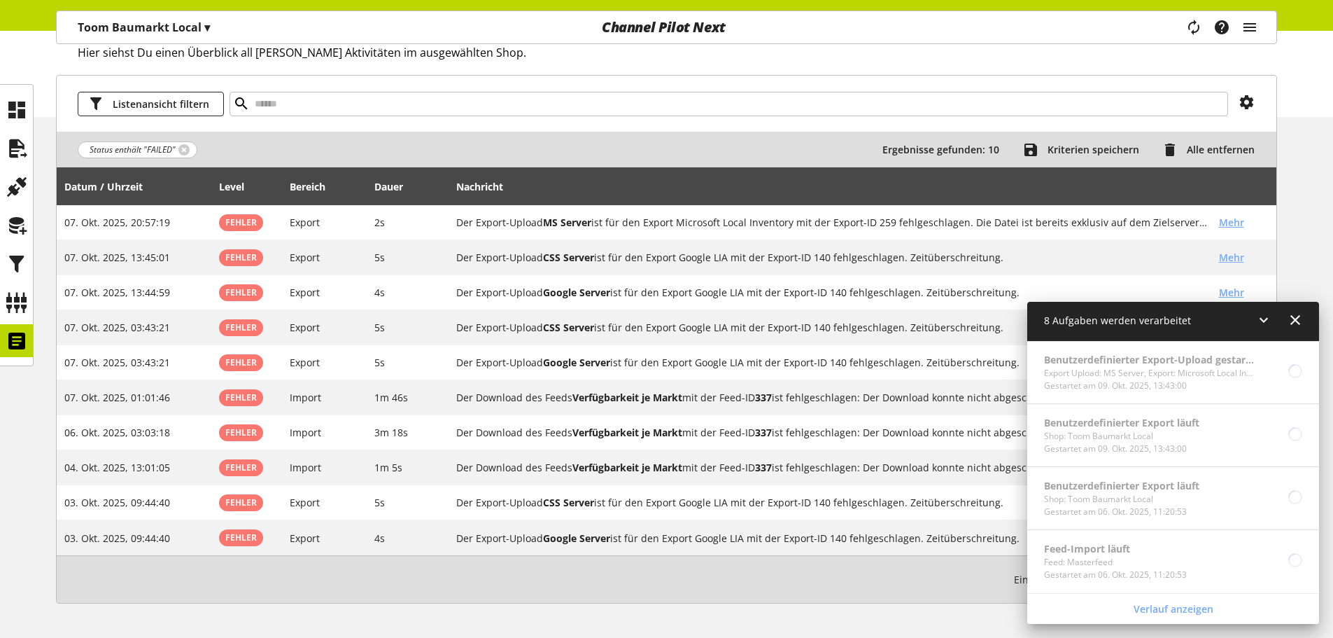
scroll to position [83, 0]
click at [1263, 318] on icon at bounding box center [1264, 319] width 17 height 25
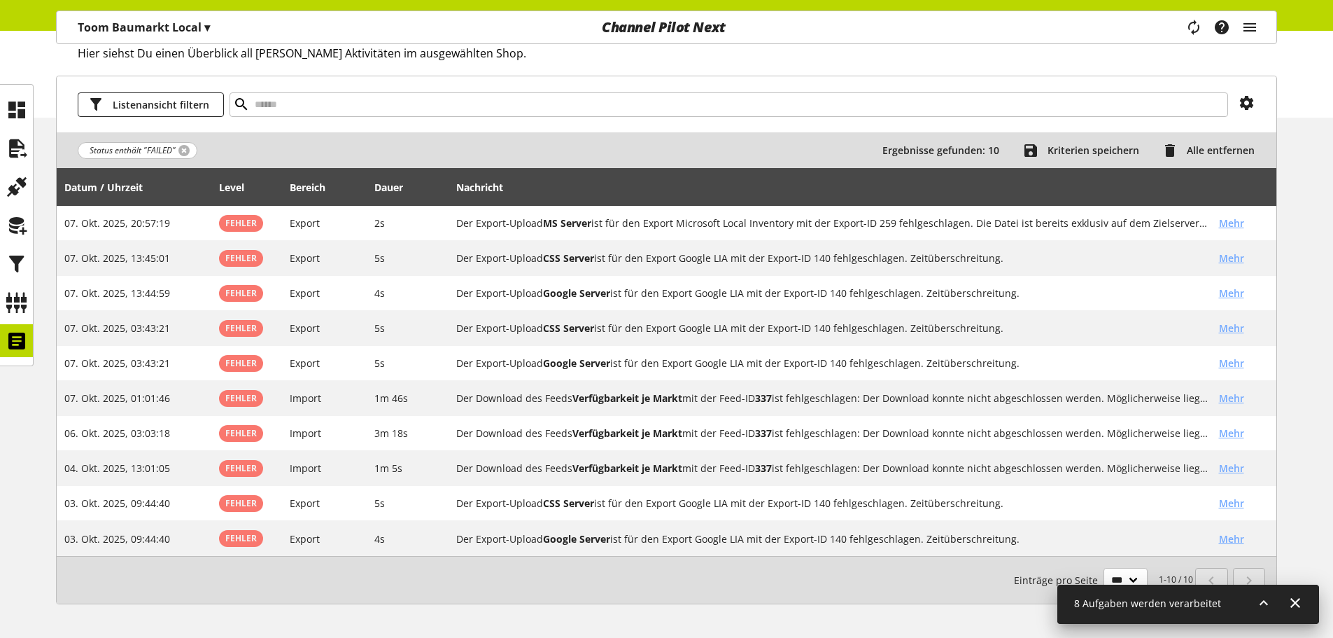
click at [183, 148] on link at bounding box center [183, 150] width 11 height 11
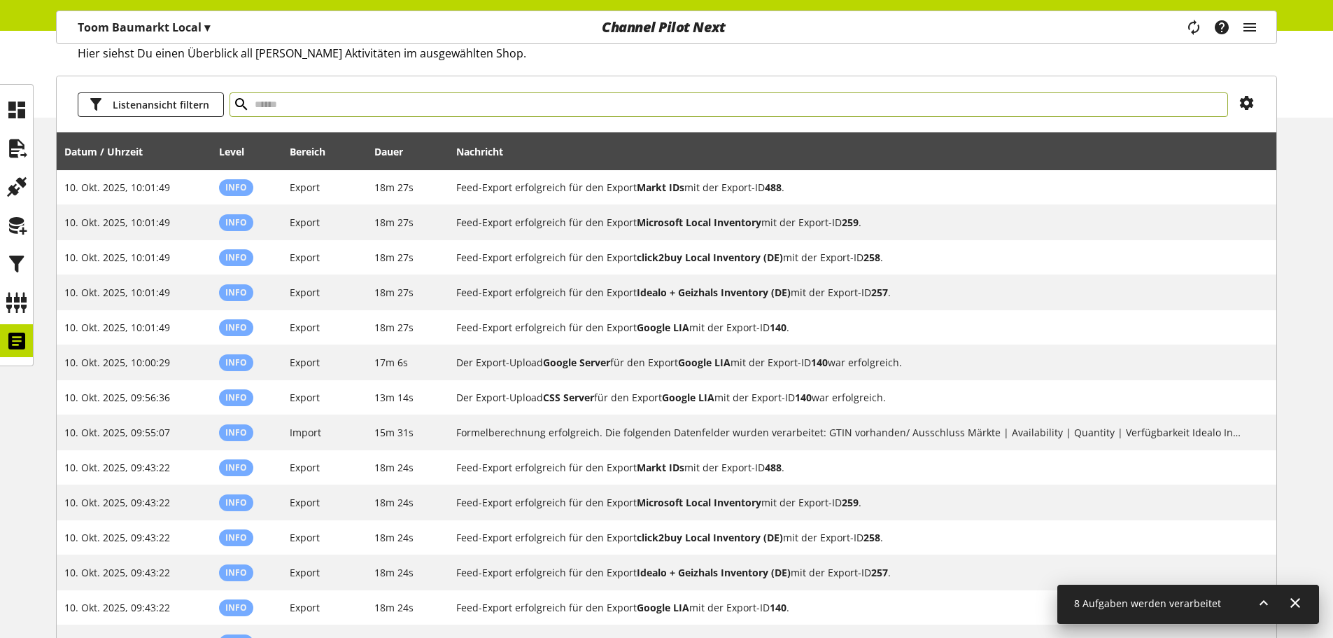
click at [309, 113] on input "text" at bounding box center [729, 104] width 999 height 24
type input "**********"
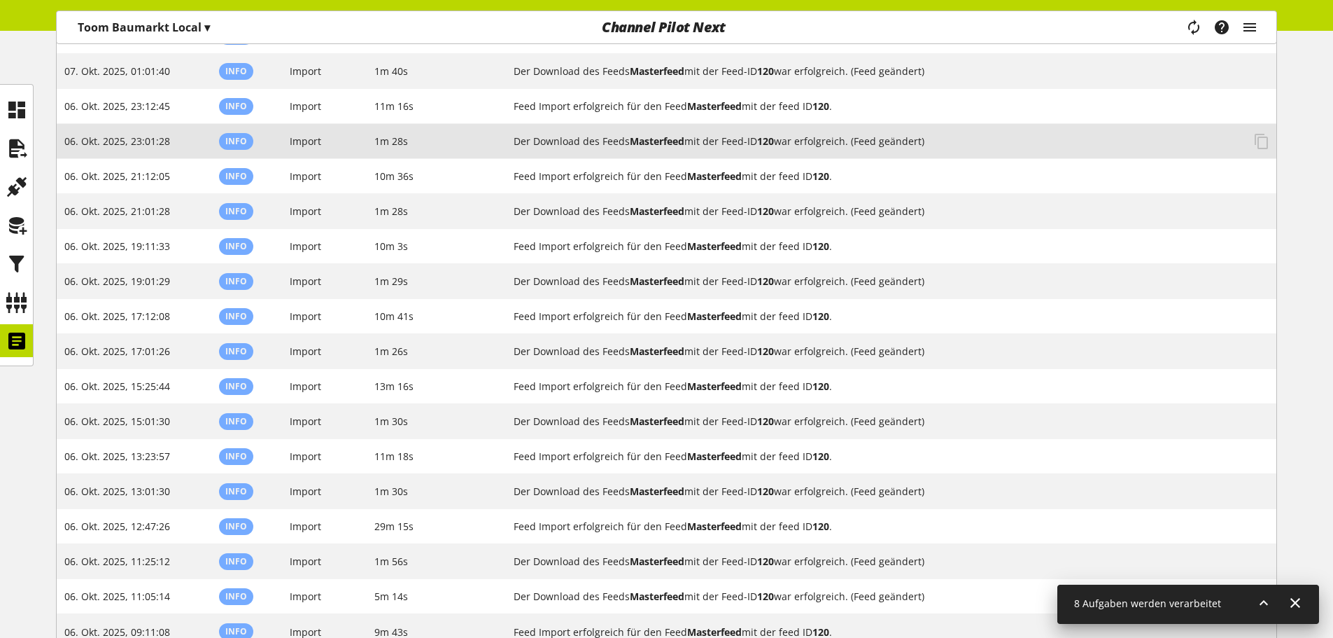
scroll to position [3280, 0]
